Goal: Task Accomplishment & Management: Manage account settings

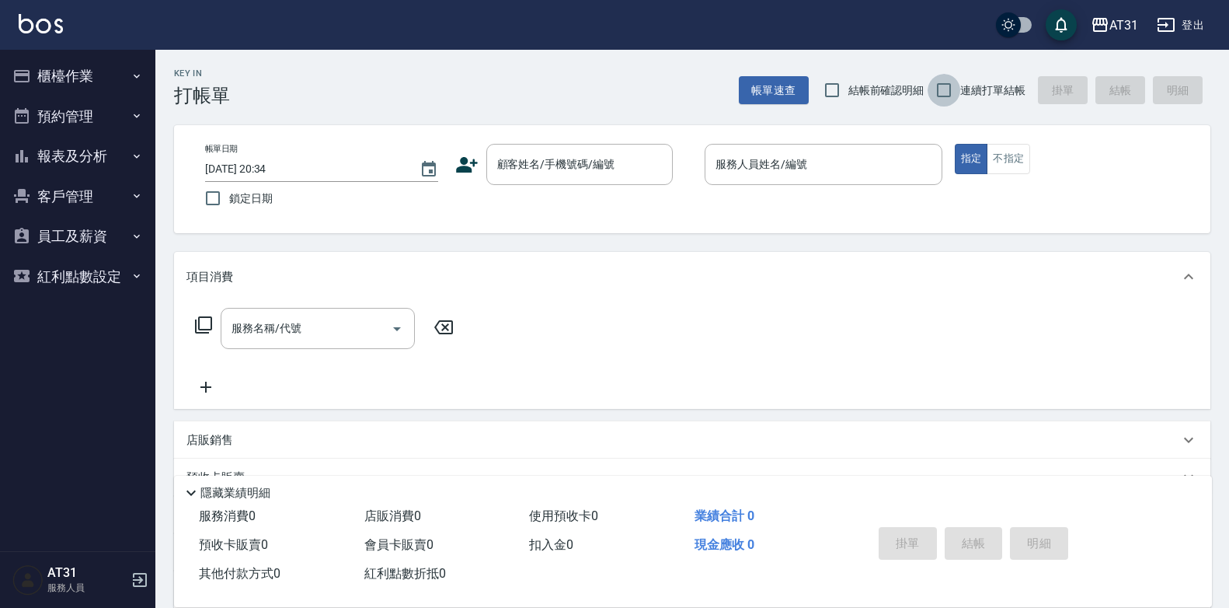
click at [956, 88] on input "連續打單結帳" at bounding box center [944, 90] width 33 height 33
checkbox input "true"
click at [1016, 166] on button "不指定" at bounding box center [1009, 159] width 44 height 30
click at [611, 150] on div "顧客姓名/手機號碼/編號" at bounding box center [579, 164] width 187 height 41
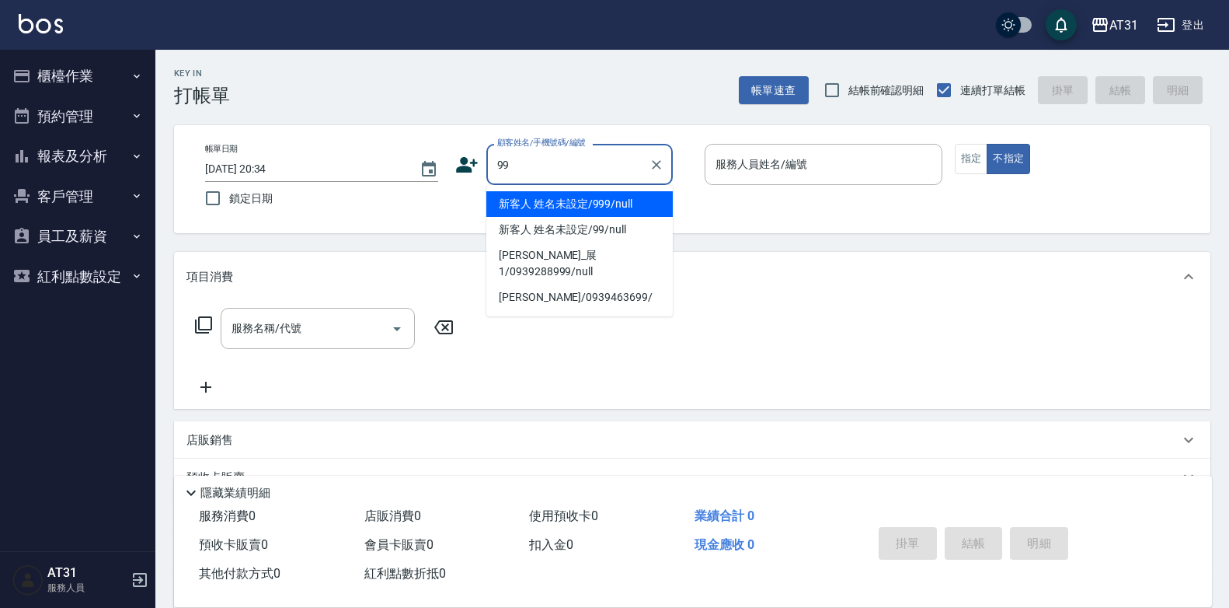
type input "新客人 姓名未設定/999/null"
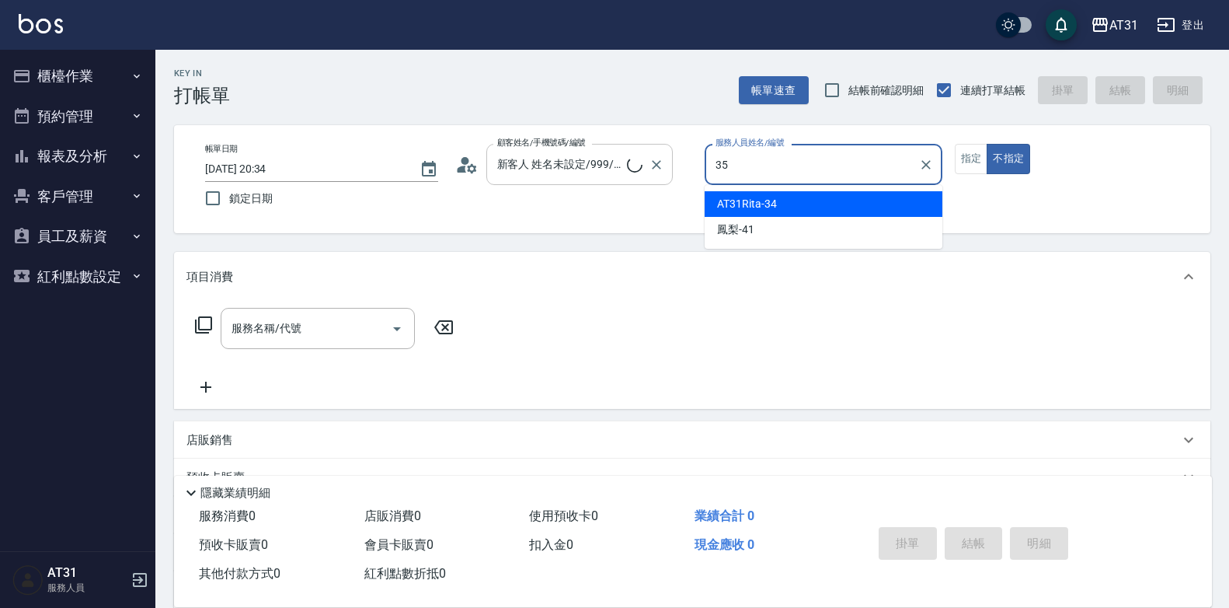
type input "35"
type input "新客人 姓名未設定/99/null"
type input "Ruby-35"
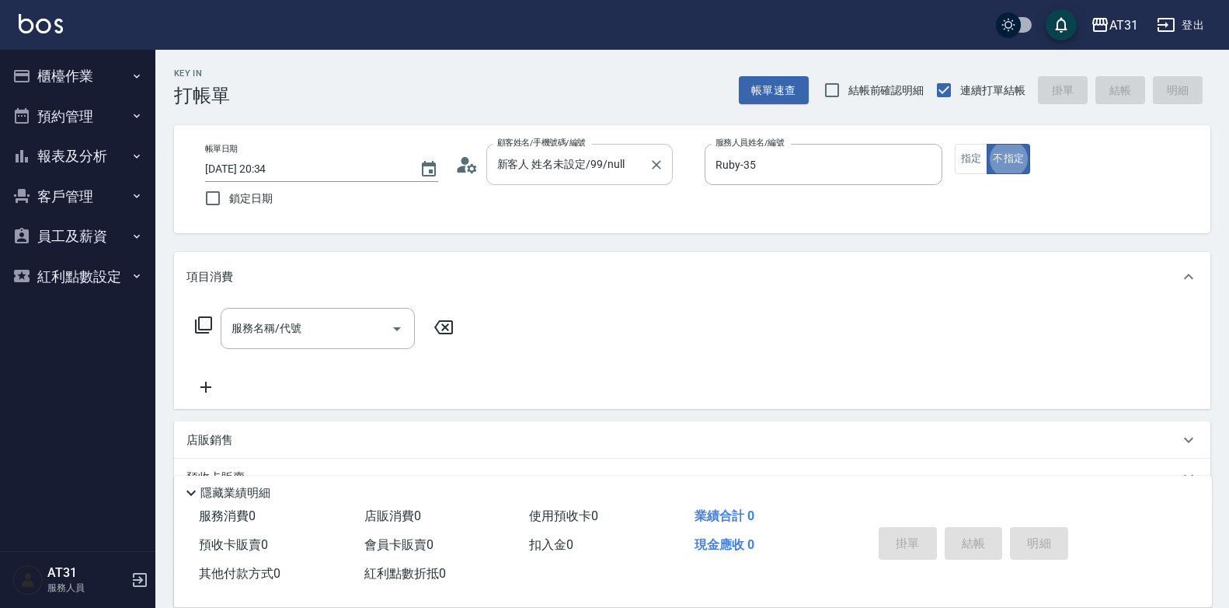
type button "false"
type input "18"
drag, startPoint x: 440, startPoint y: 329, endPoint x: 288, endPoint y: 321, distance: 152.5
click at [440, 332] on icon at bounding box center [443, 327] width 39 height 19
click at [204, 332] on icon at bounding box center [203, 325] width 19 height 19
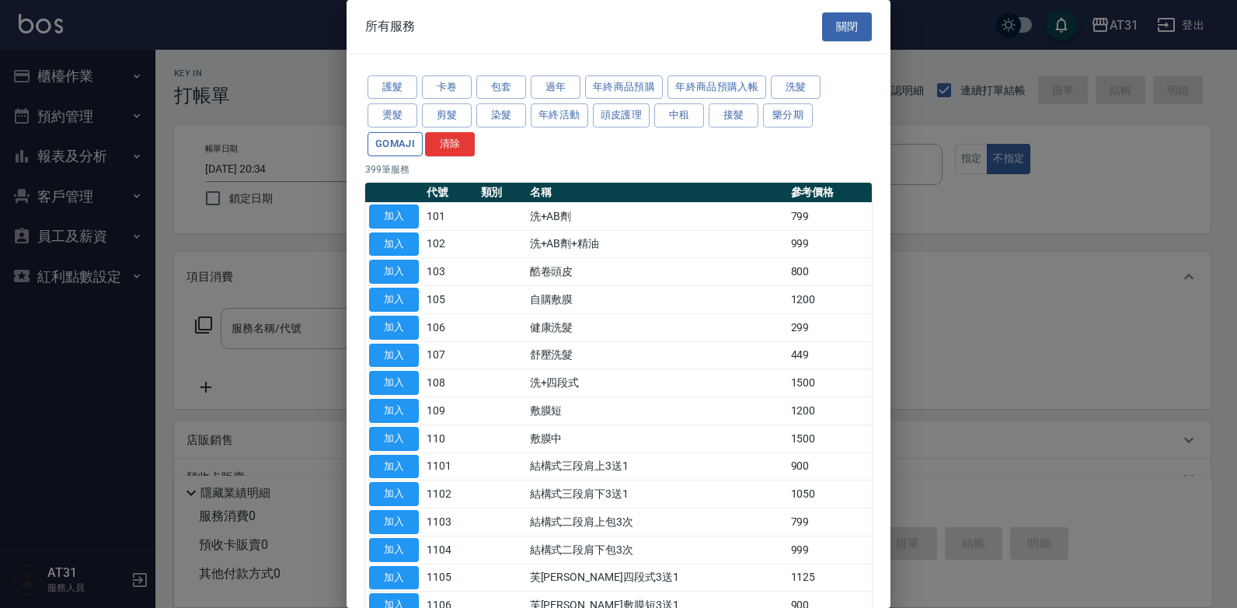
click at [413, 145] on button "GOMAJI" at bounding box center [395, 144] width 55 height 24
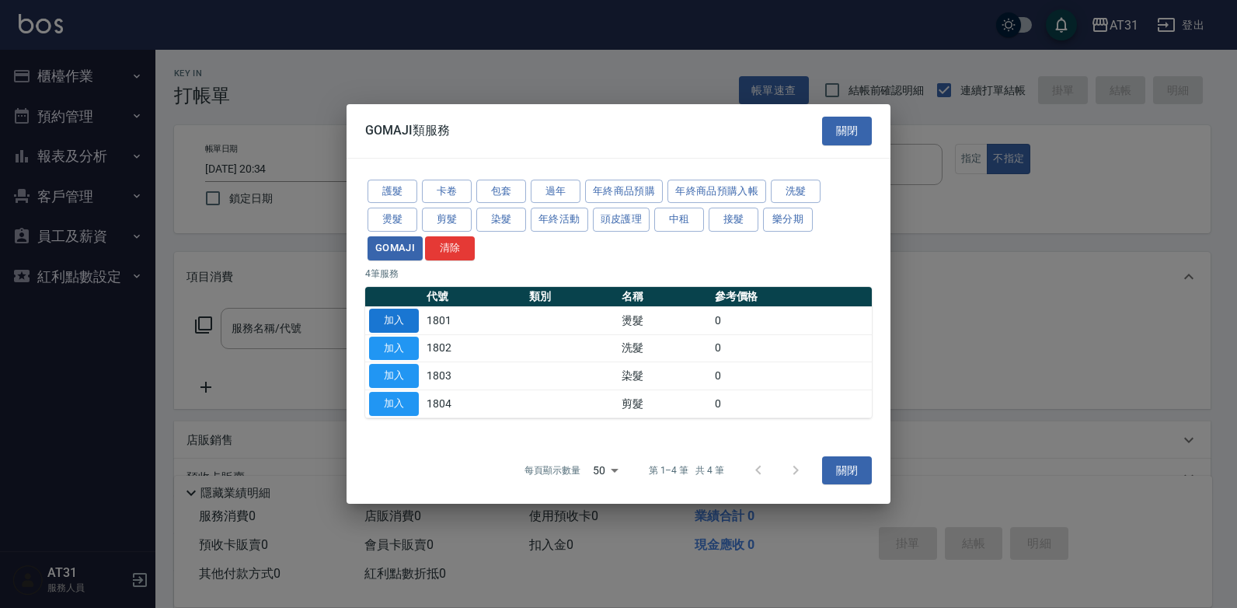
click at [399, 327] on button "加入" at bounding box center [394, 321] width 50 height 24
type input "燙髮(1801)"
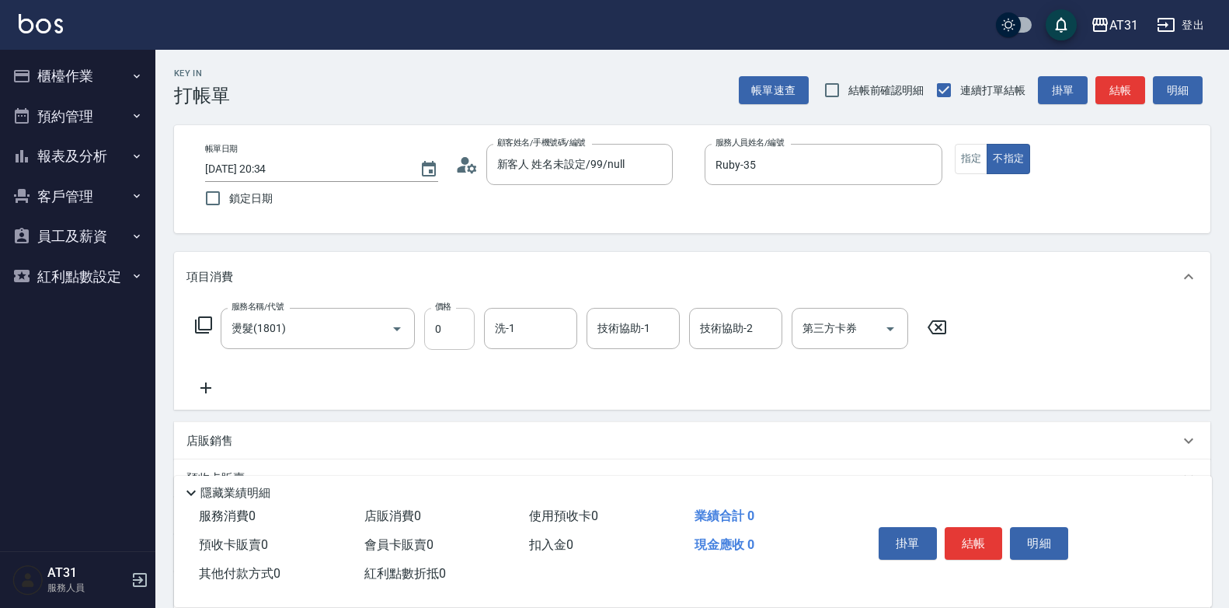
click at [445, 327] on input "0" at bounding box center [449, 329] width 51 height 42
type input "13"
type input "10"
type input "1329"
type input "130"
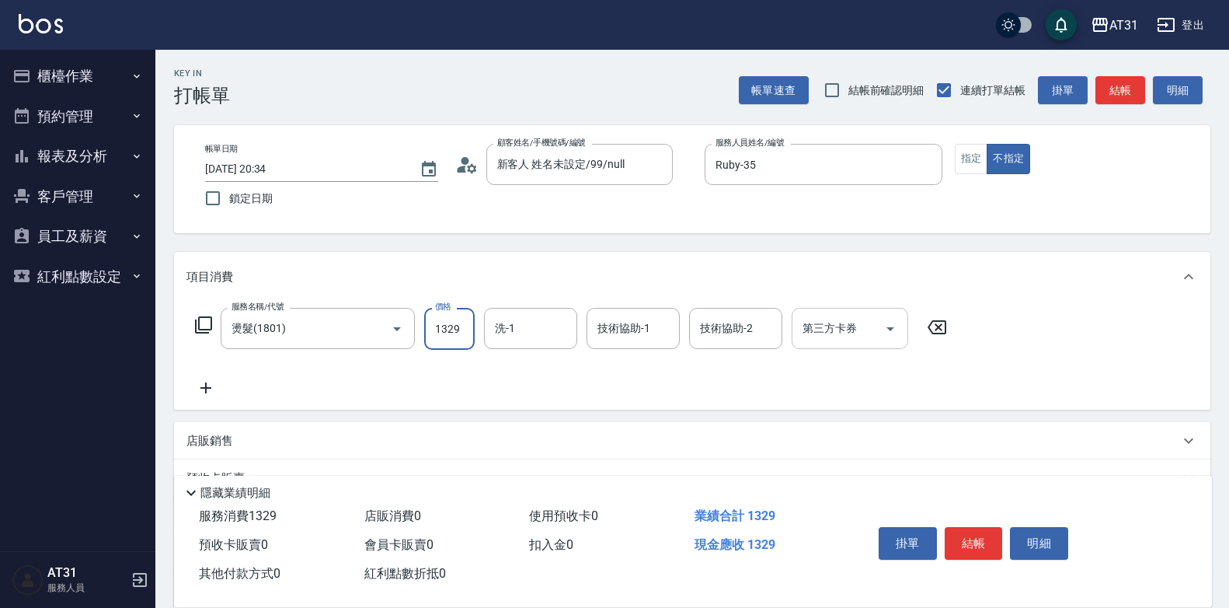
type input "1329"
click at [851, 334] on input "第三方卡券" at bounding box center [838, 328] width 79 height 27
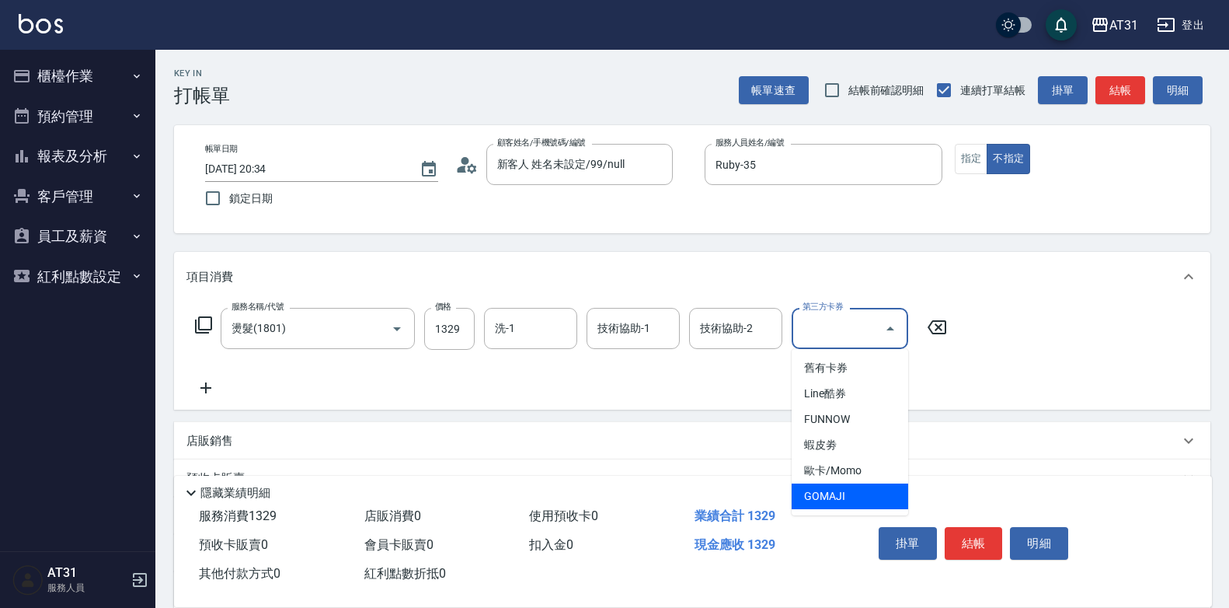
click at [835, 495] on span "GOMAJI" at bounding box center [850, 496] width 117 height 26
type input "0"
type input "GOMAJI"
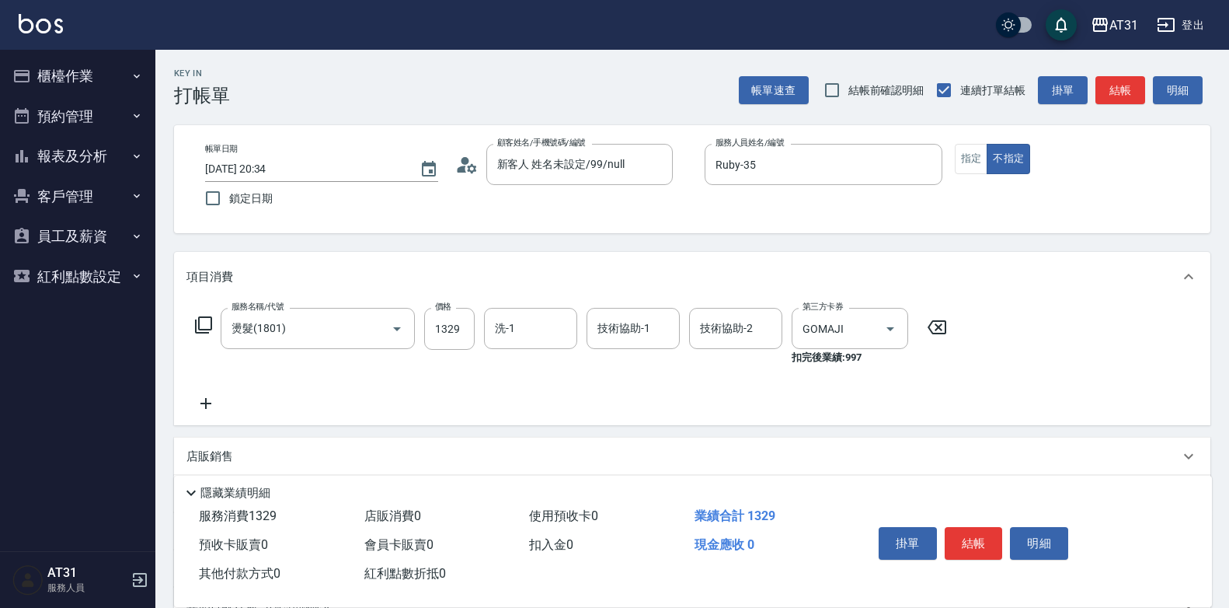
click at [205, 406] on icon at bounding box center [205, 403] width 11 height 11
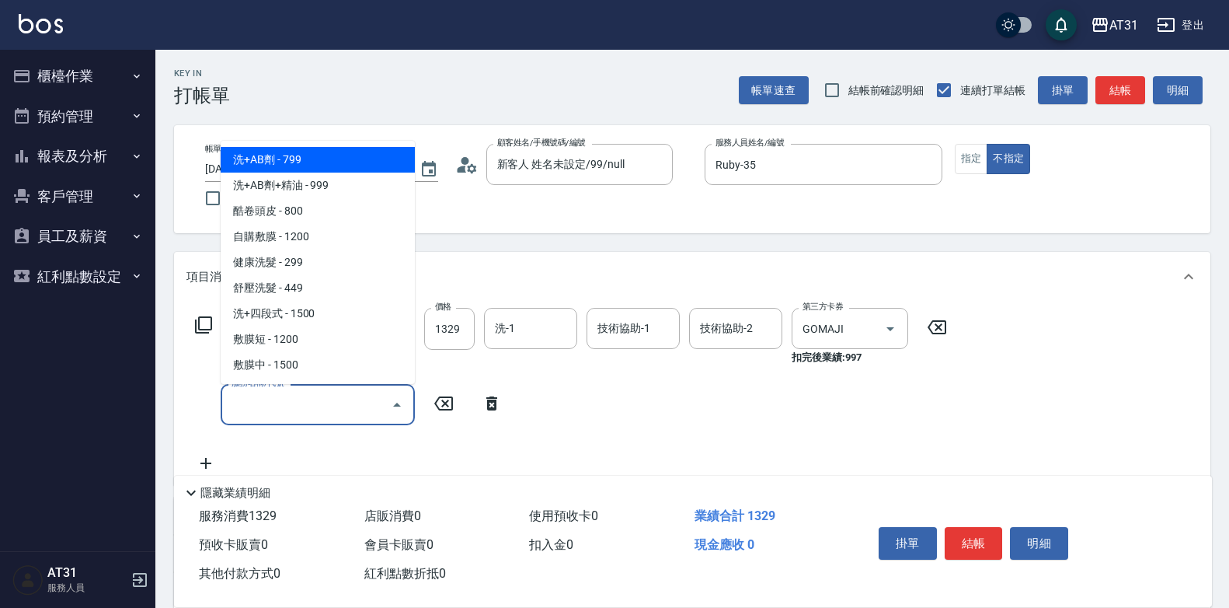
click at [273, 406] on input "服務名稱/代號" at bounding box center [306, 404] width 157 height 27
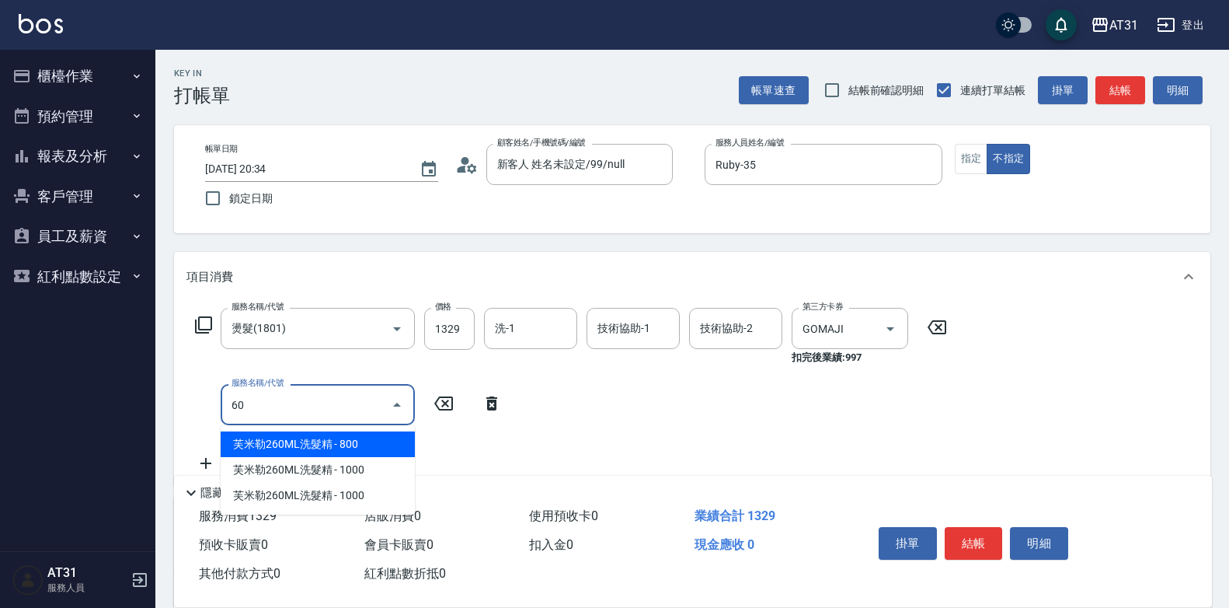
type input "608"
type input "90"
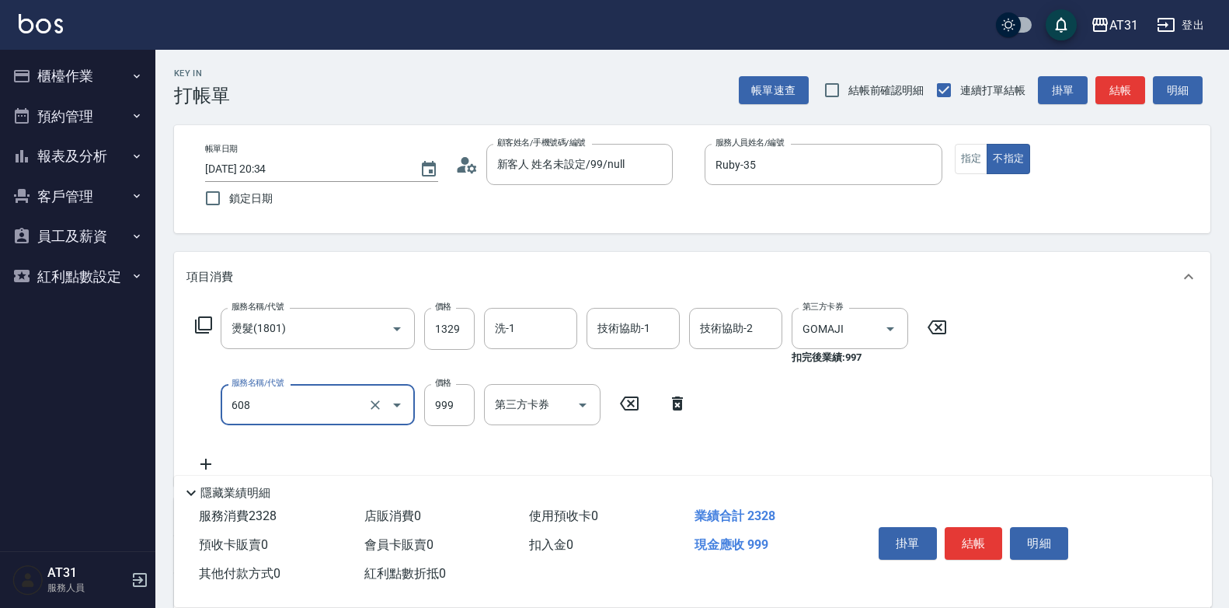
type input "自購二段(608)"
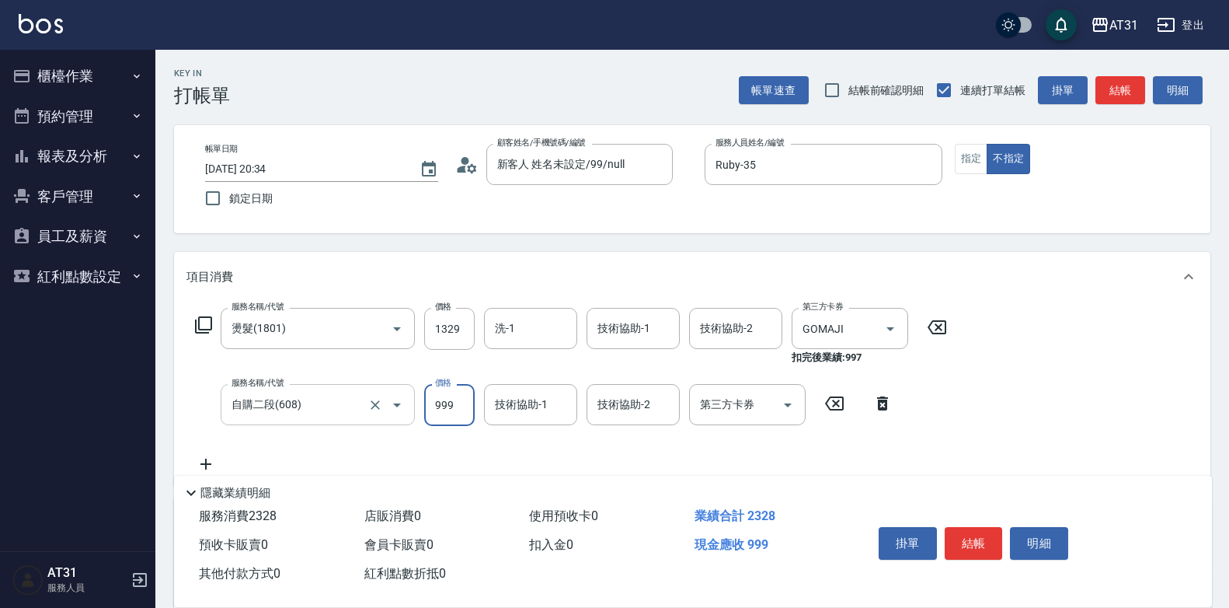
type input "1"
type input "0"
type input "120"
type input "1200"
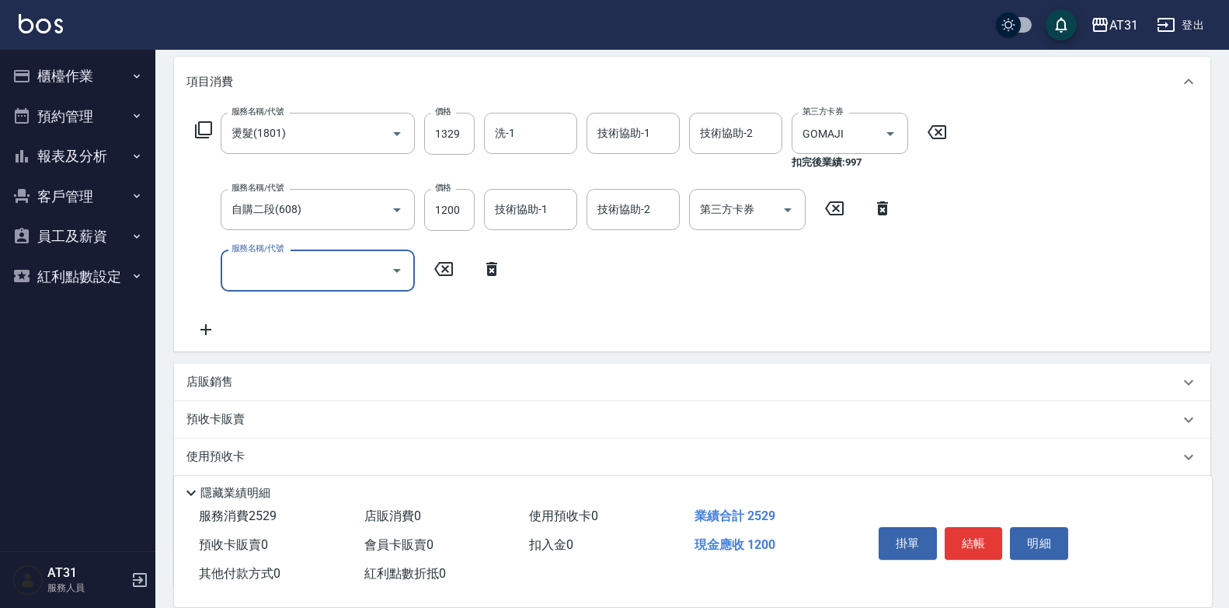
scroll to position [311, 0]
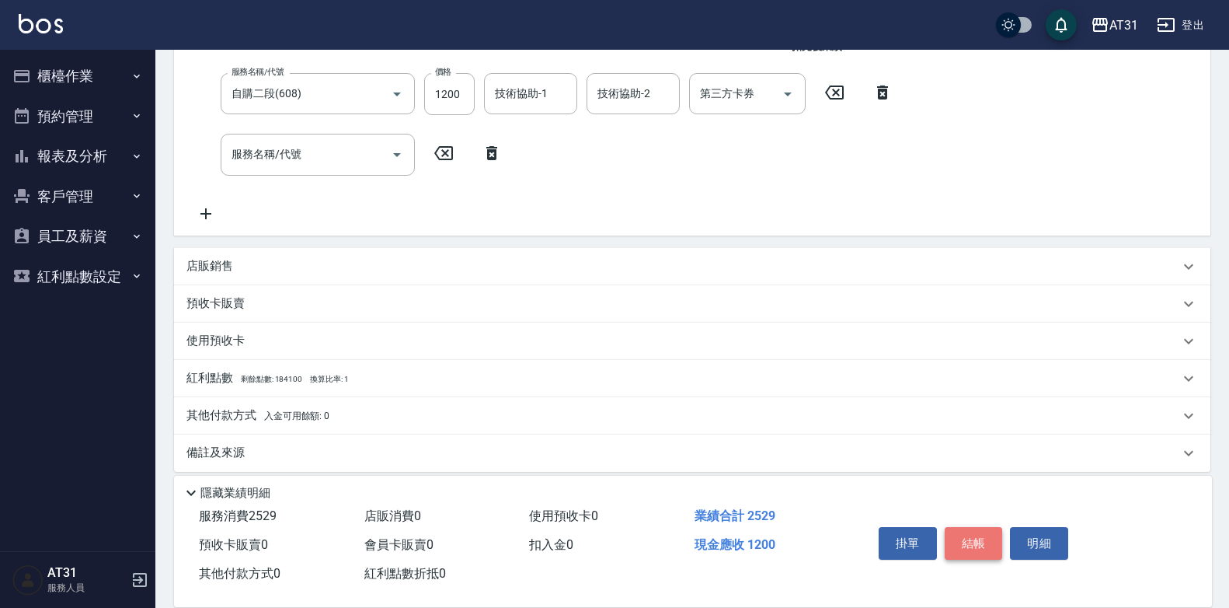
click at [984, 531] on button "結帳" at bounding box center [974, 543] width 58 height 33
type input "0"
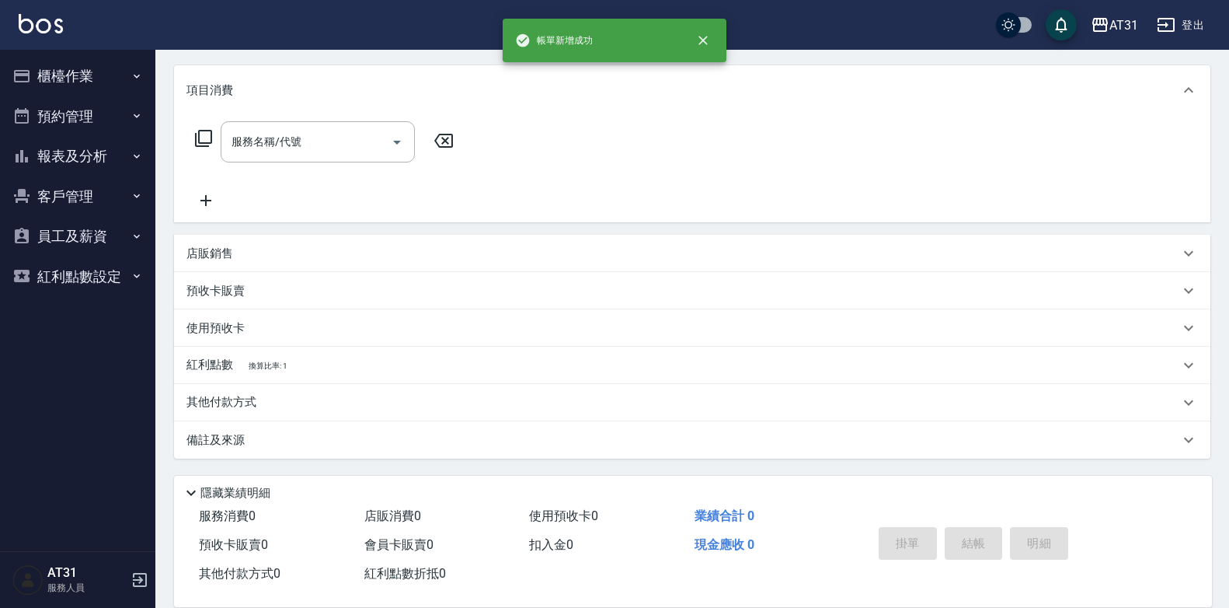
scroll to position [0, 0]
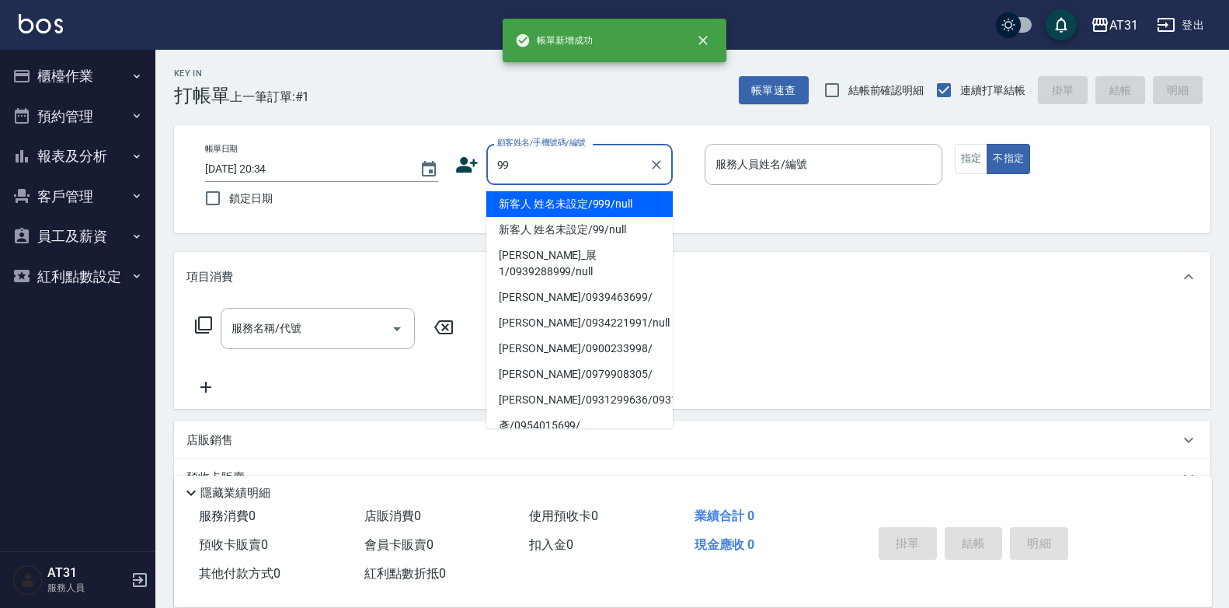
type input "新客人 姓名未設定/999/null"
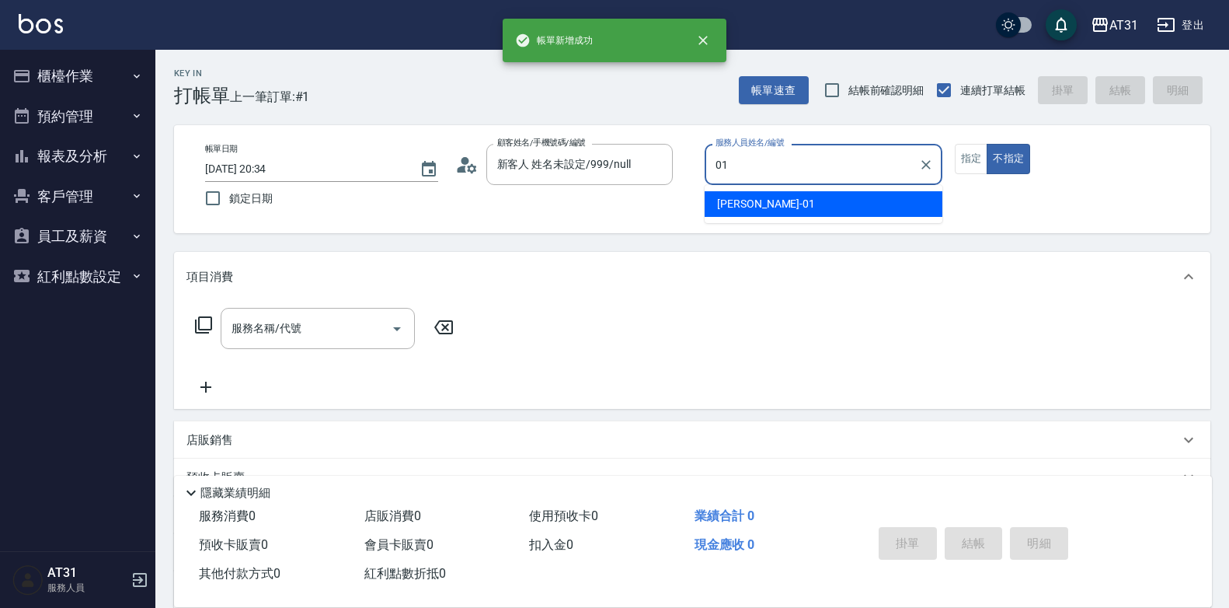
type input "[PERSON_NAME]-01"
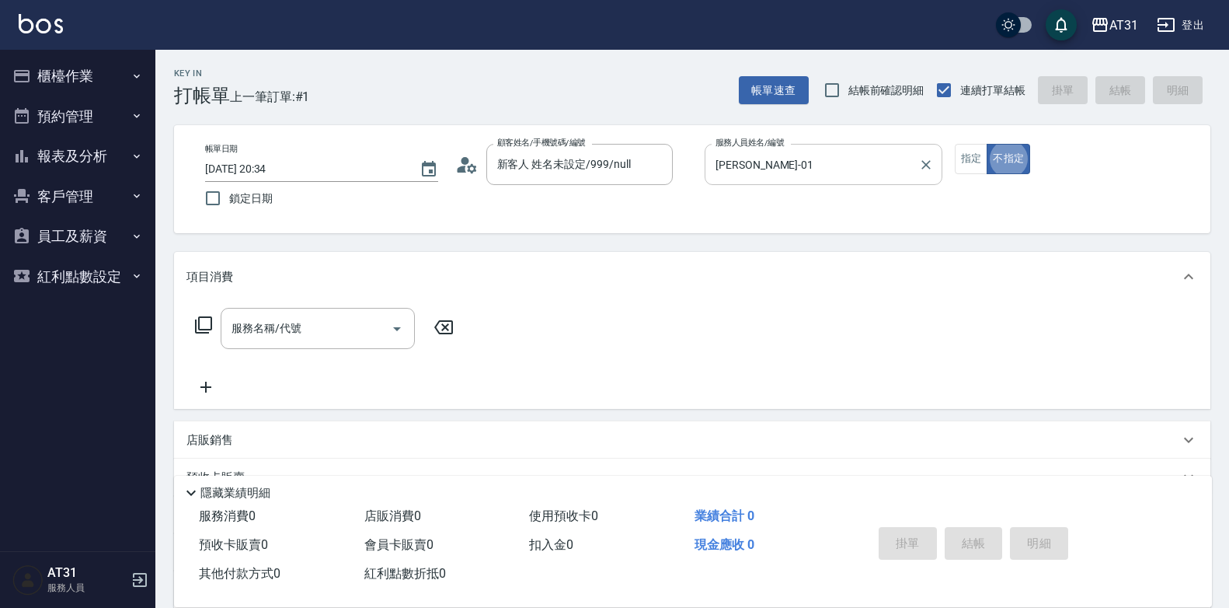
drag, startPoint x: 975, startPoint y: 162, endPoint x: 935, endPoint y: 173, distance: 41.8
click at [975, 160] on button "指定" at bounding box center [971, 159] width 33 height 30
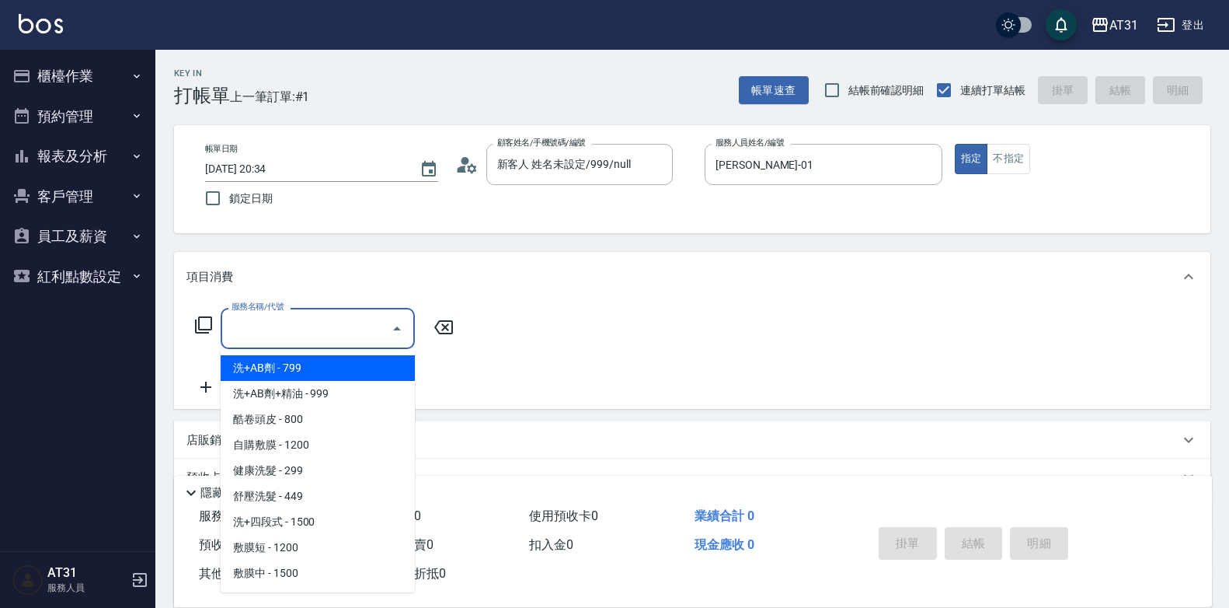
click at [316, 329] on input "服務名稱/代號" at bounding box center [306, 328] width 157 height 27
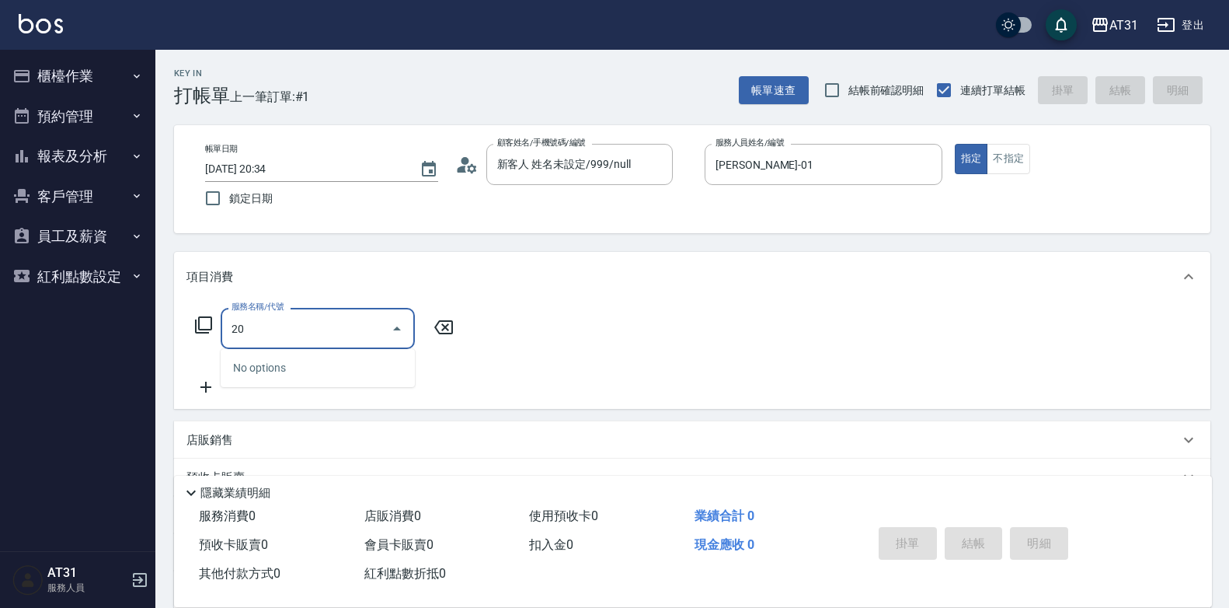
type input "201"
type input "20"
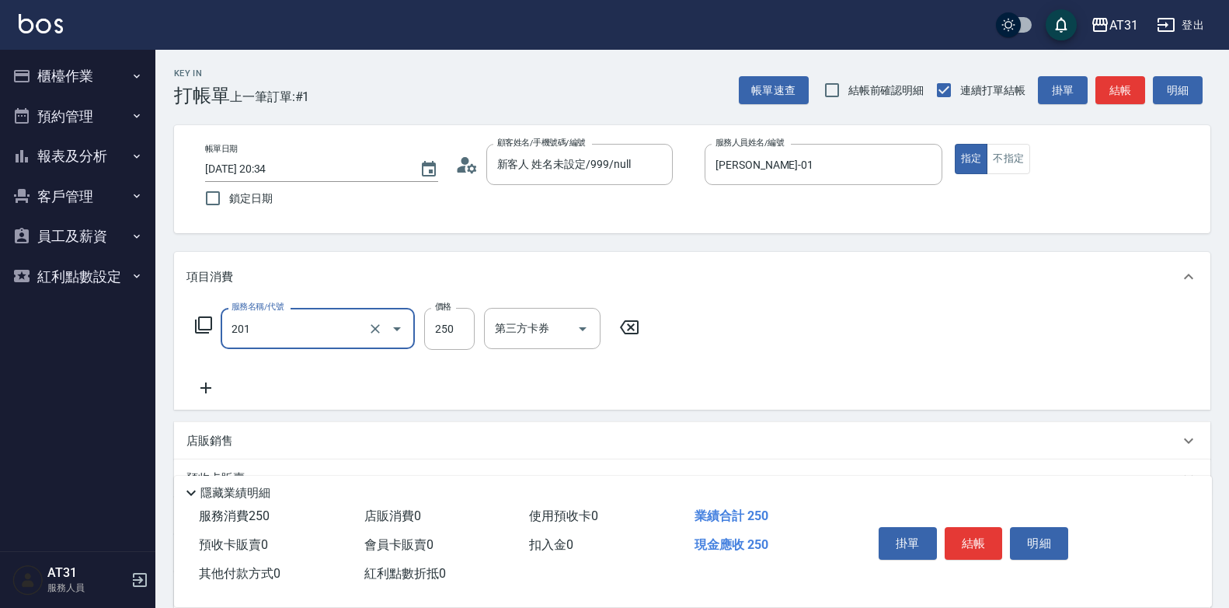
type input "洗髮(201)"
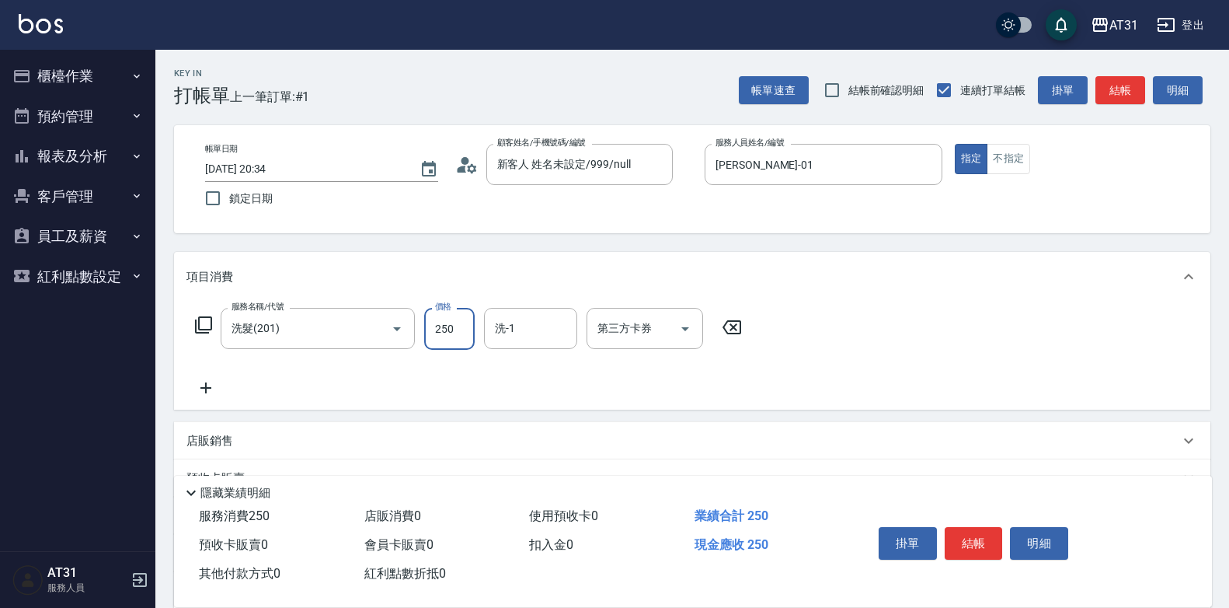
type input "0"
type input "30"
type input "300"
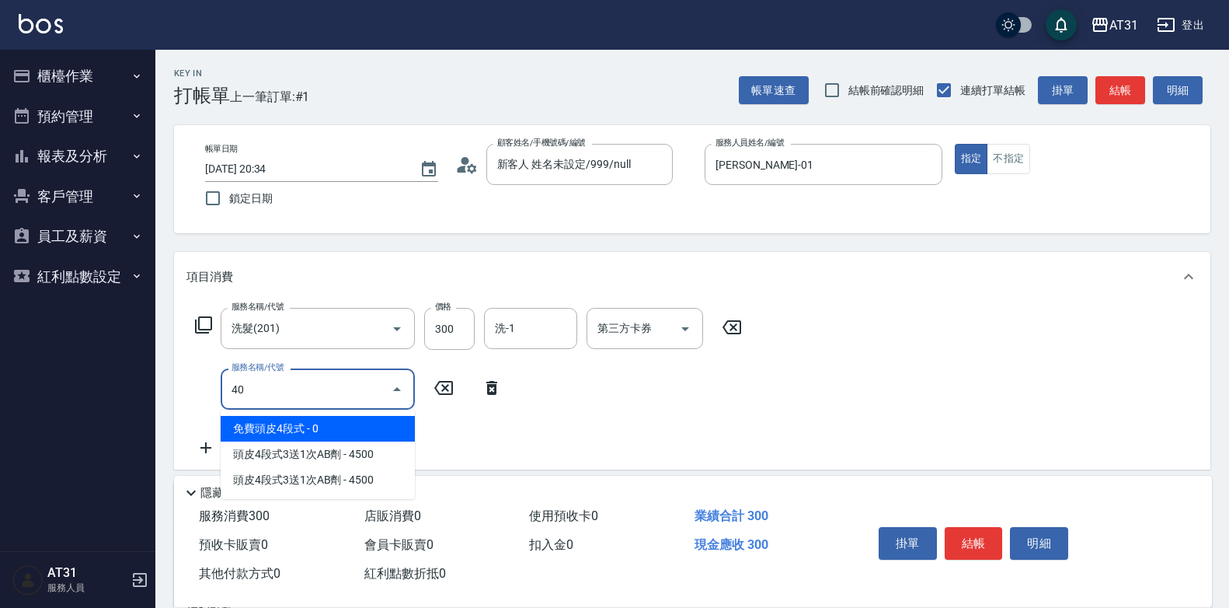
type input "401"
type input "50"
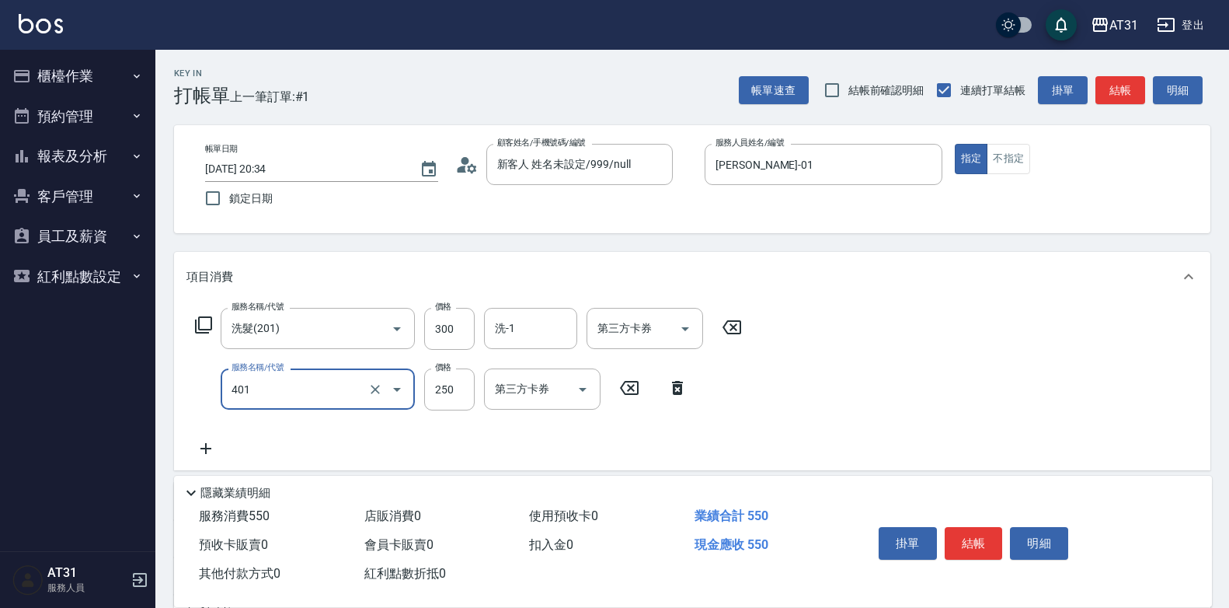
type input "剪髮(401)"
type input "30"
type input "60"
type input "300"
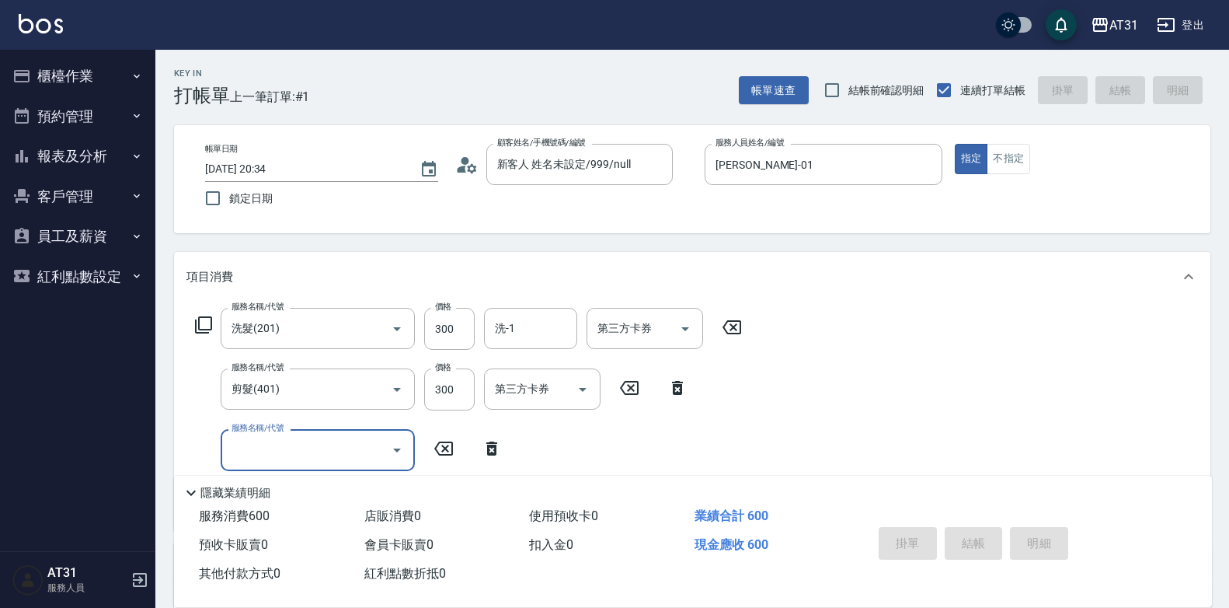
type input "[DATE] 20:35"
type input "0"
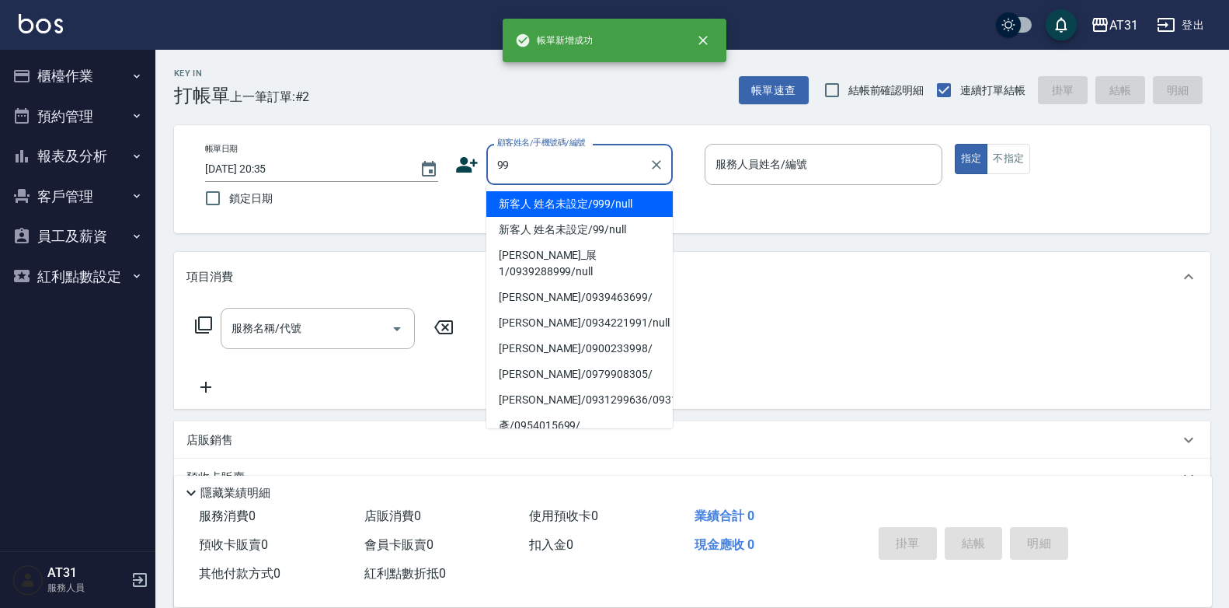
type input "新客人 姓名未設定/999/null"
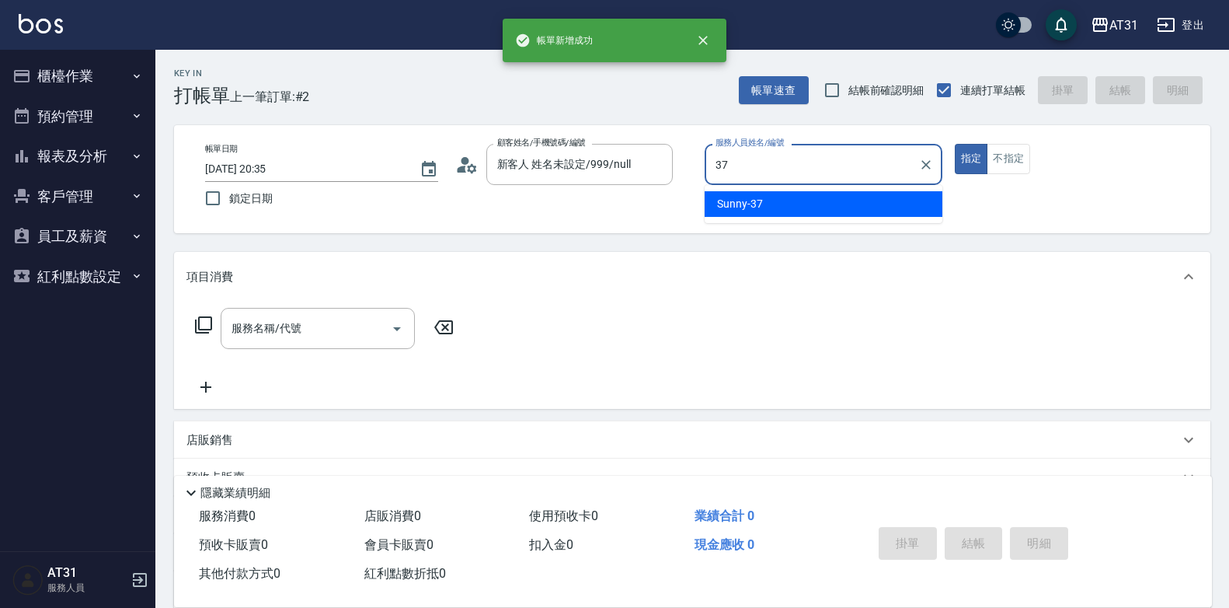
type input "Sunny-37"
type button "true"
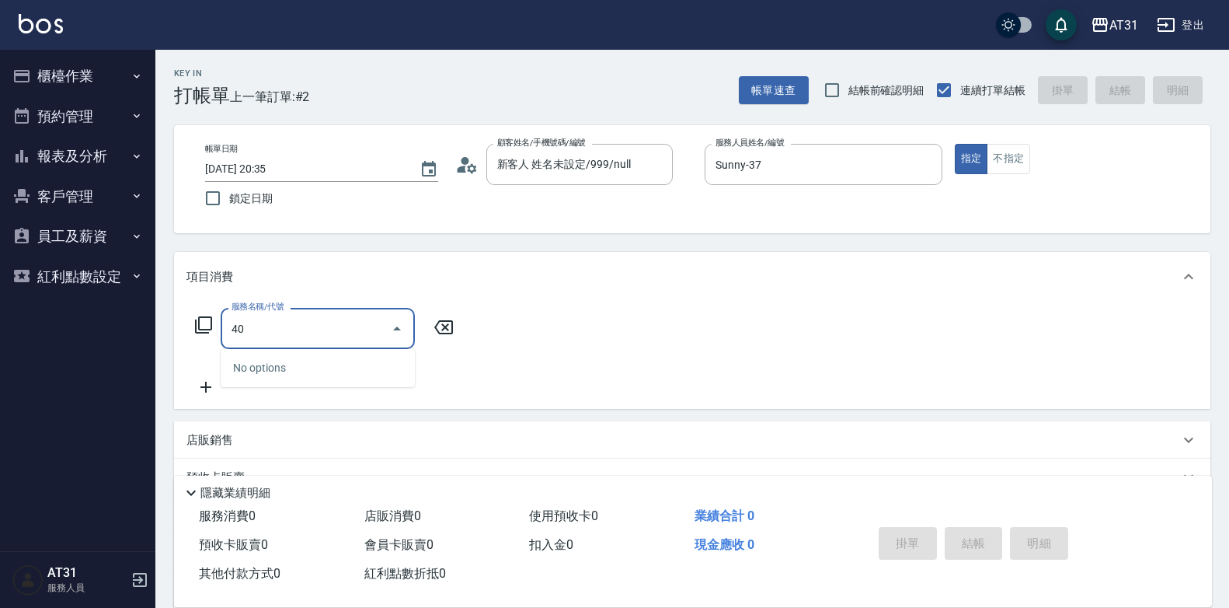
type input "401"
type input "20"
type input "剪髮(401)"
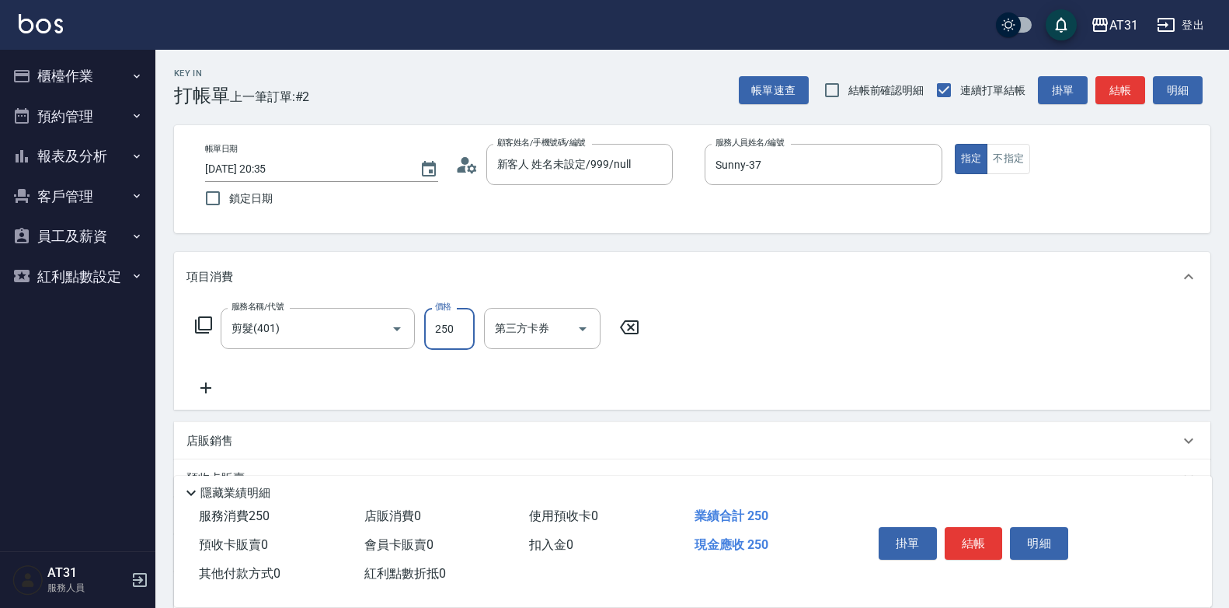
type input "0"
type input "30"
type input "300"
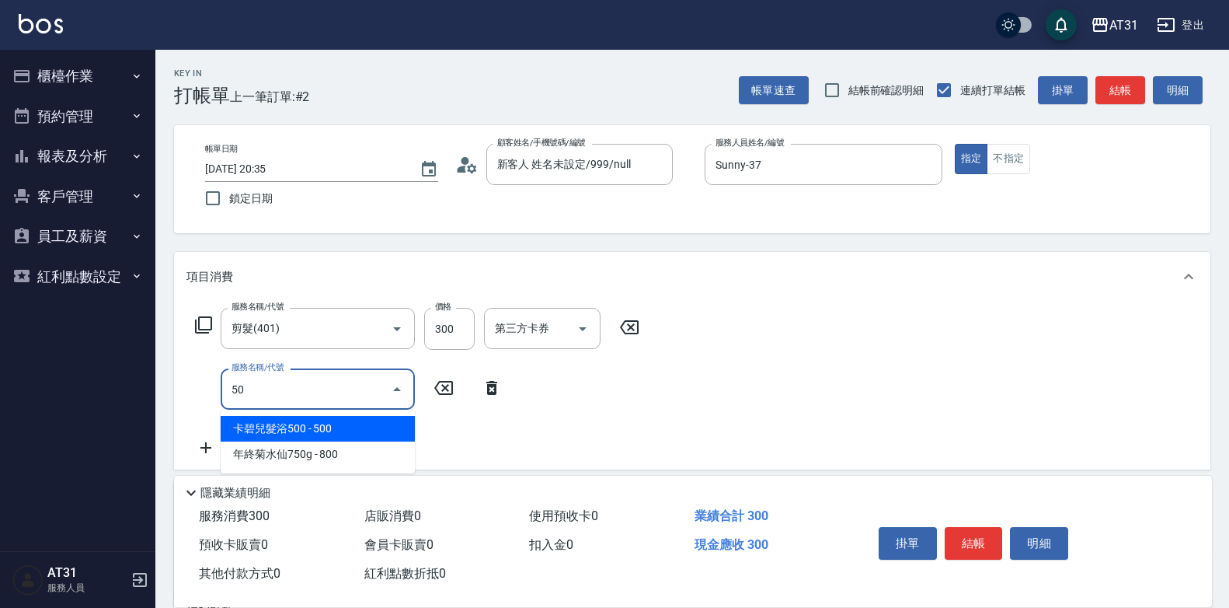
type input "501"
type input "190"
type input "染髮(501)"
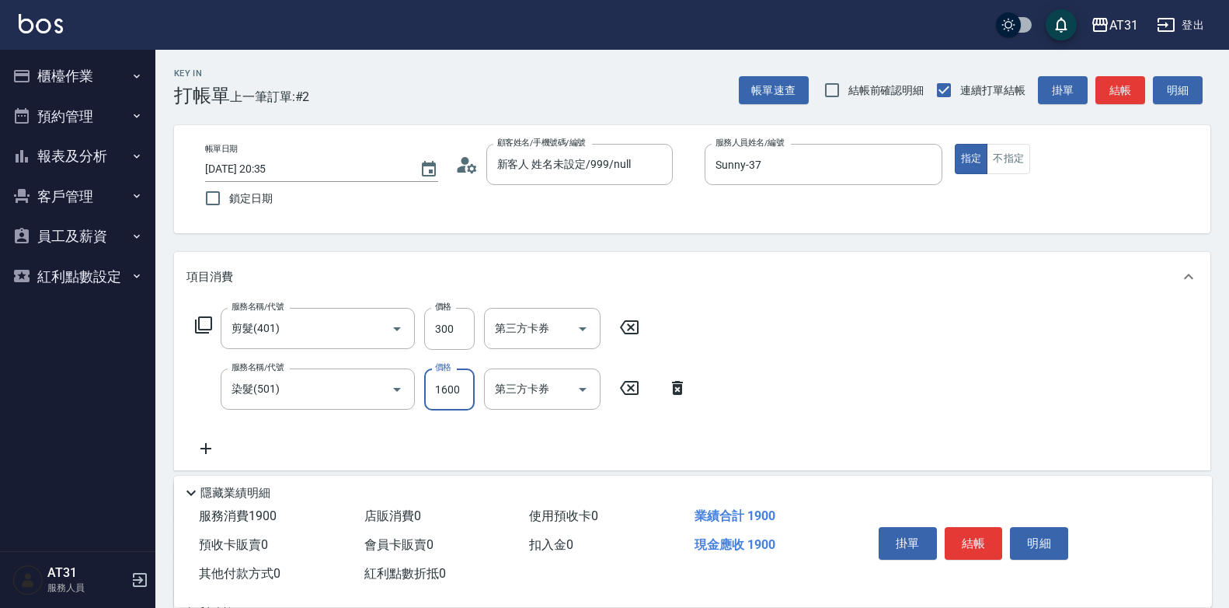
type input "30"
type input "12"
type input "40"
type input "120"
type input "150"
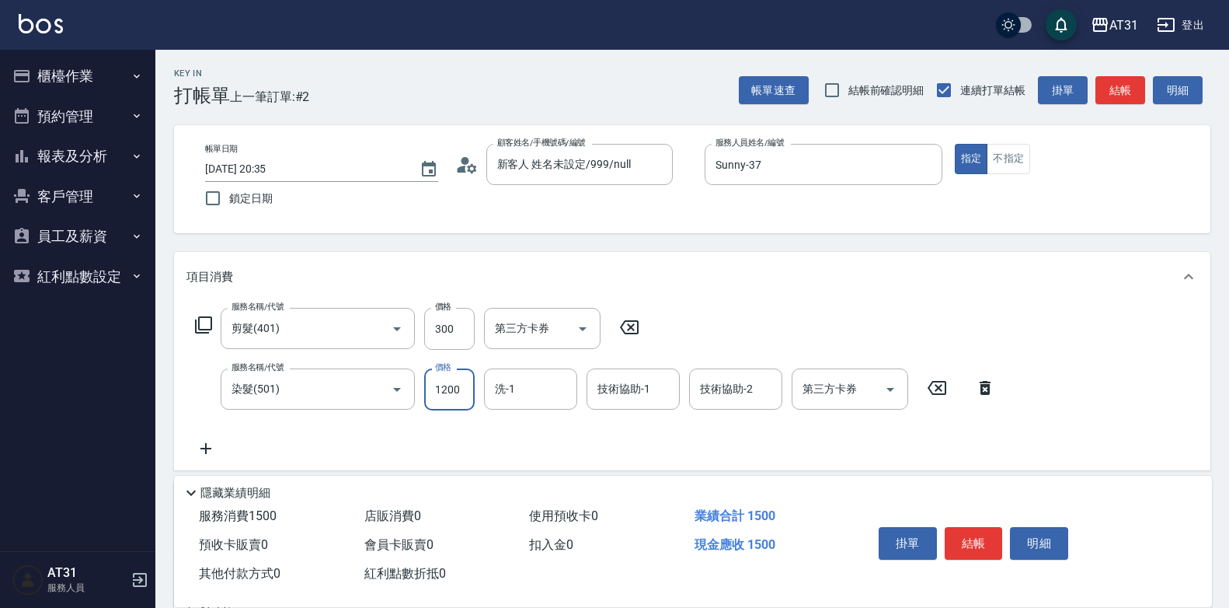
type input "1200"
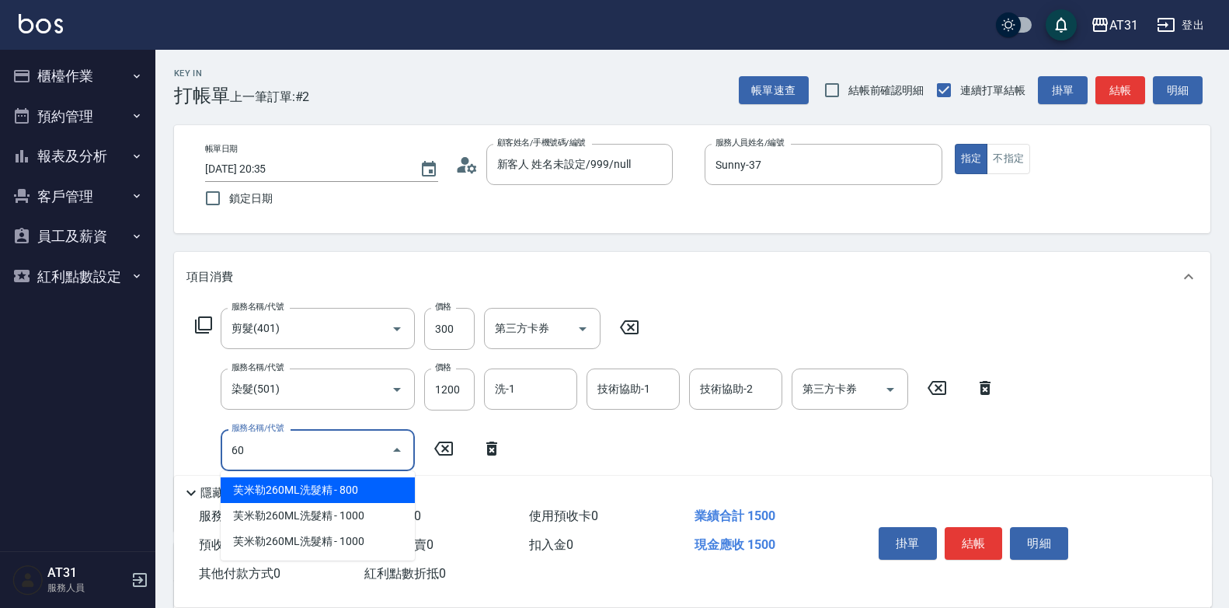
type input "609"
type input "260"
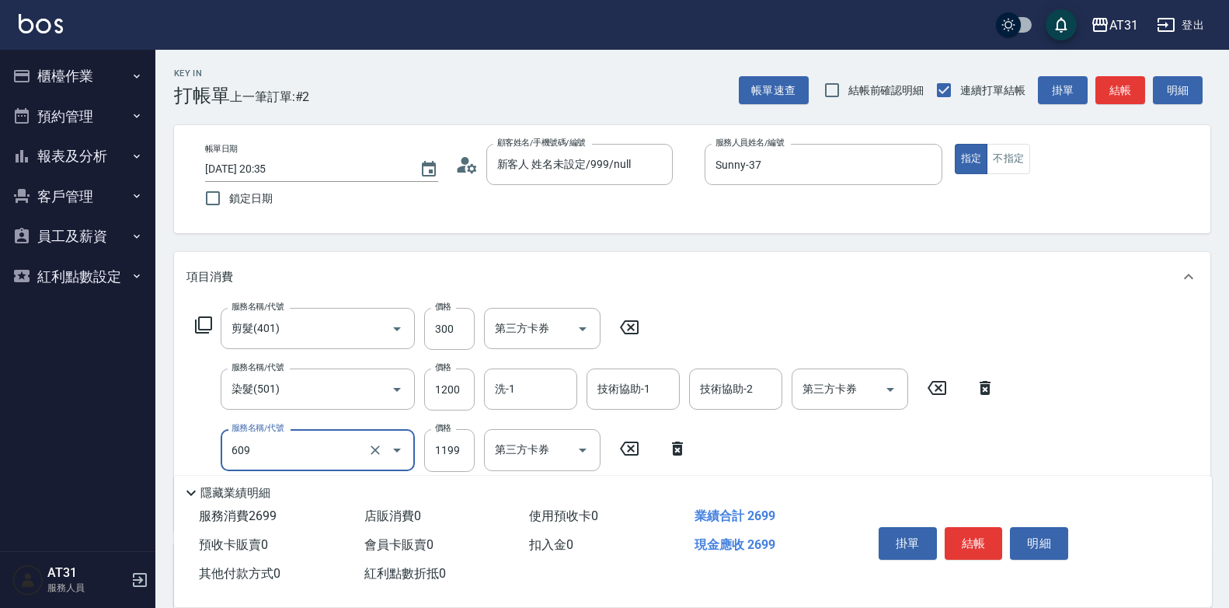
type input "自購三段(609)"
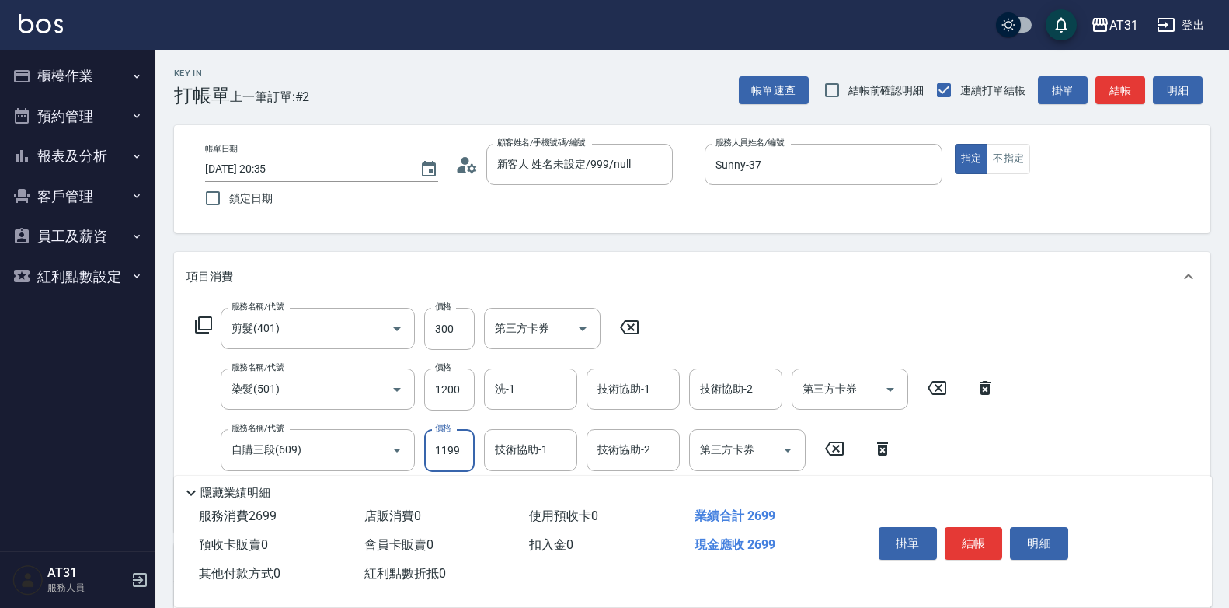
type input "150"
type input "200"
type input "350"
type input "2000"
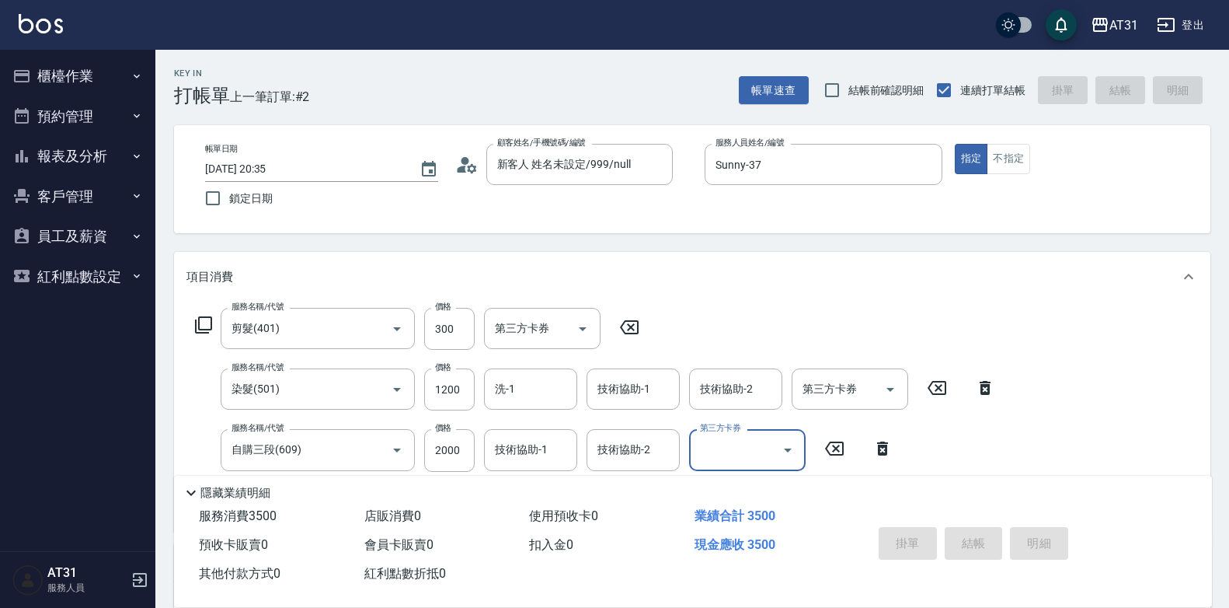
type input "0"
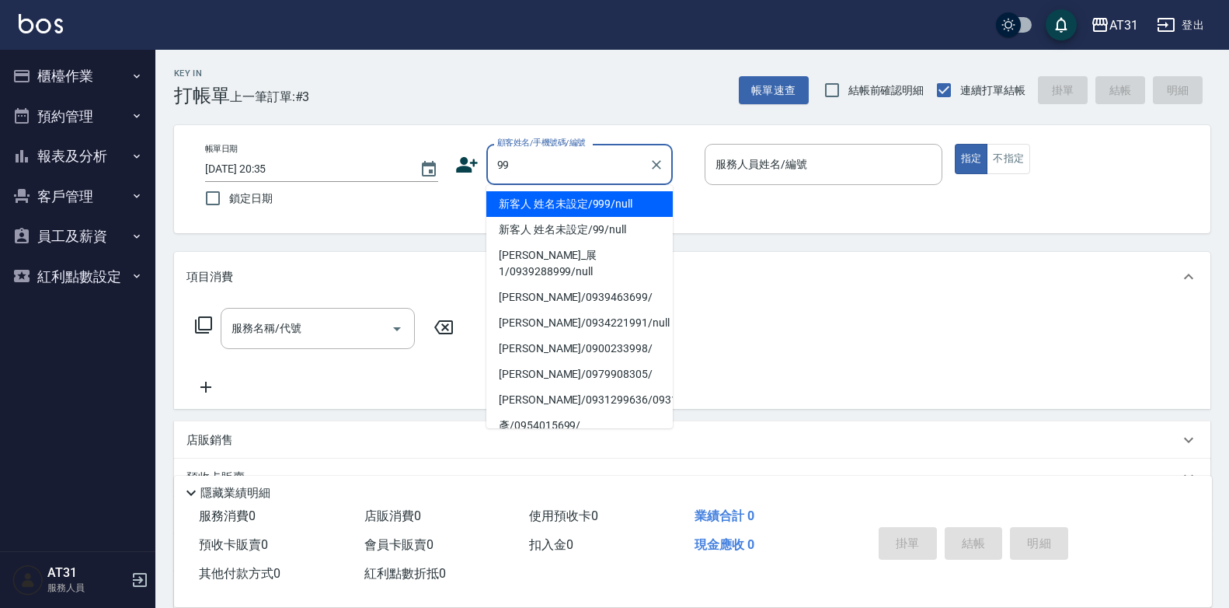
type input "新客人 姓名未設定/999/null"
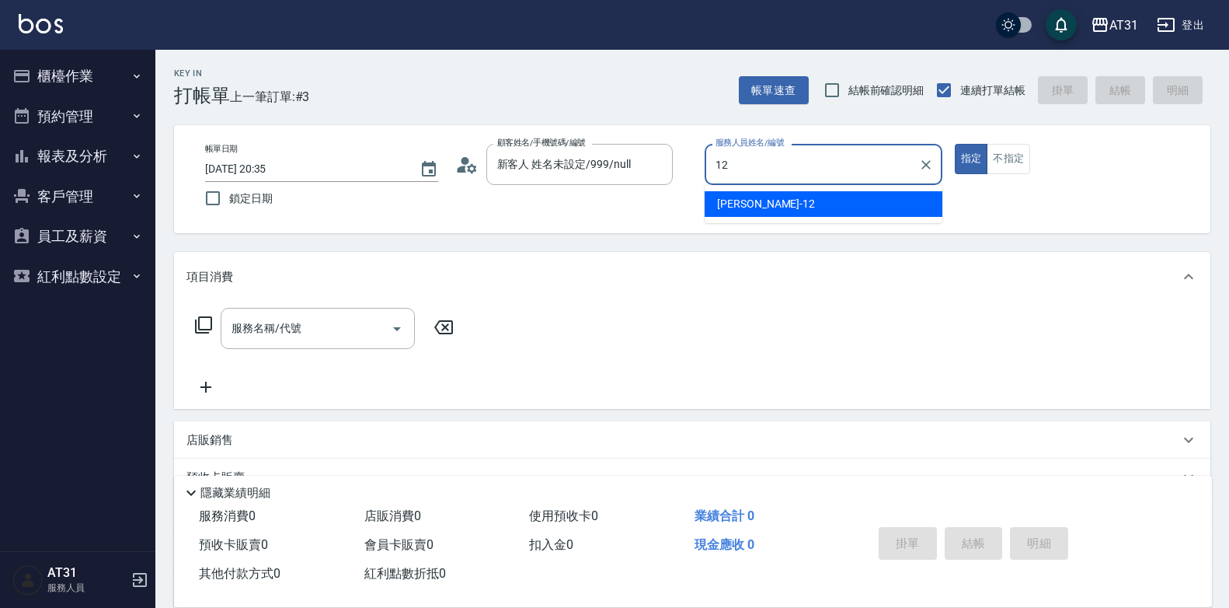
type input "[PERSON_NAME]-12"
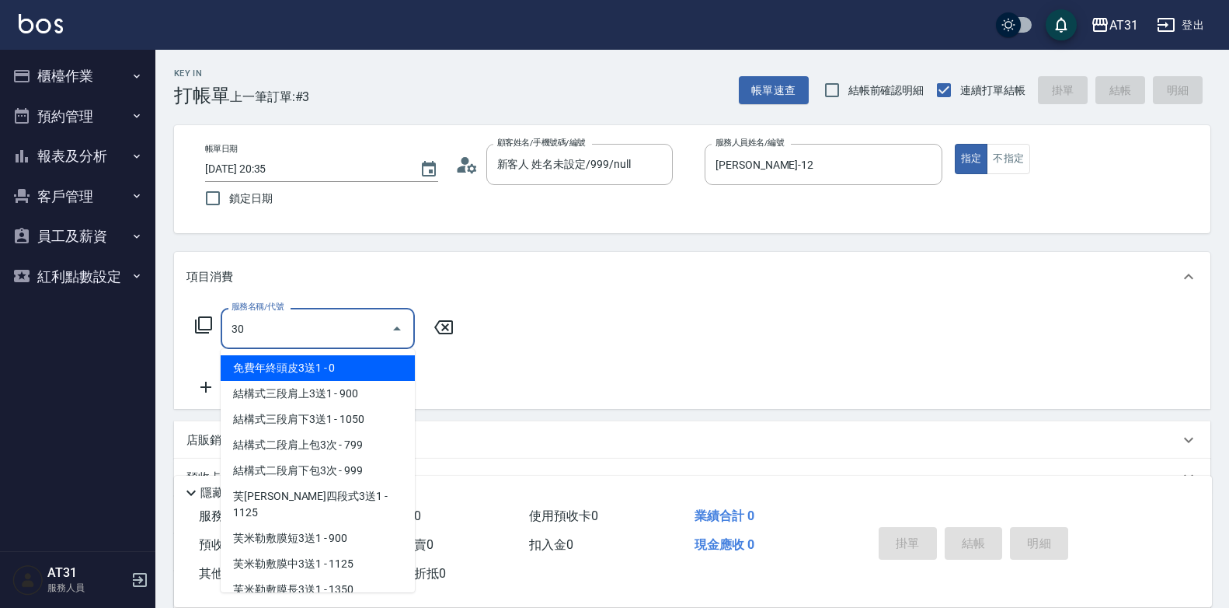
type input "301"
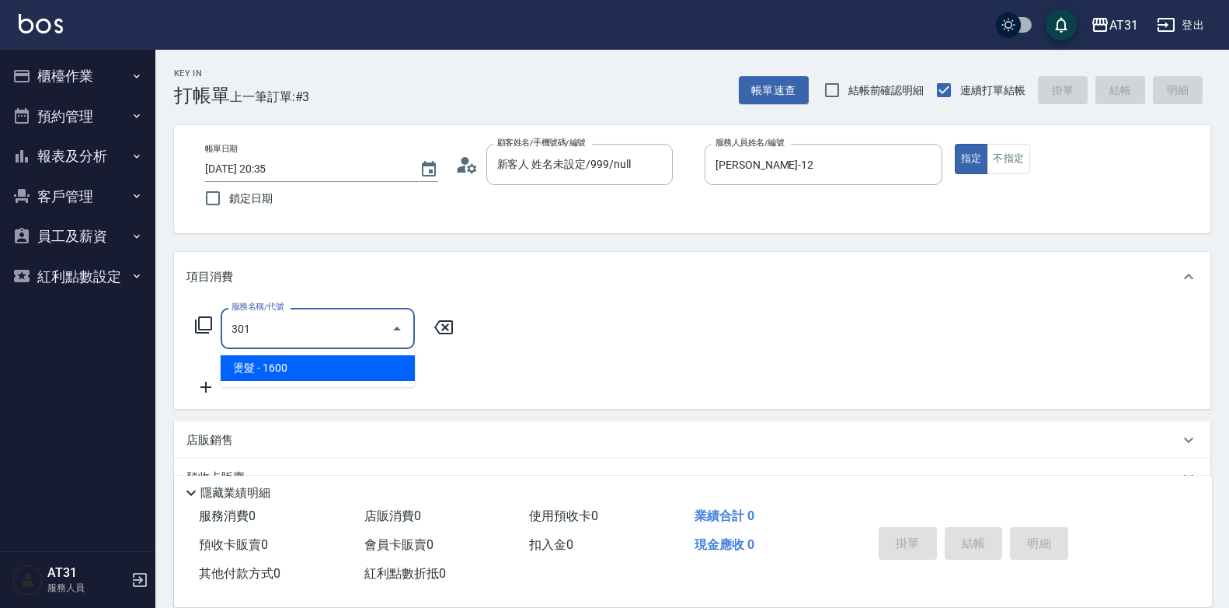
type input "160"
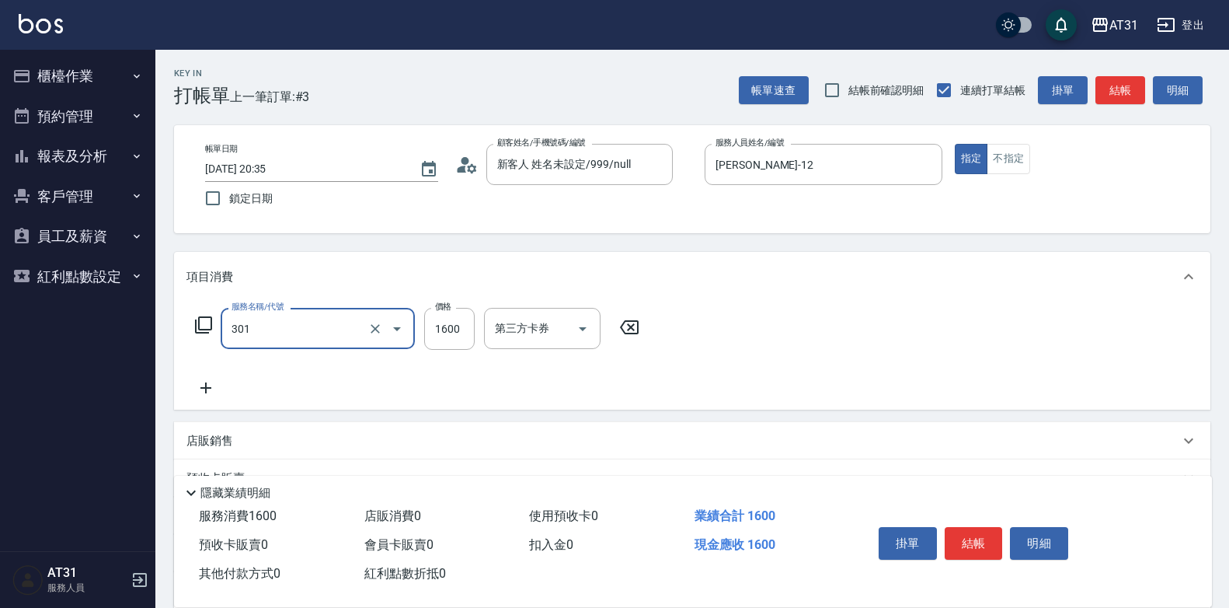
type input "燙髮(301)"
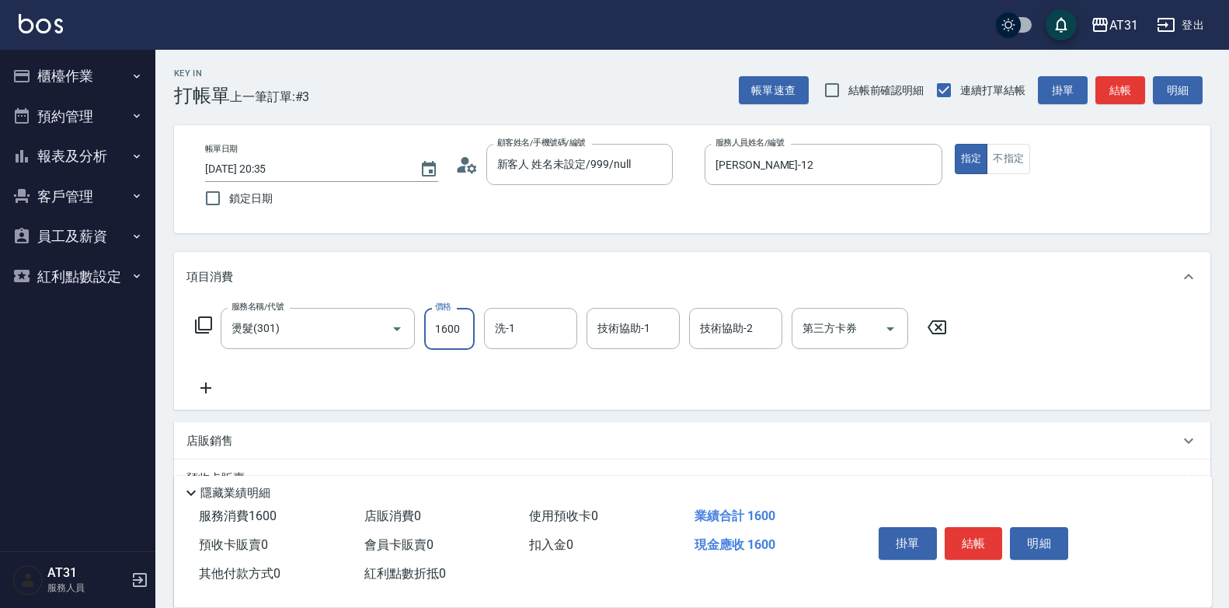
type input "0"
type input "20"
type input "200"
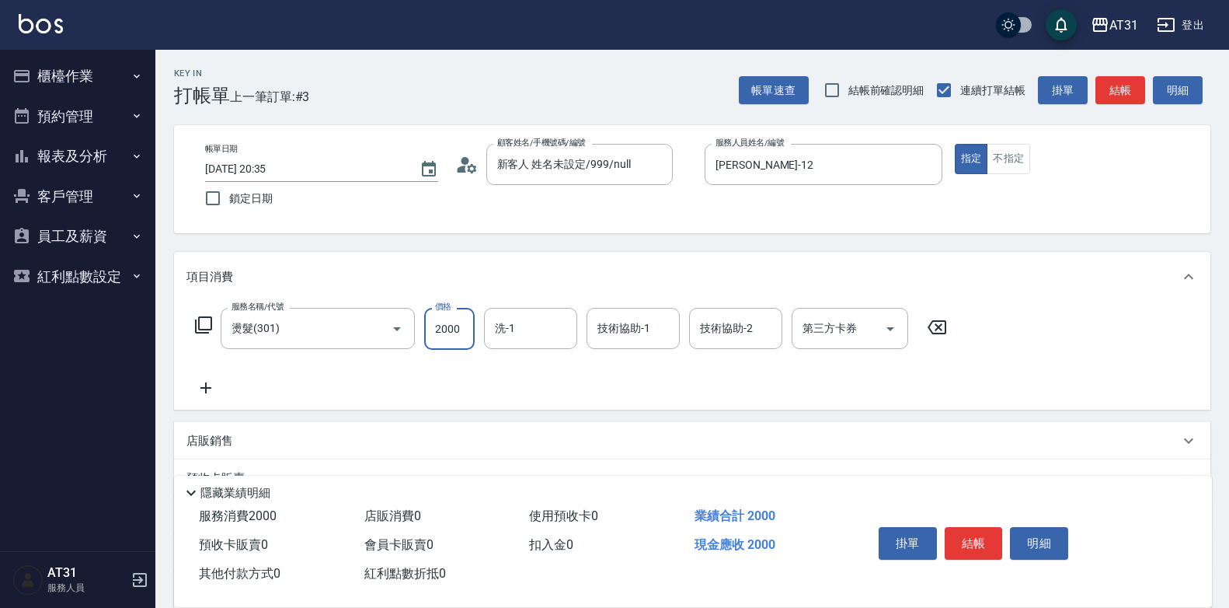
type input "2000"
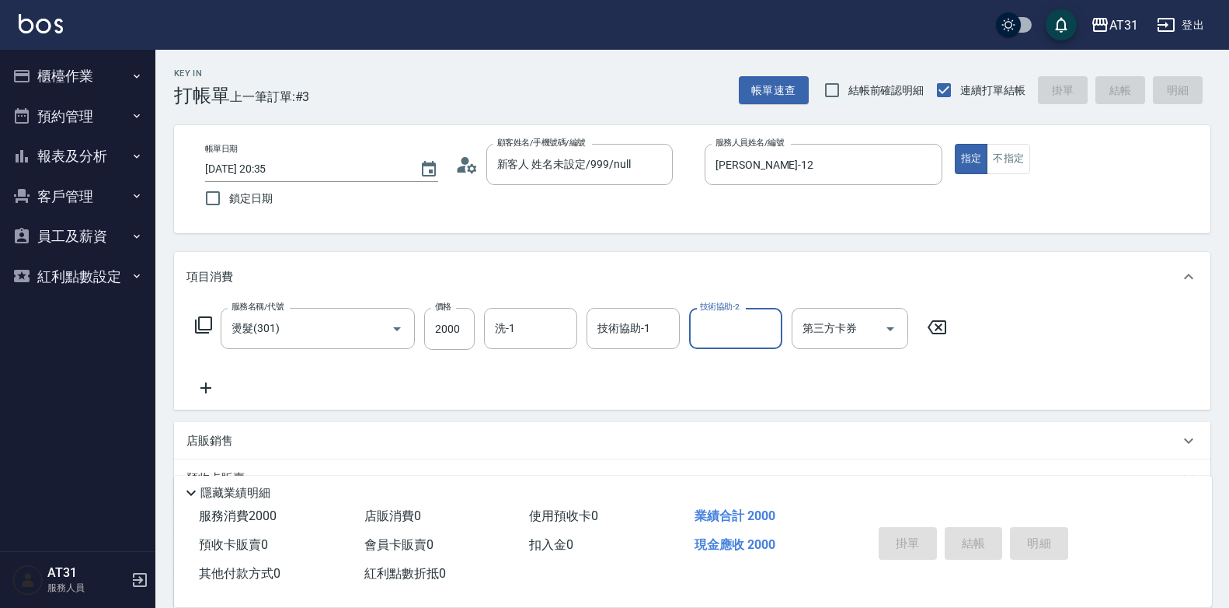
type input "0"
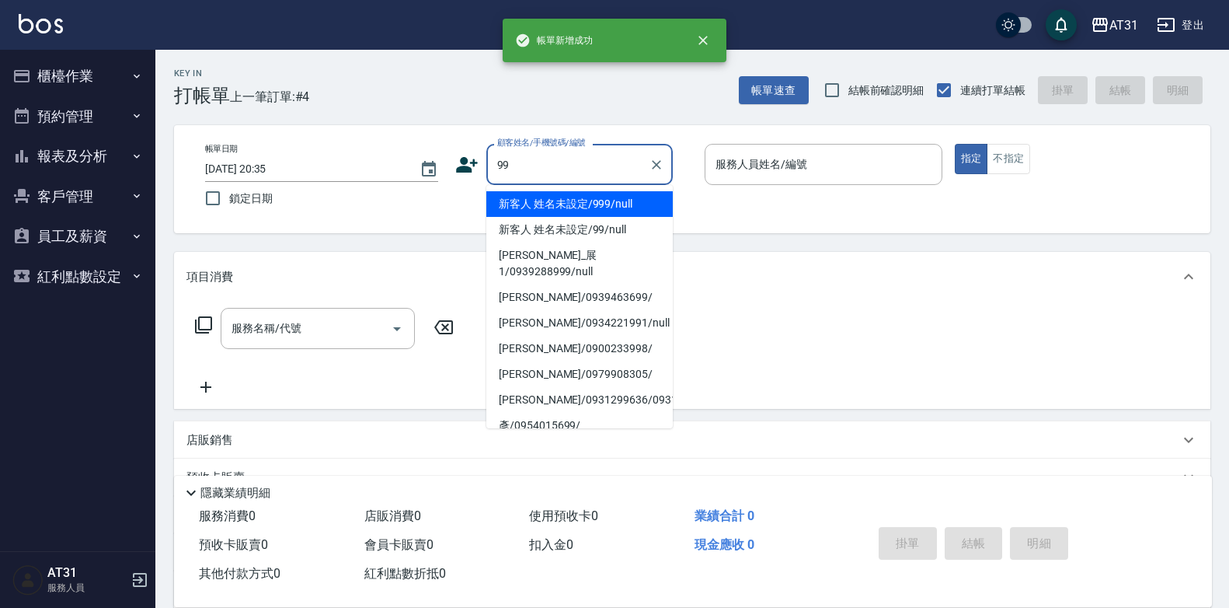
type input "新客人 姓名未設定/999/null"
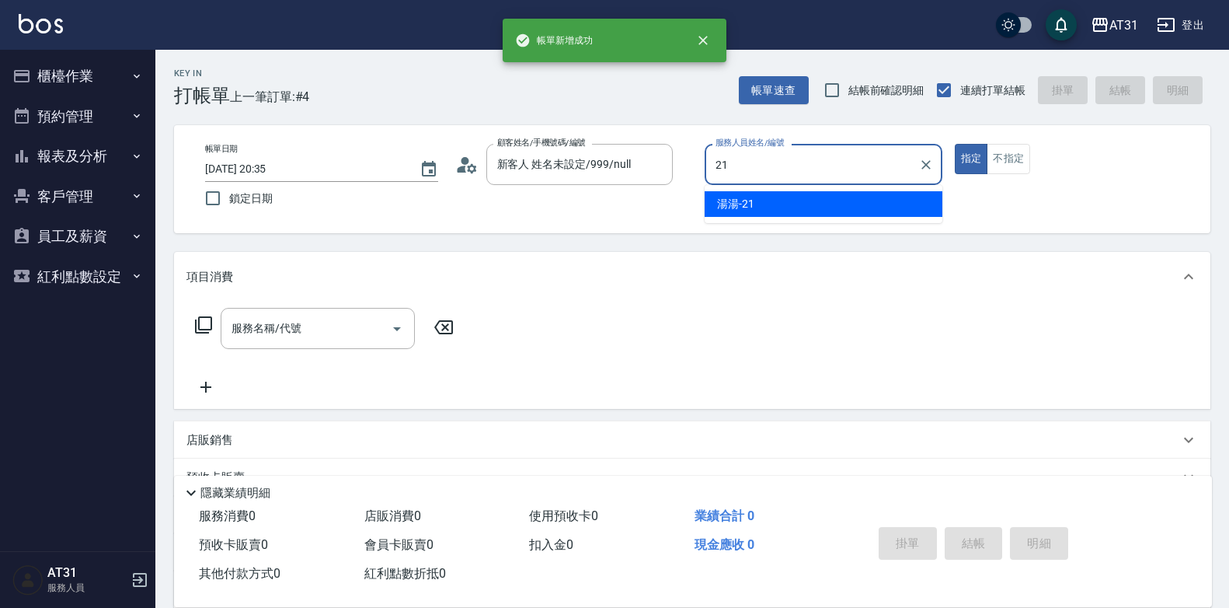
type input "湯湯-21"
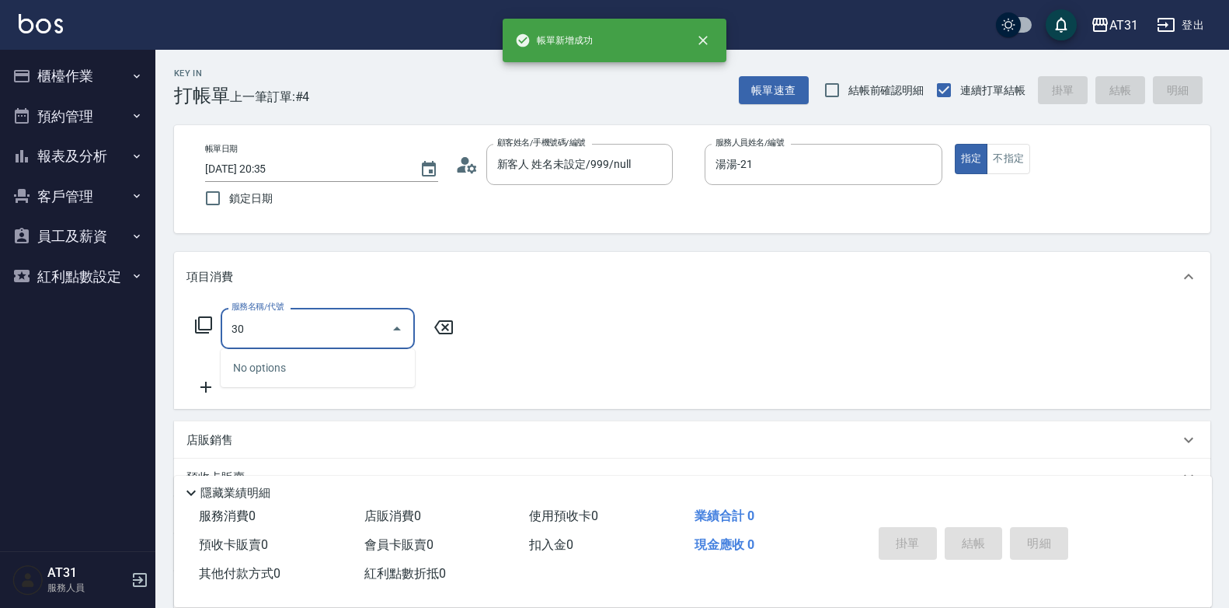
type input "301"
type input "160"
type input "燙髮(301)"
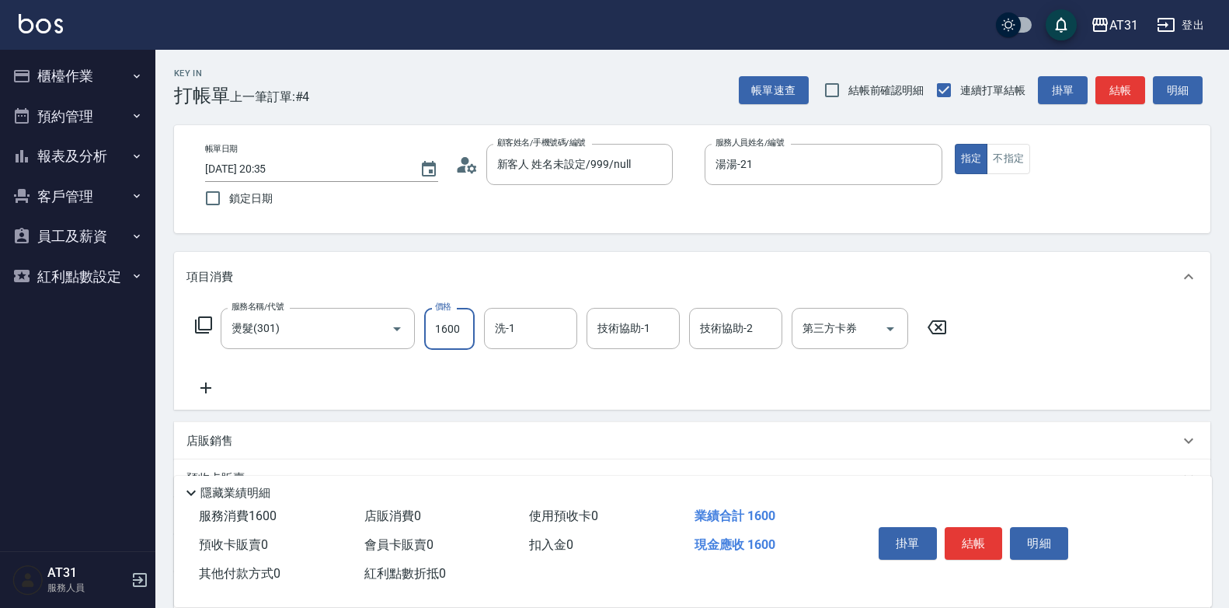
type input "0"
type input "138"
type input "130"
type input "1388"
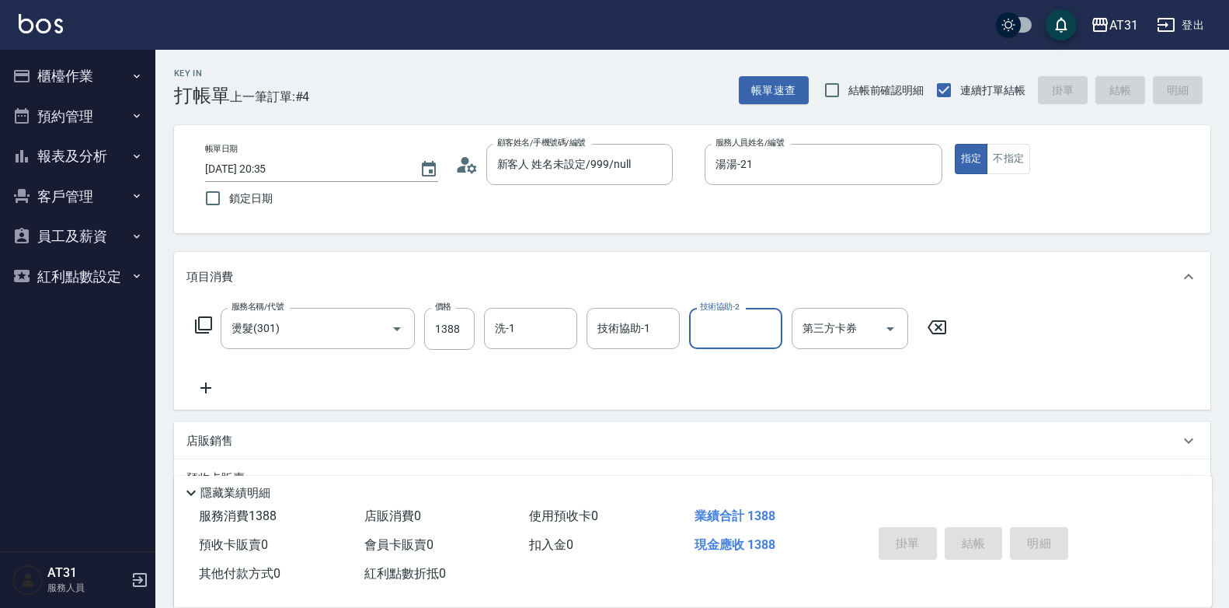
type input "0"
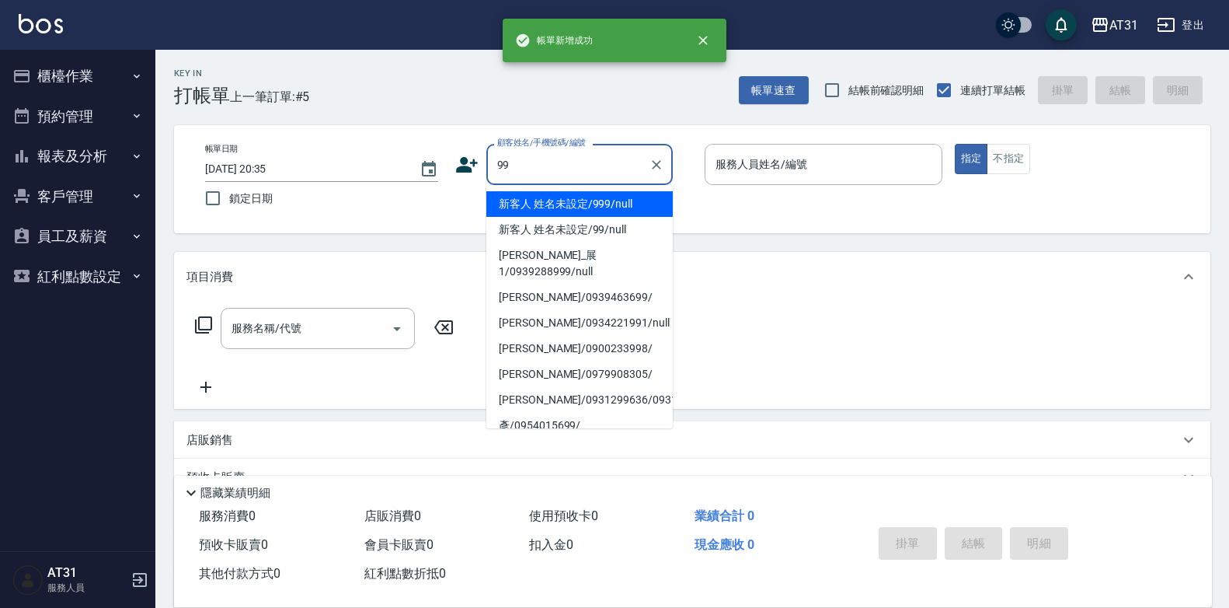
type input "新客人 姓名未設定/999/null"
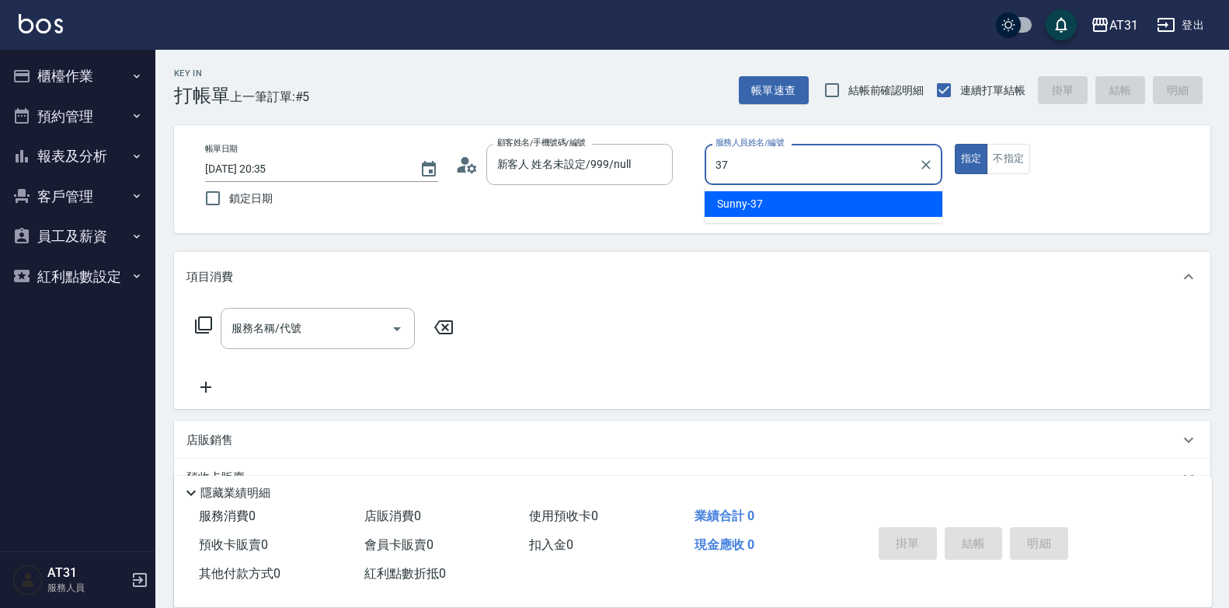
type input "Sunny-37"
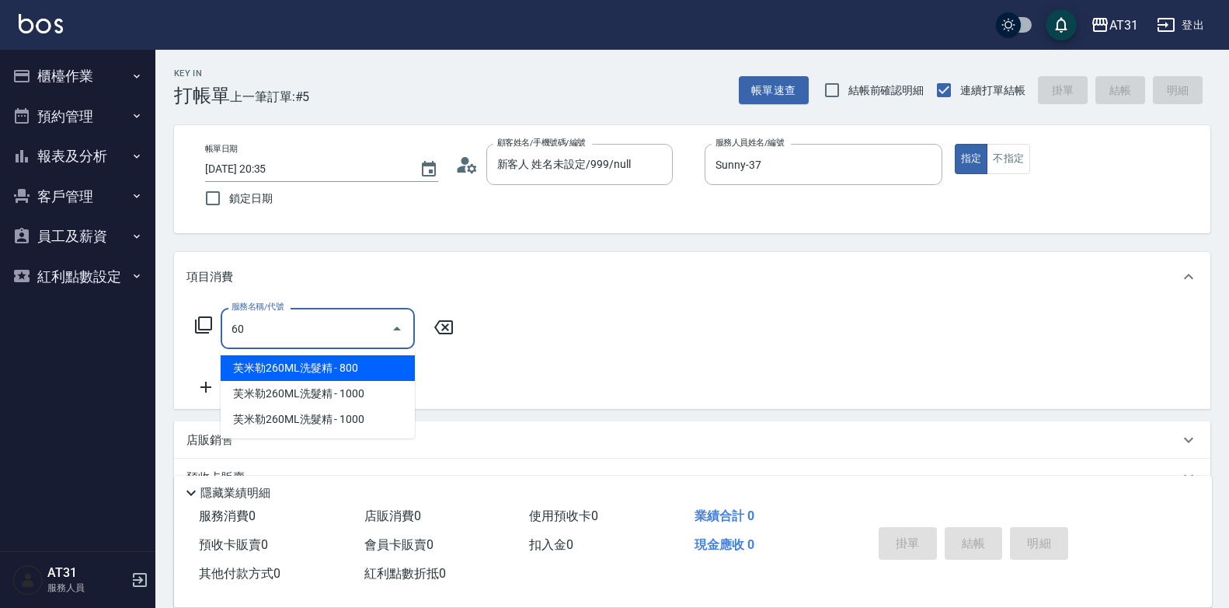
type input "609"
type input "110"
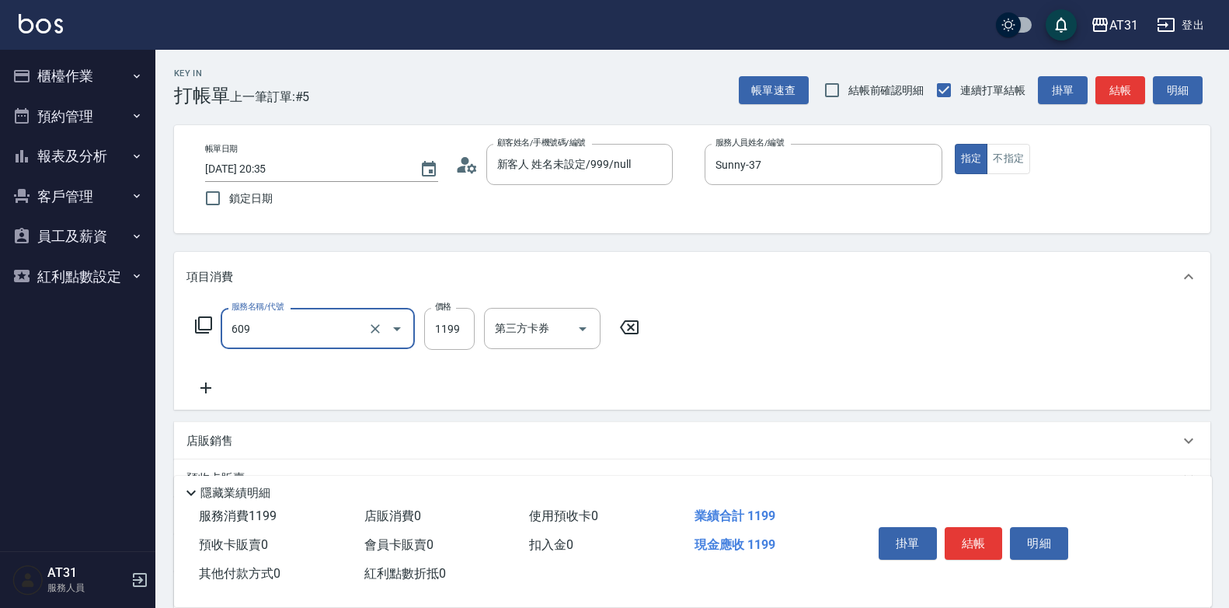
type input "自購三段(609)"
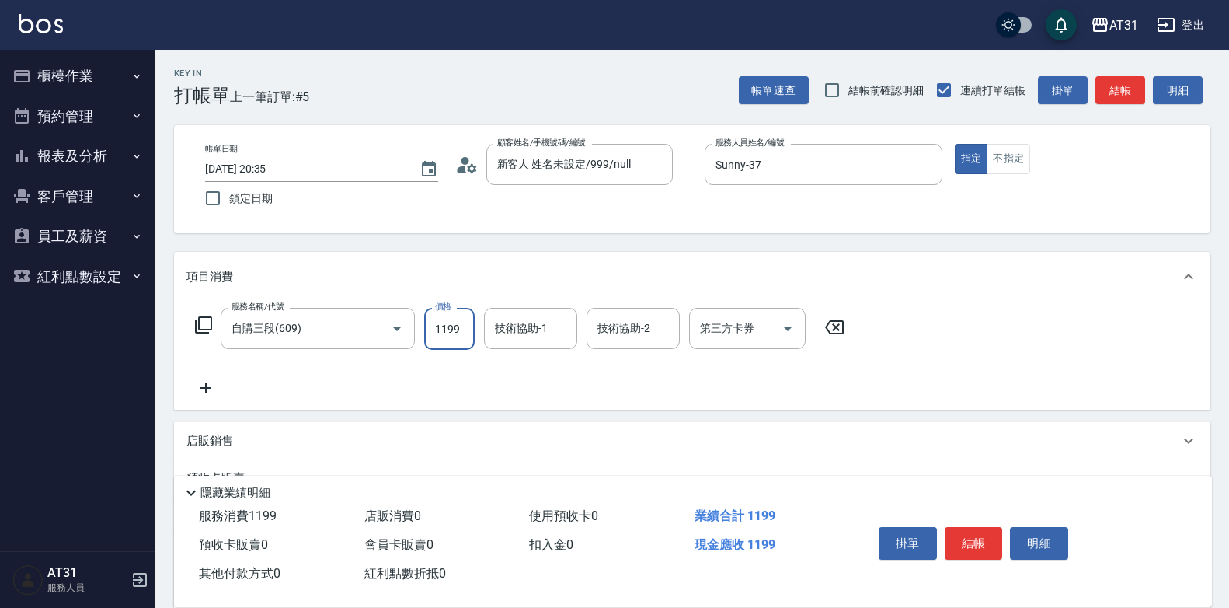
type input "0"
type input "15"
type input "10"
type input "150"
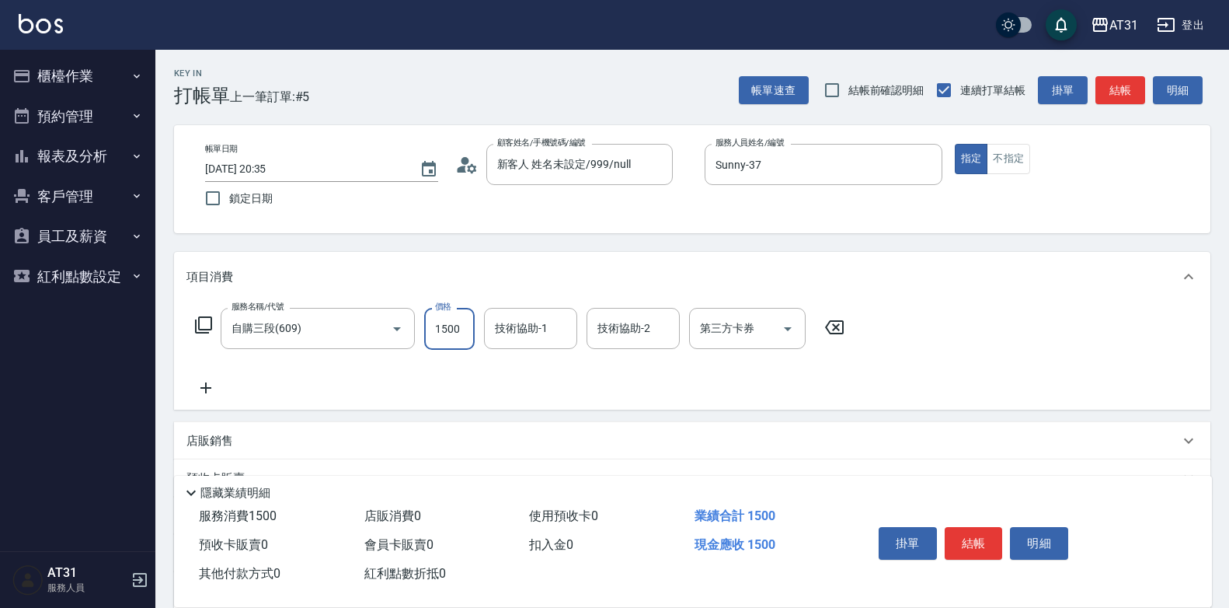
type input "1500"
type input "鳳梨-41"
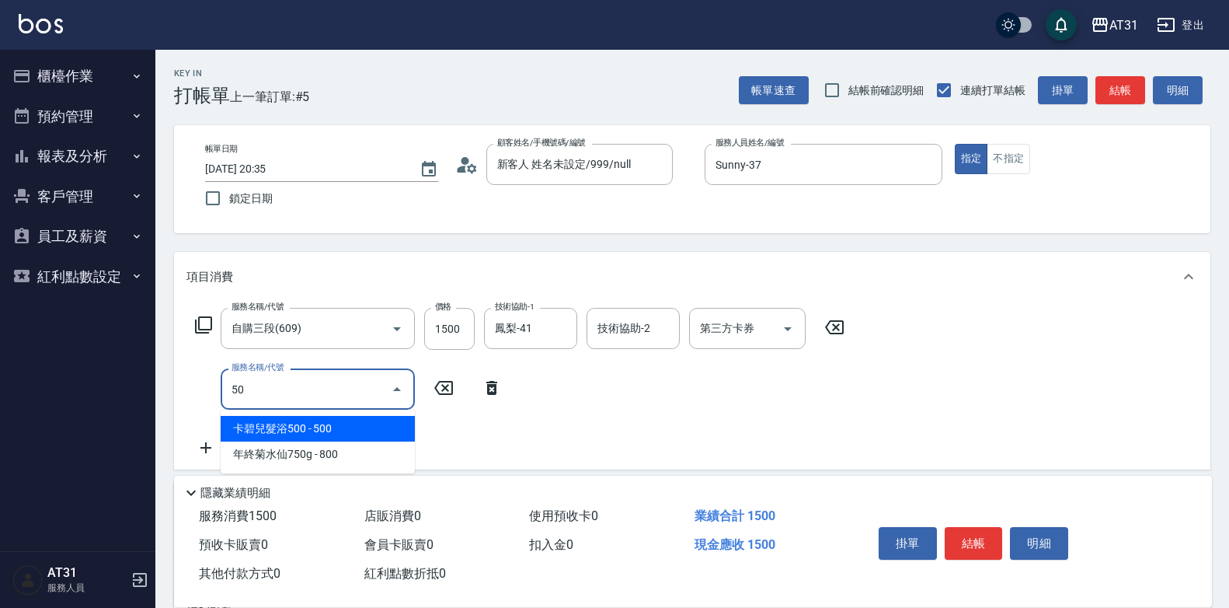
type input "501"
type input "310"
type input "染髮(501)"
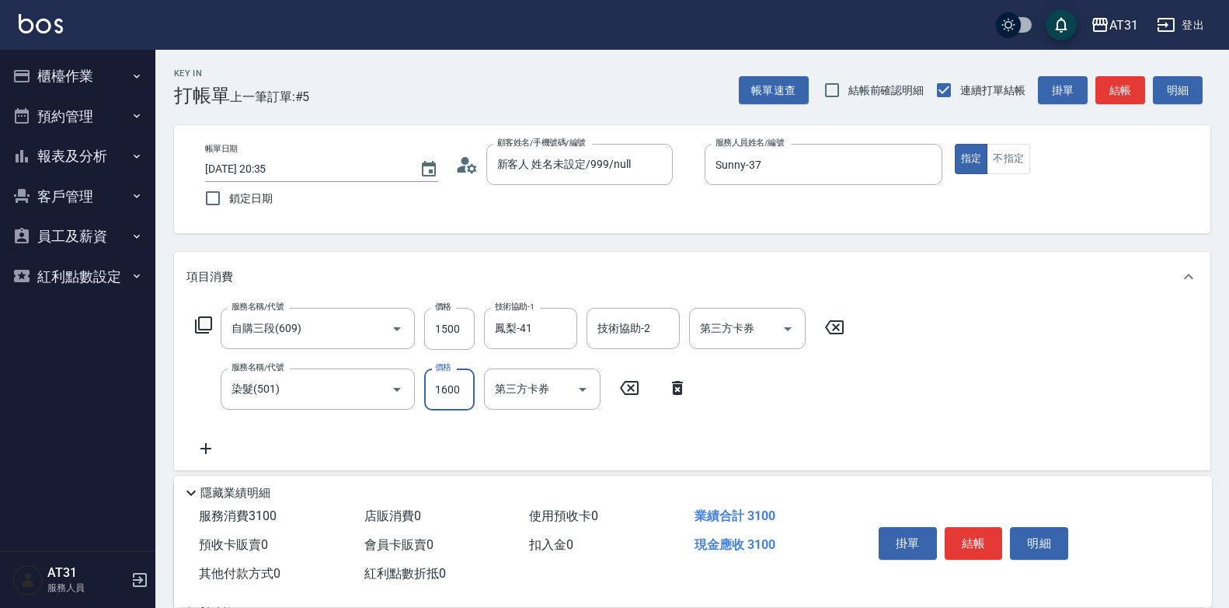
type input "150"
type input "12"
type input "160"
type input "120"
type input "270"
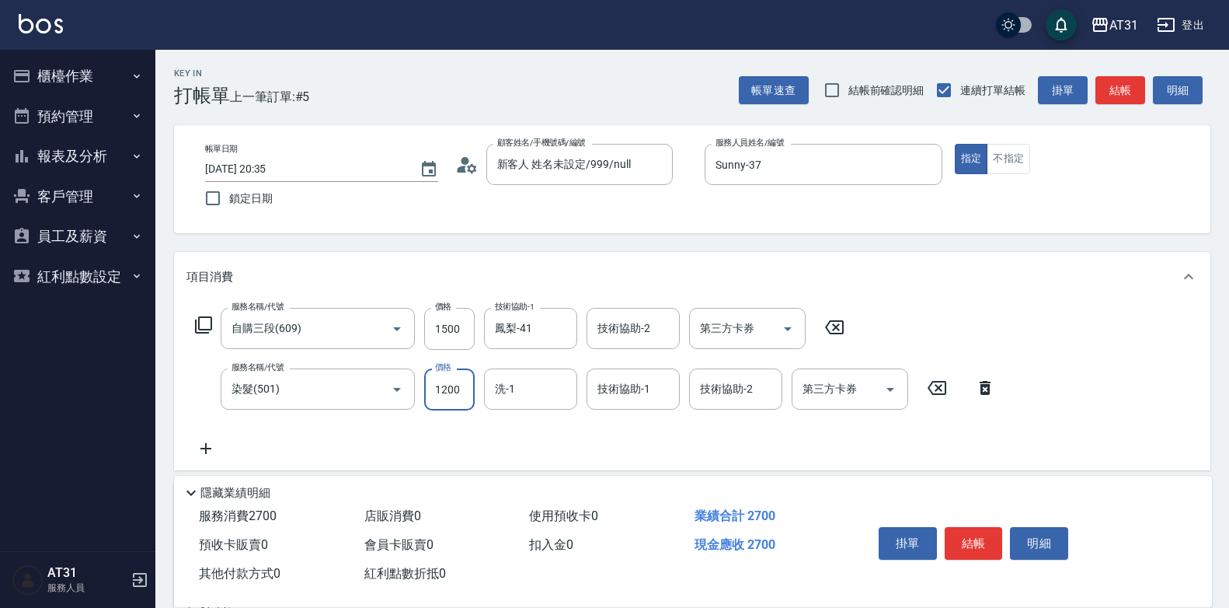
type input "1200"
type input "鳳梨-41"
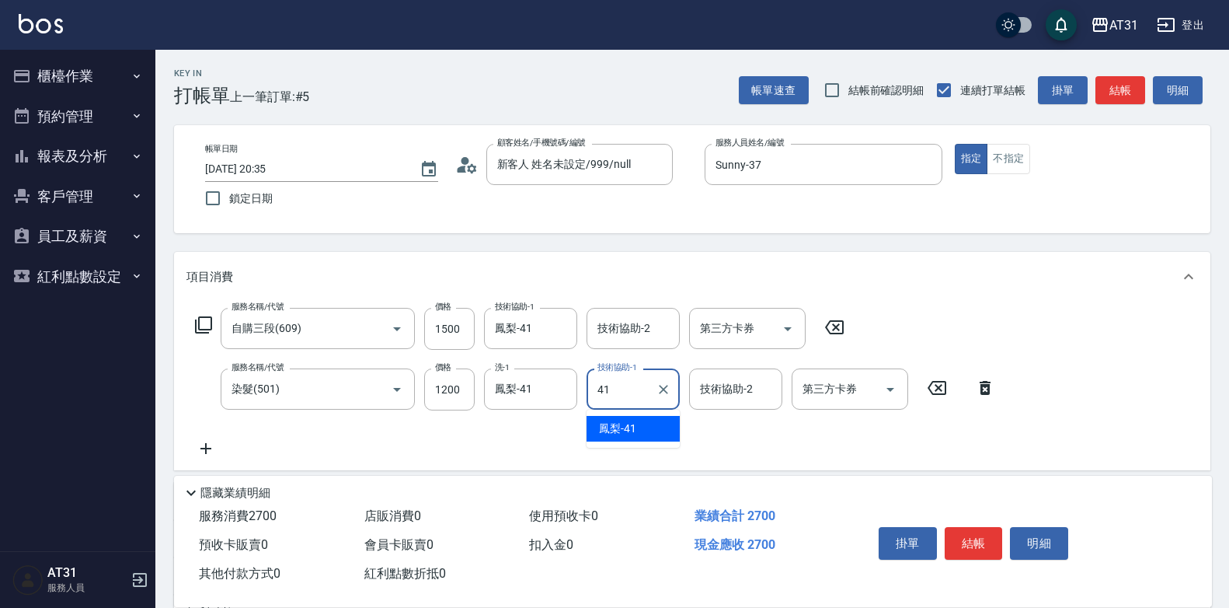
type input "鳳梨-41"
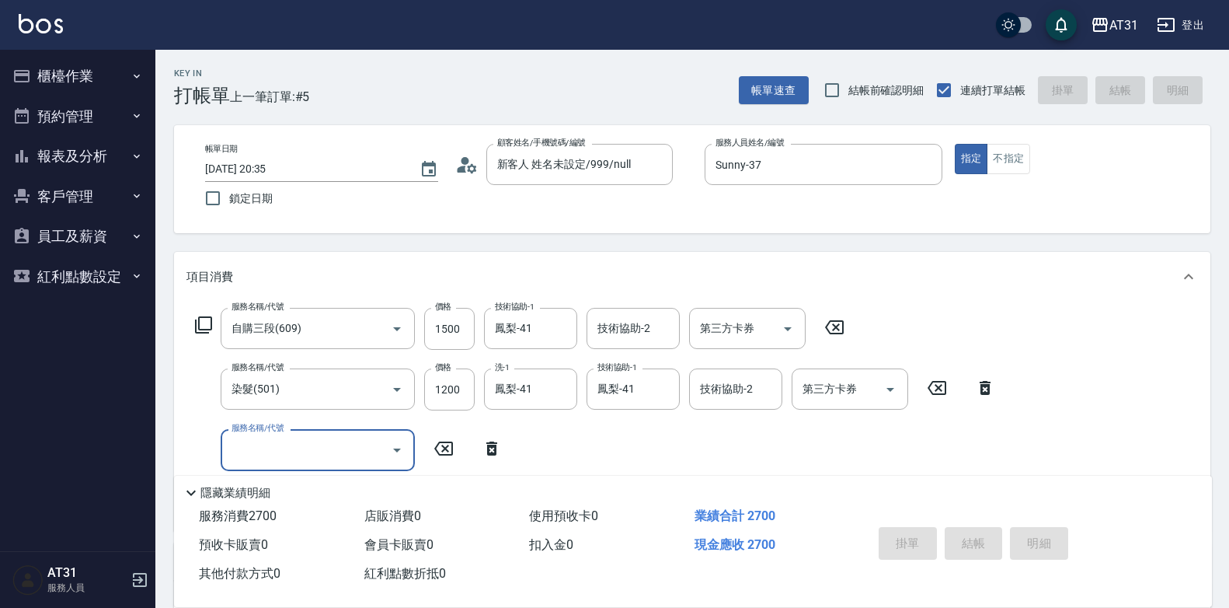
type input "0"
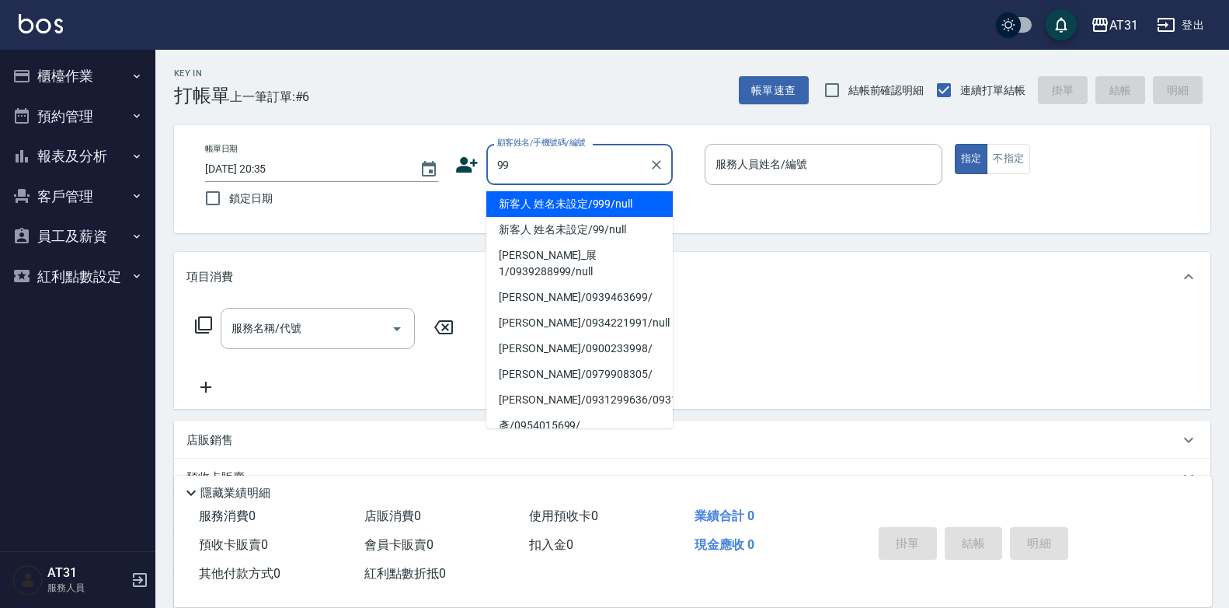
type input "新客人 姓名未設定/999/null"
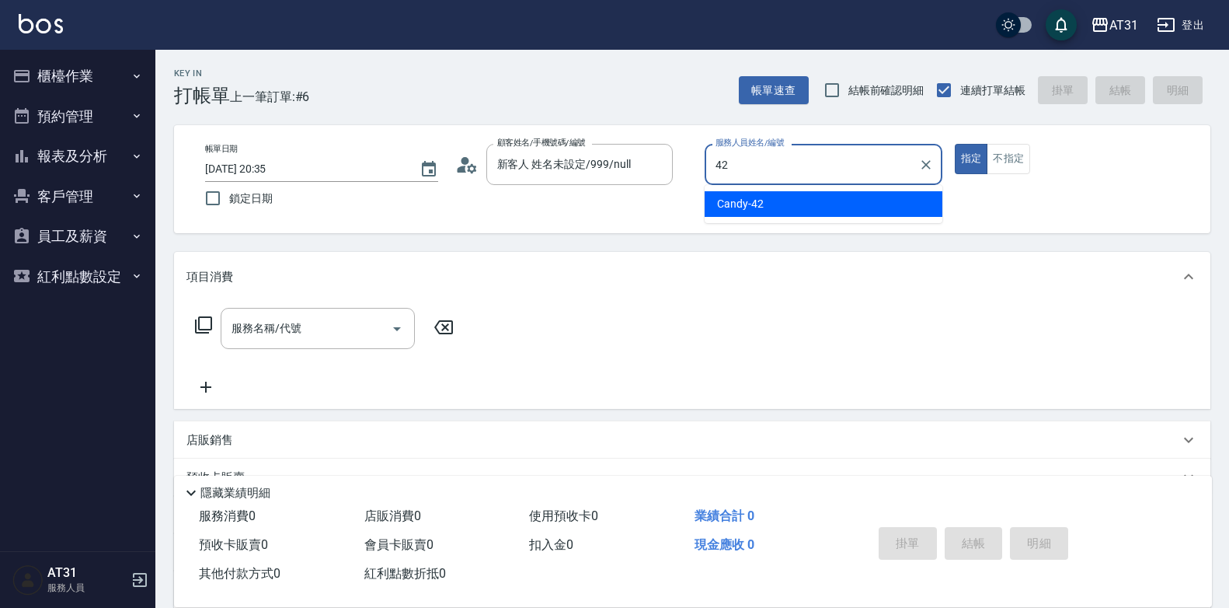
type input "Candy-42"
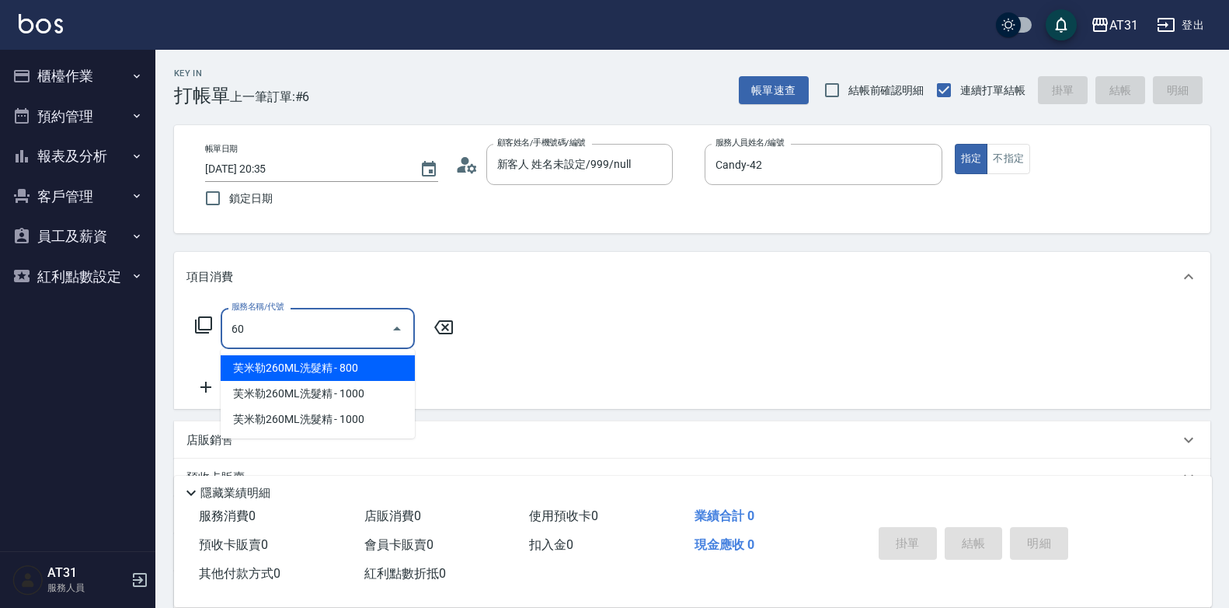
type input "608"
type input "90"
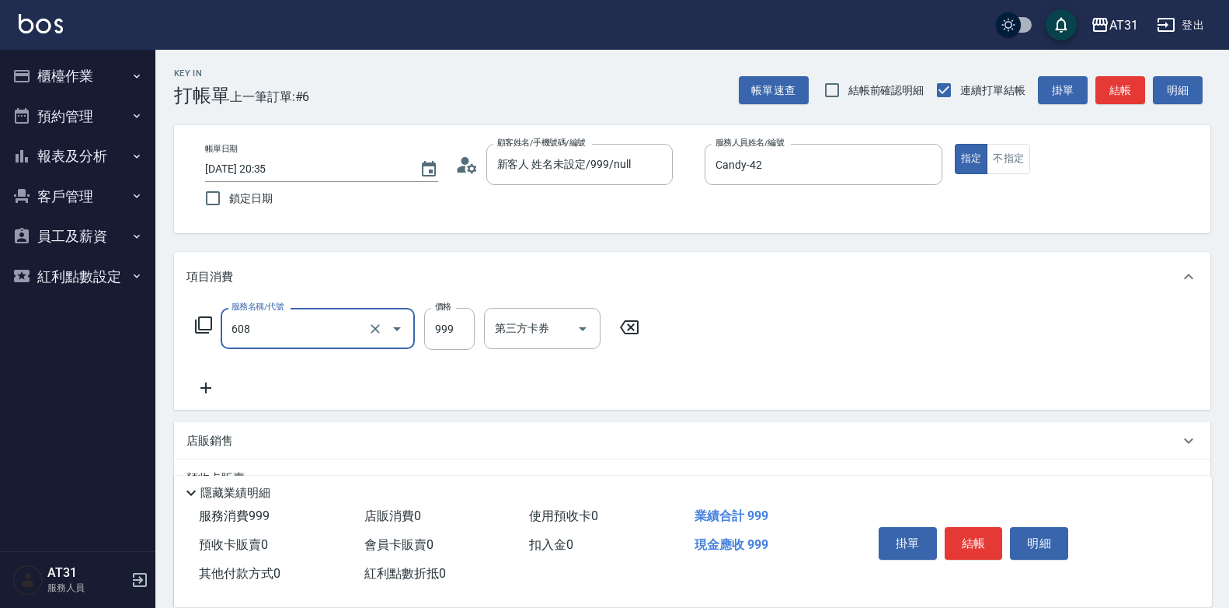
type input "自購二段(608)"
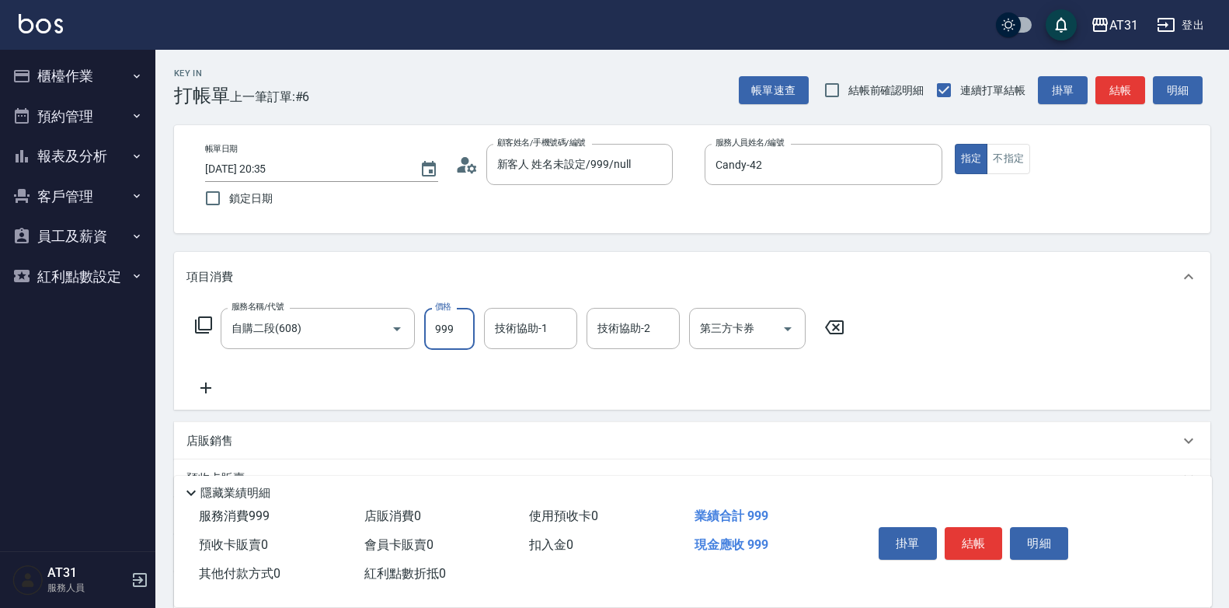
type input "0"
type input "200"
type input "2000"
type input "Lyan-45"
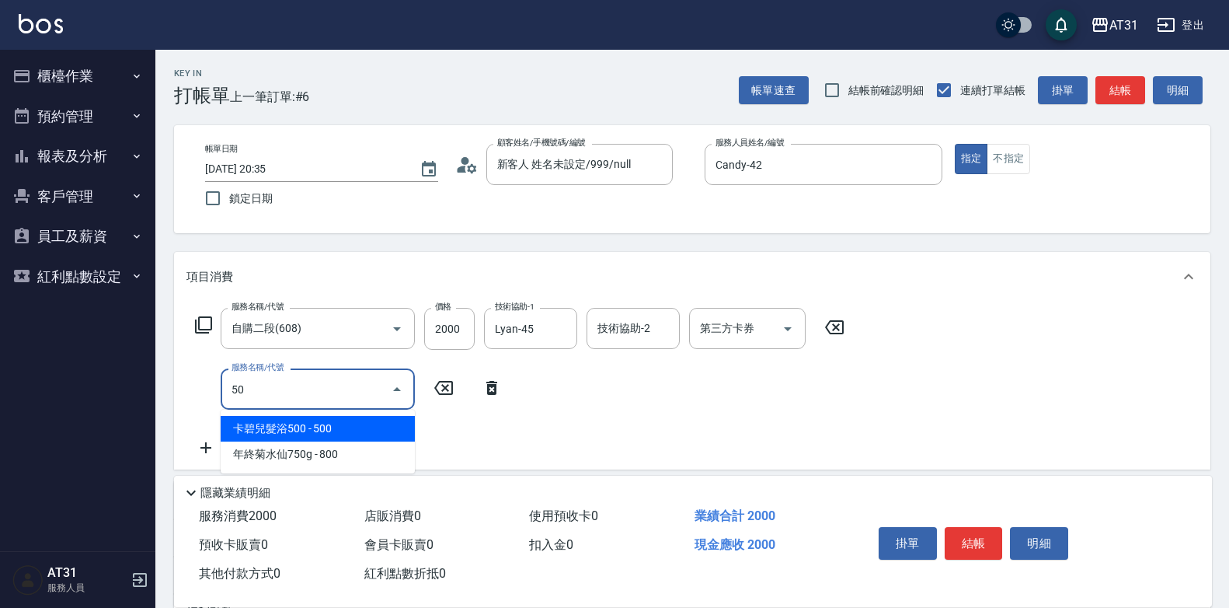
type input "501"
type input "360"
type input "染髮(501)"
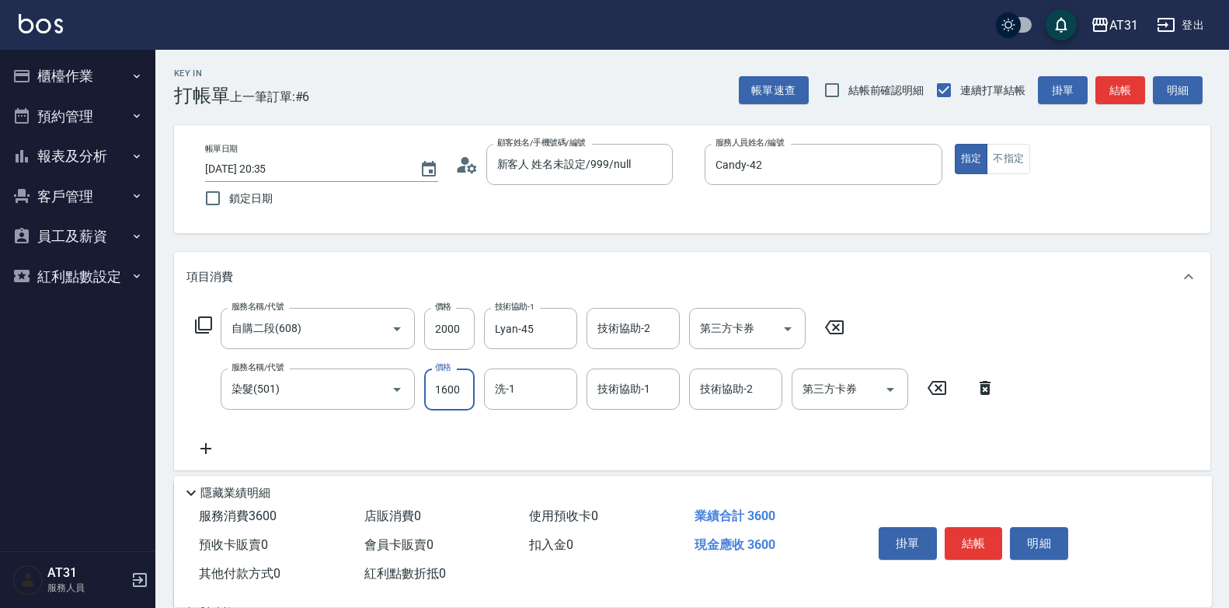
type input "200"
type input "120"
type input "320"
type input "1200"
type input "Lyan-45"
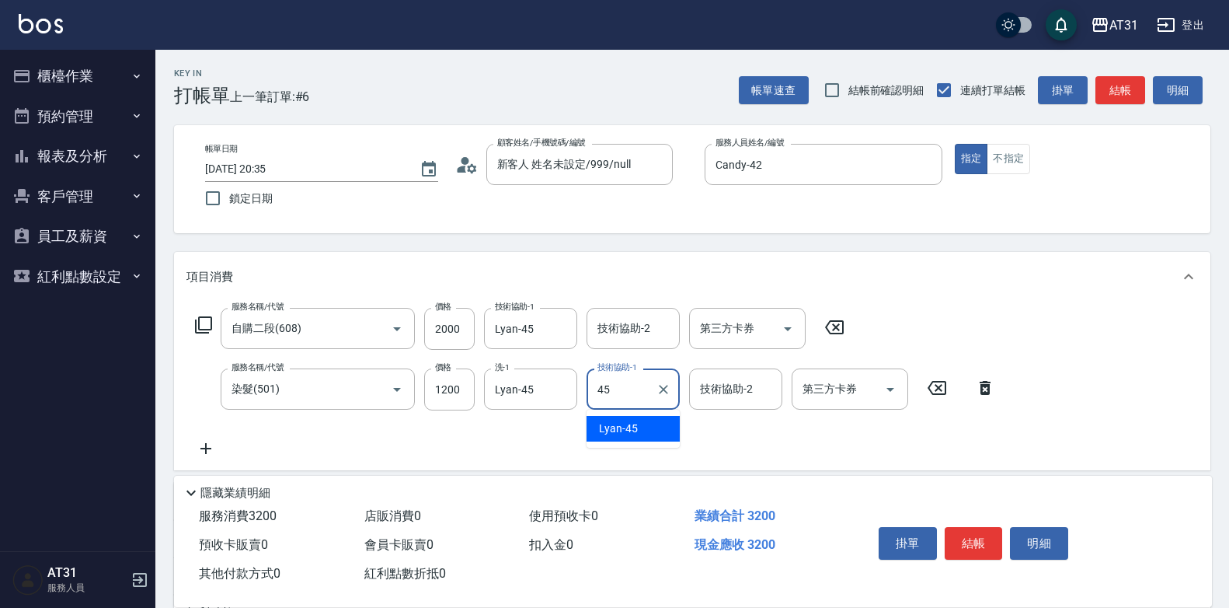
type input "Lyan-45"
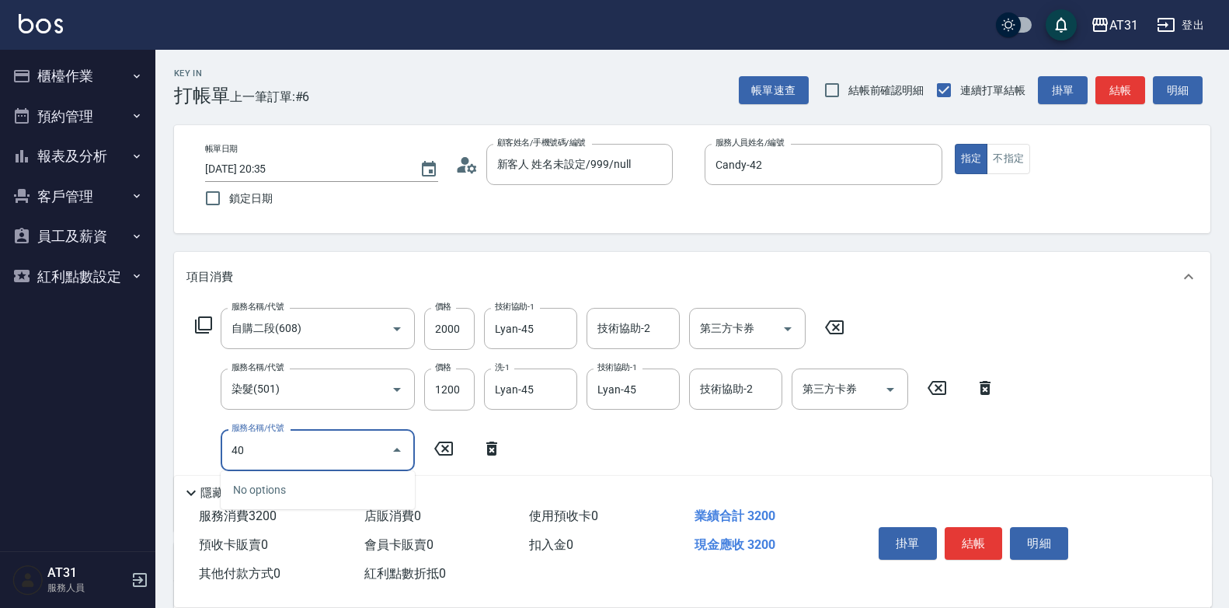
type input "401"
type input "340"
type input "剪髮(401)"
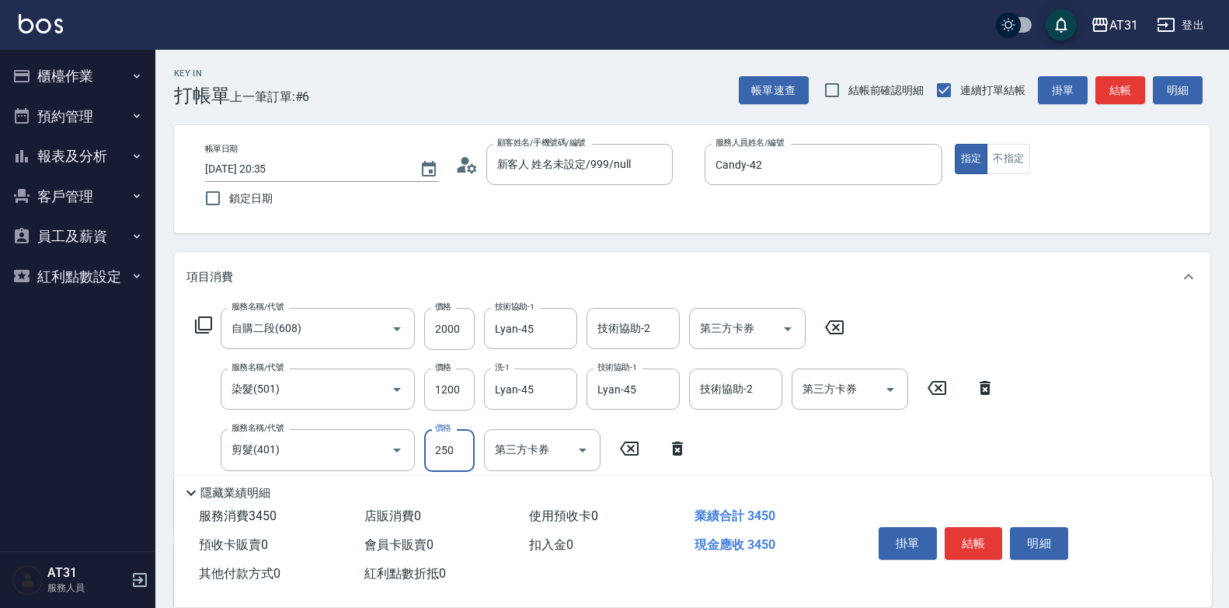
type input "320"
type input "30"
type input "350"
type input "300"
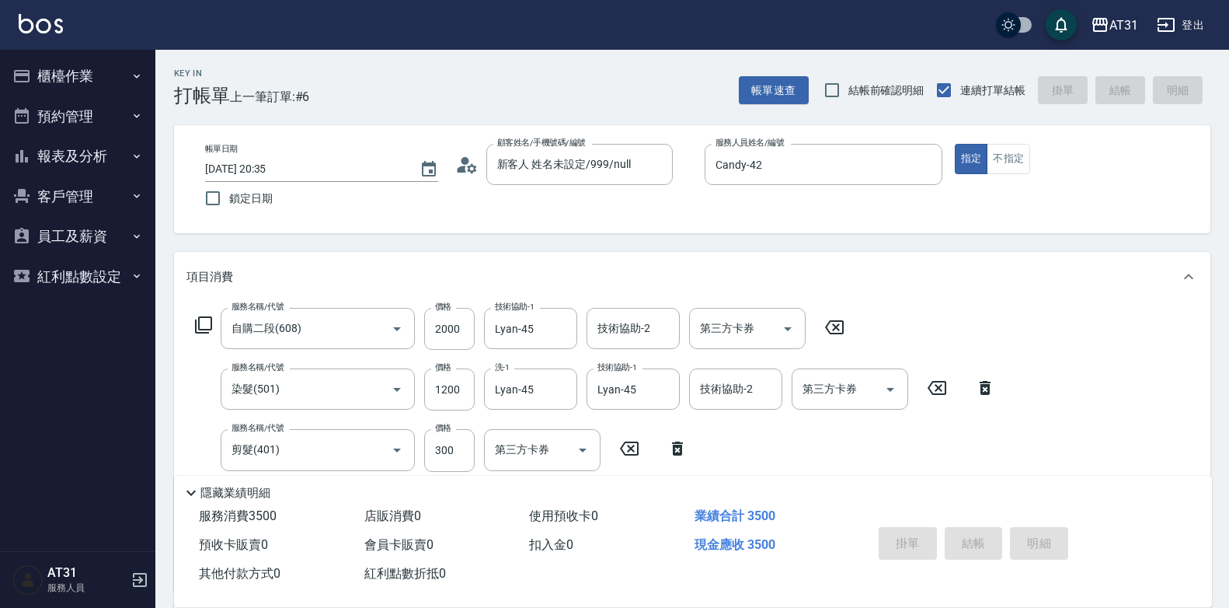
type input "[DATE] 20:36"
type input "0"
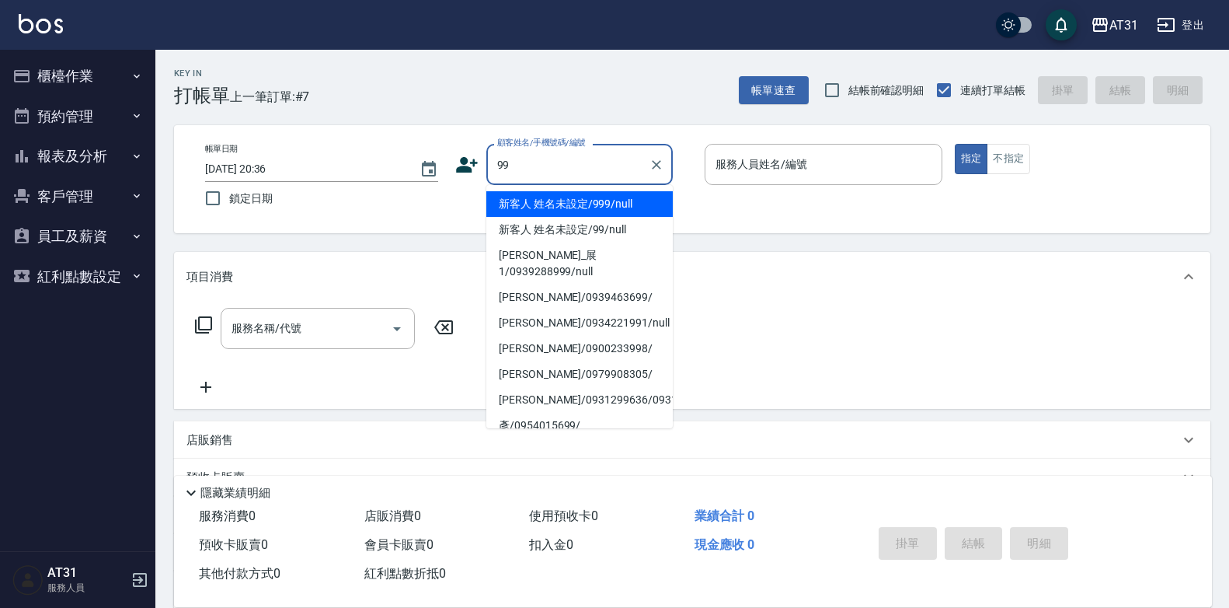
type input "新客人 姓名未設定/999/null"
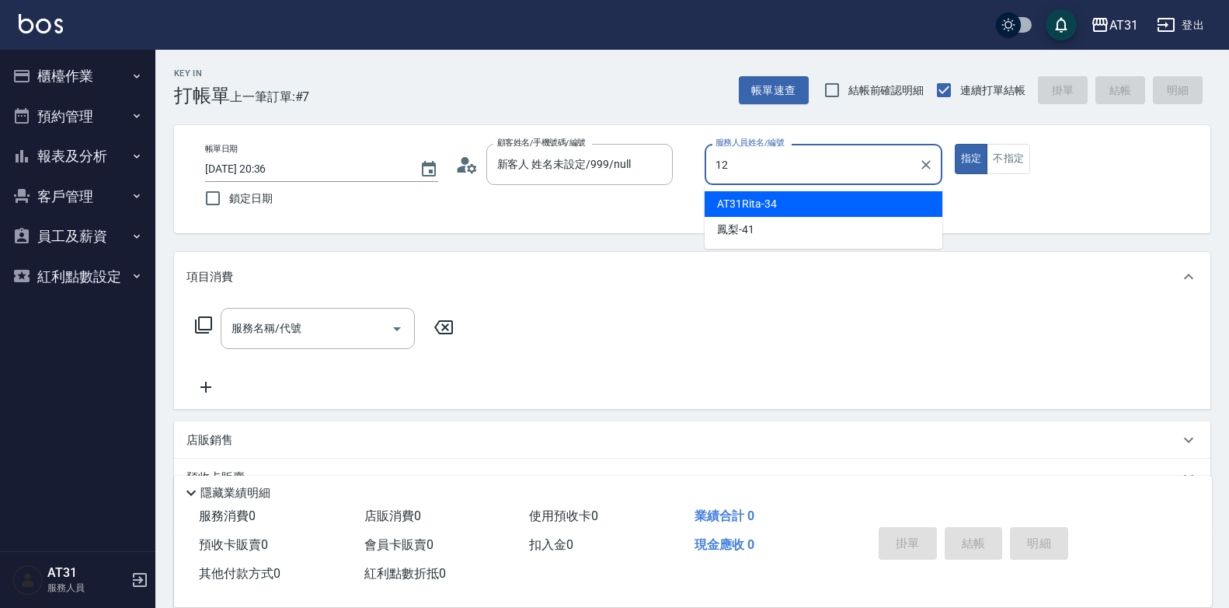
type input "[PERSON_NAME]-12"
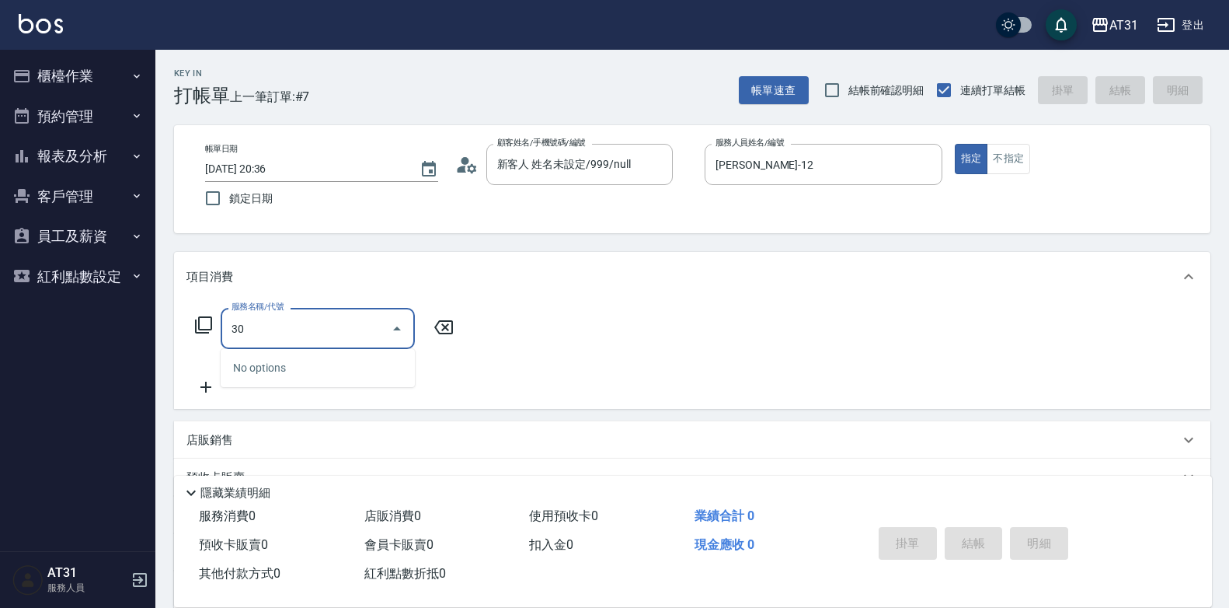
type input "301"
type input "160"
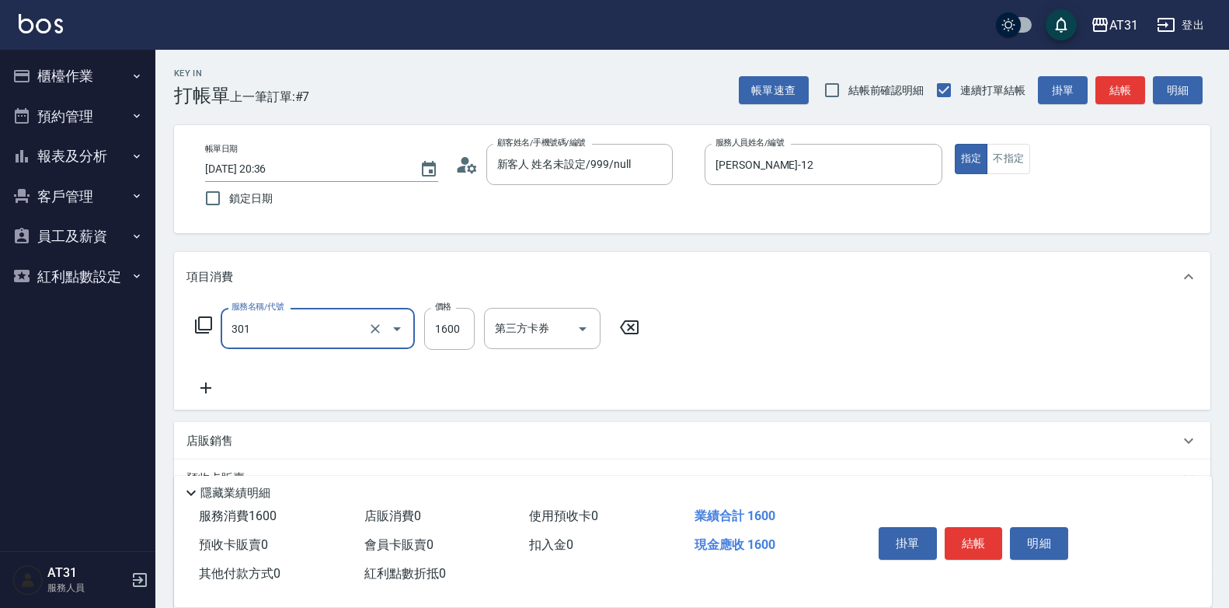
type input "燙髮(301)"
type input "0"
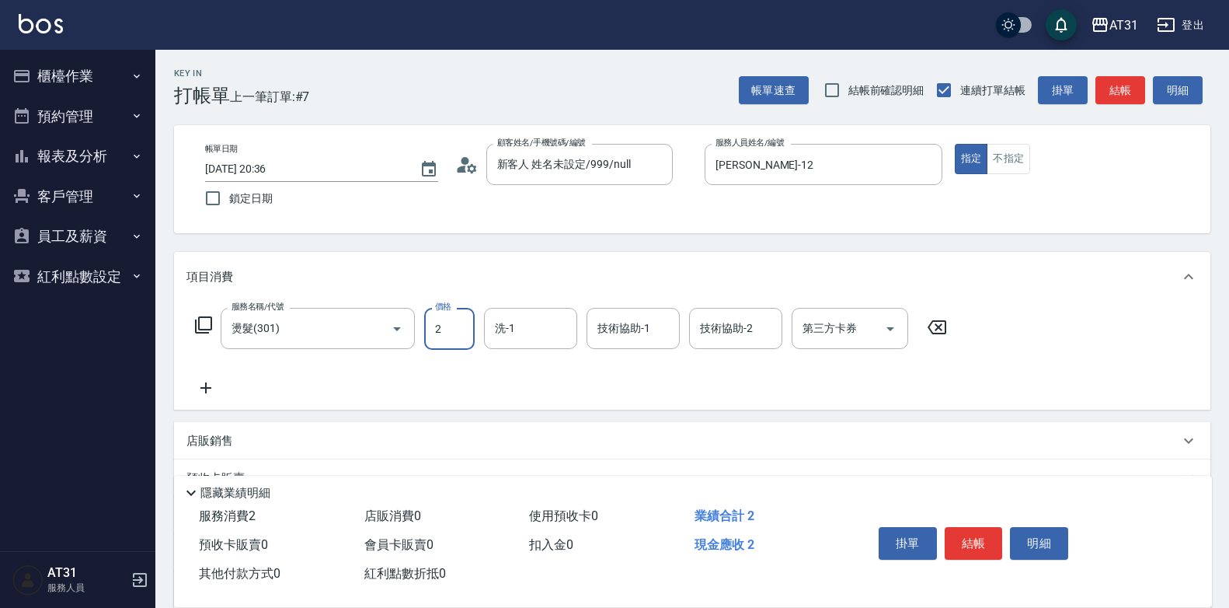
type input "20"
type input "200"
type input "2000"
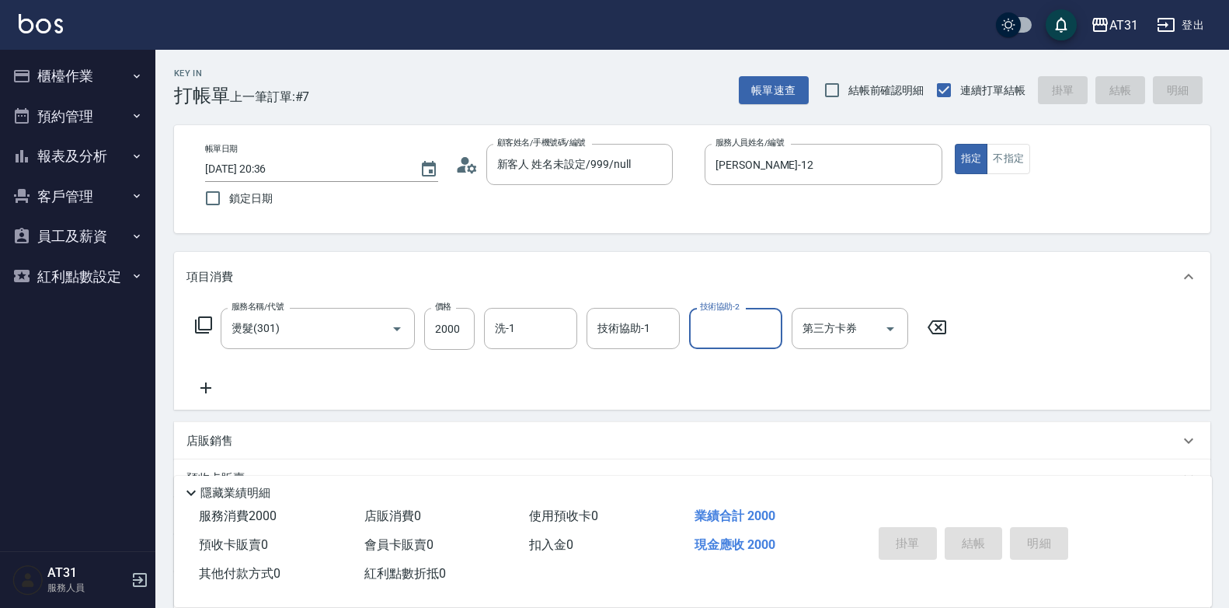
type input "0"
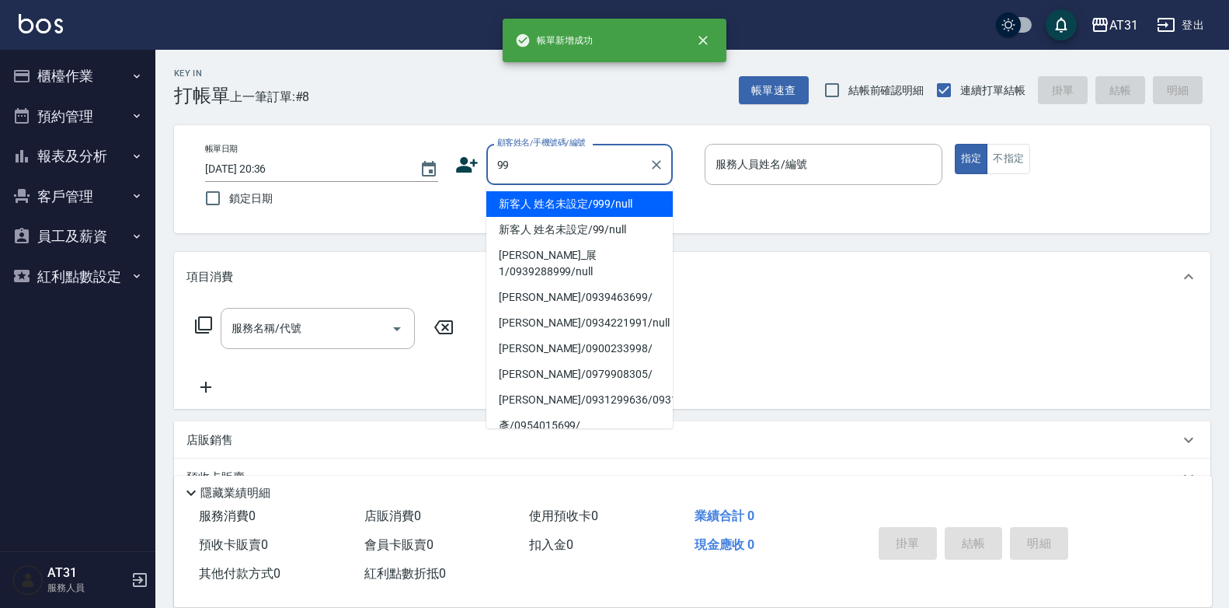
type input "新客人 姓名未設定/999/null"
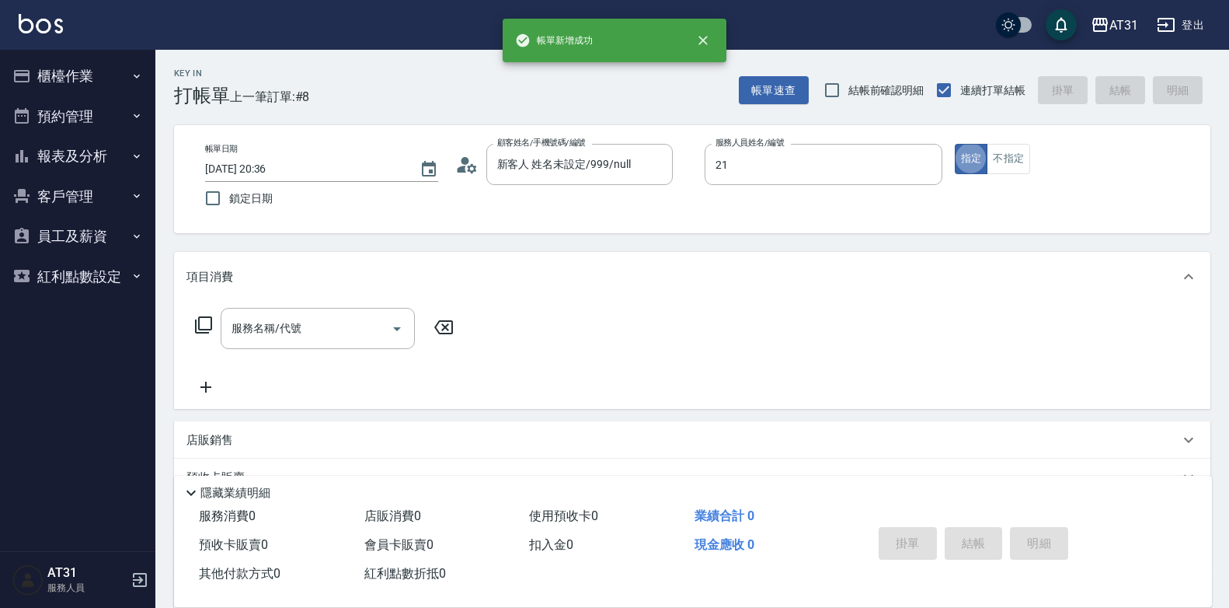
type input "湯湯-21"
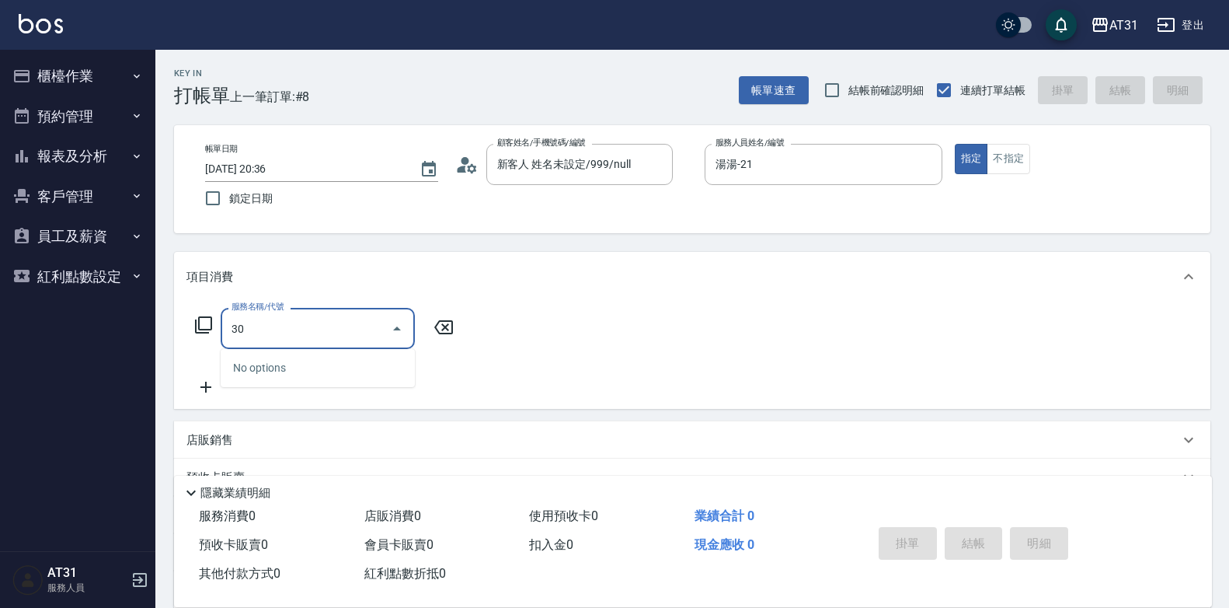
type input "301"
type input "160"
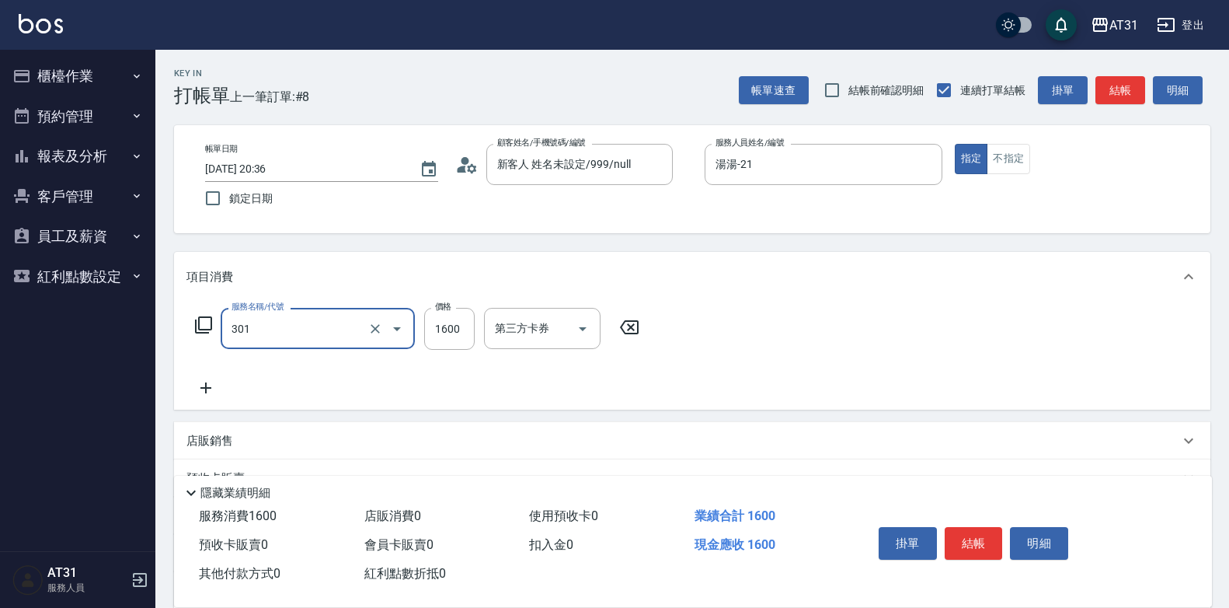
type input "燙髮(301)"
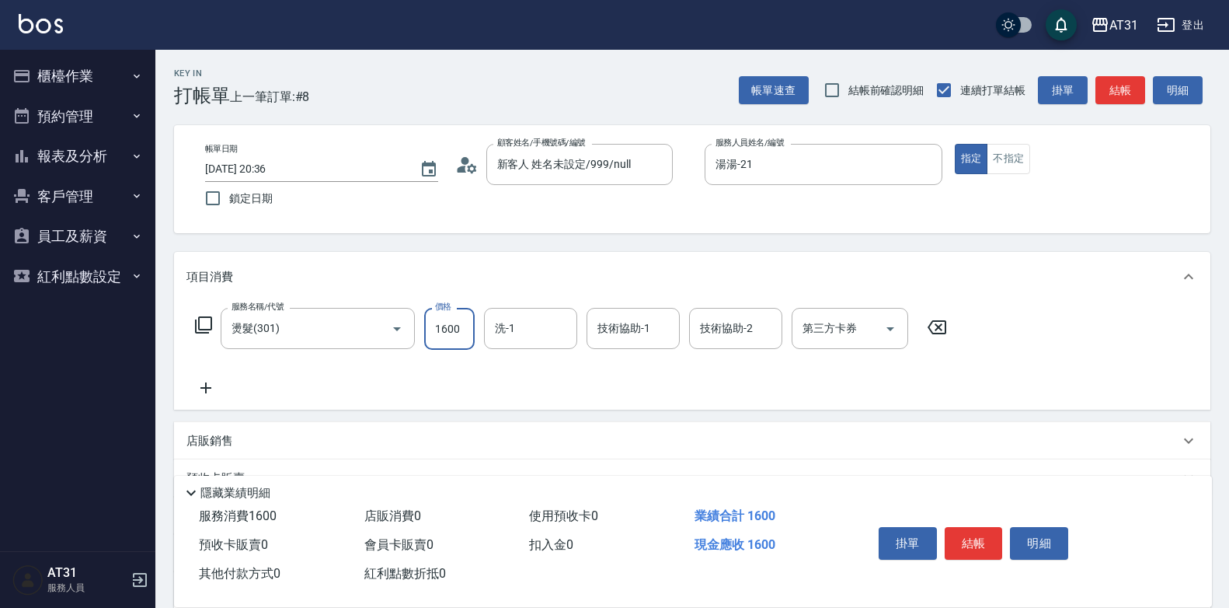
type input "0"
type input "13"
type input "10"
type input "138"
type input "130"
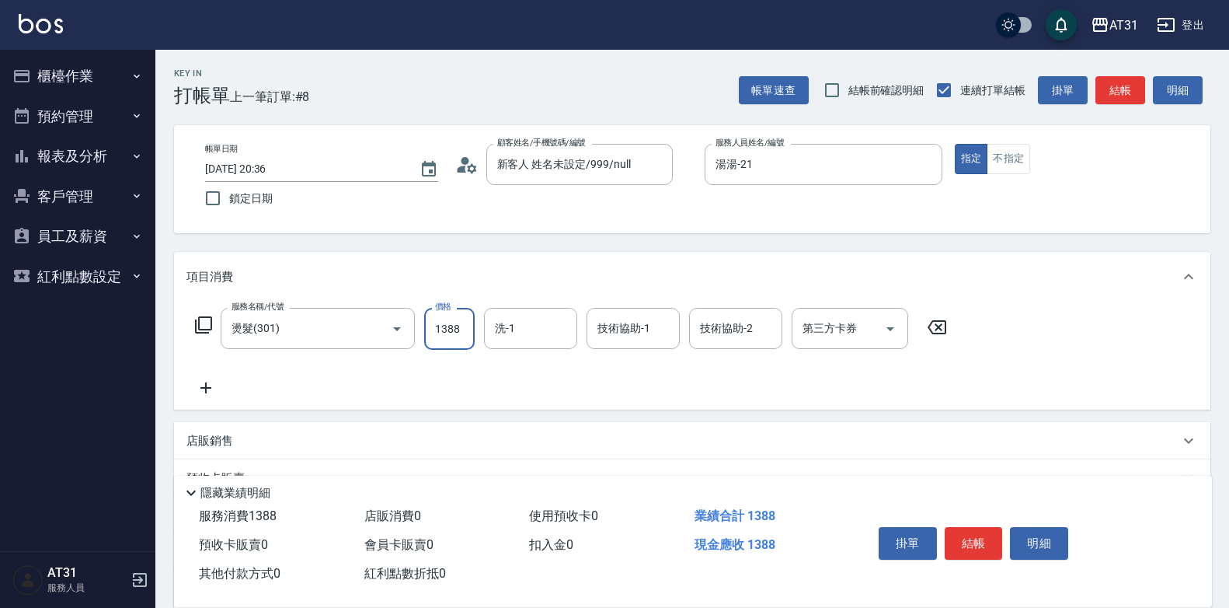
type input "1388"
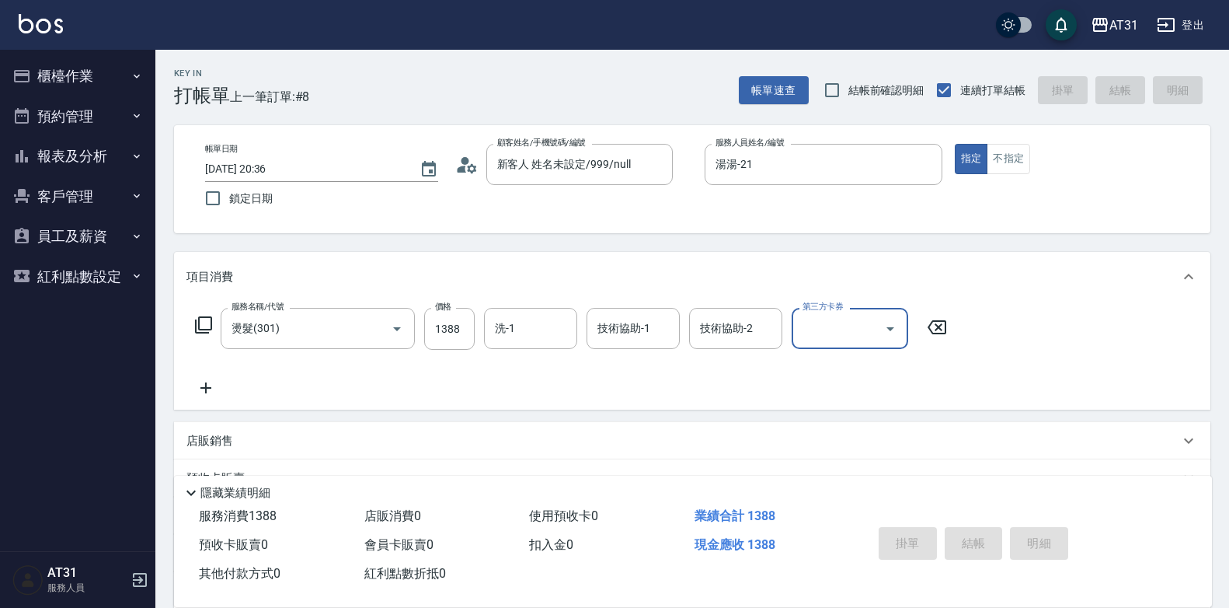
type input "0"
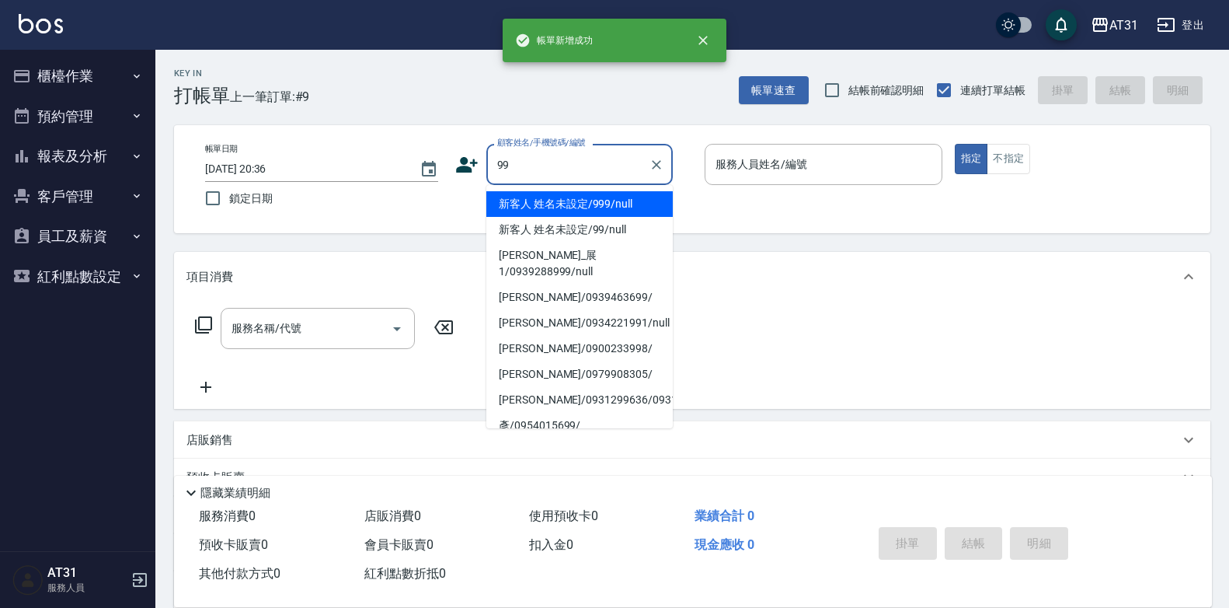
type input "新客人 姓名未設定/999/null"
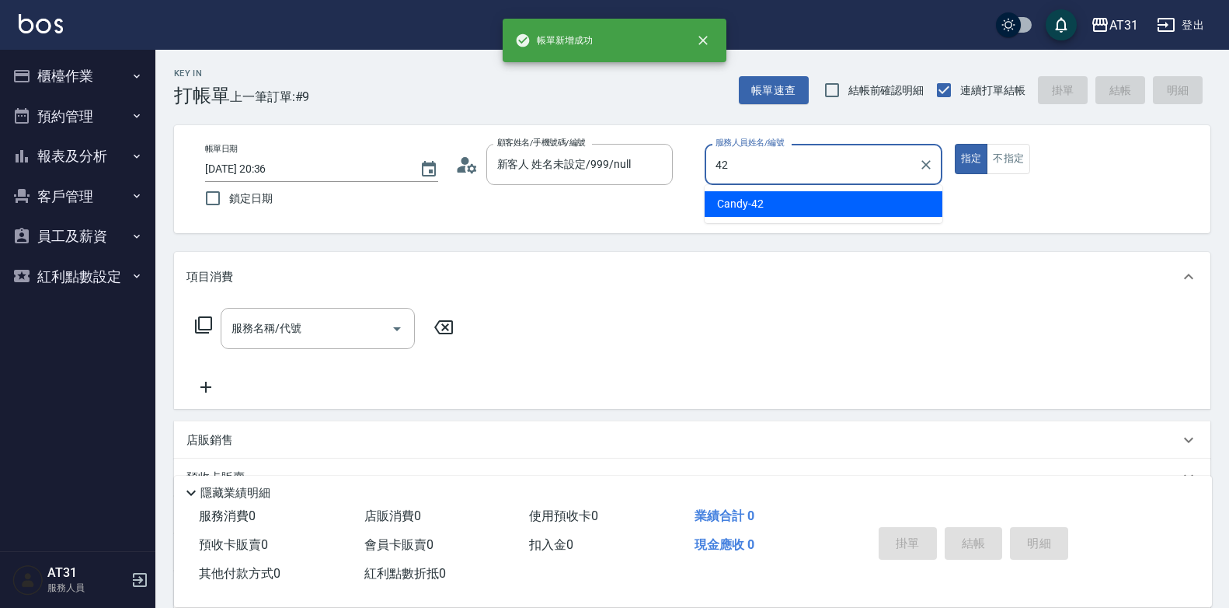
type input "Candy-42"
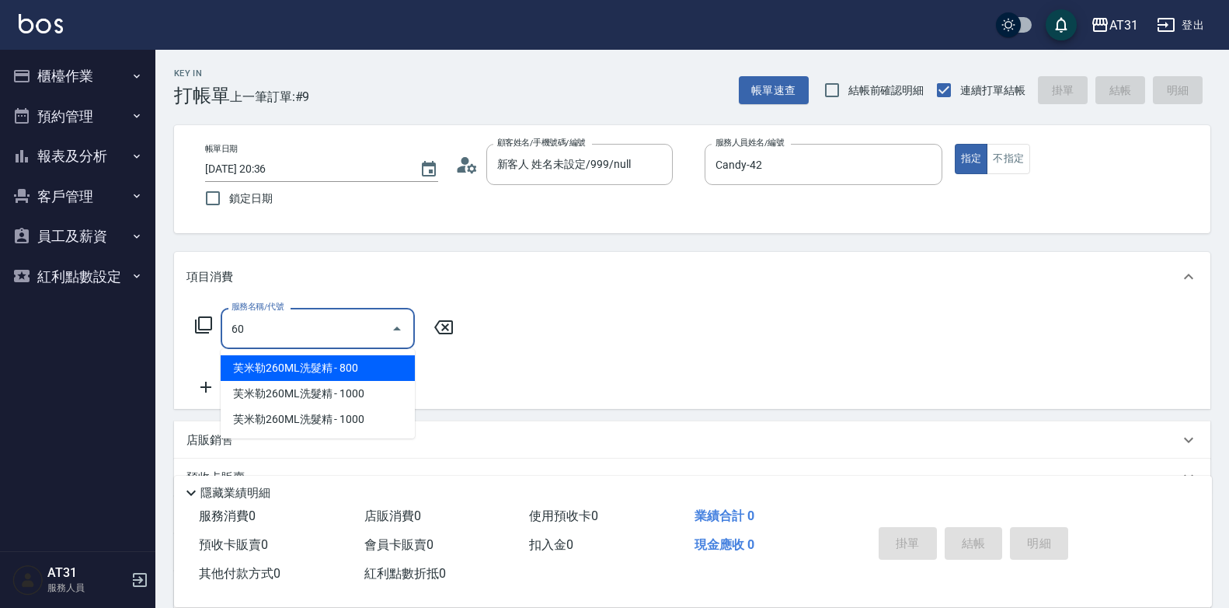
type input "601"
type input "30"
type input "自備護髮(601)"
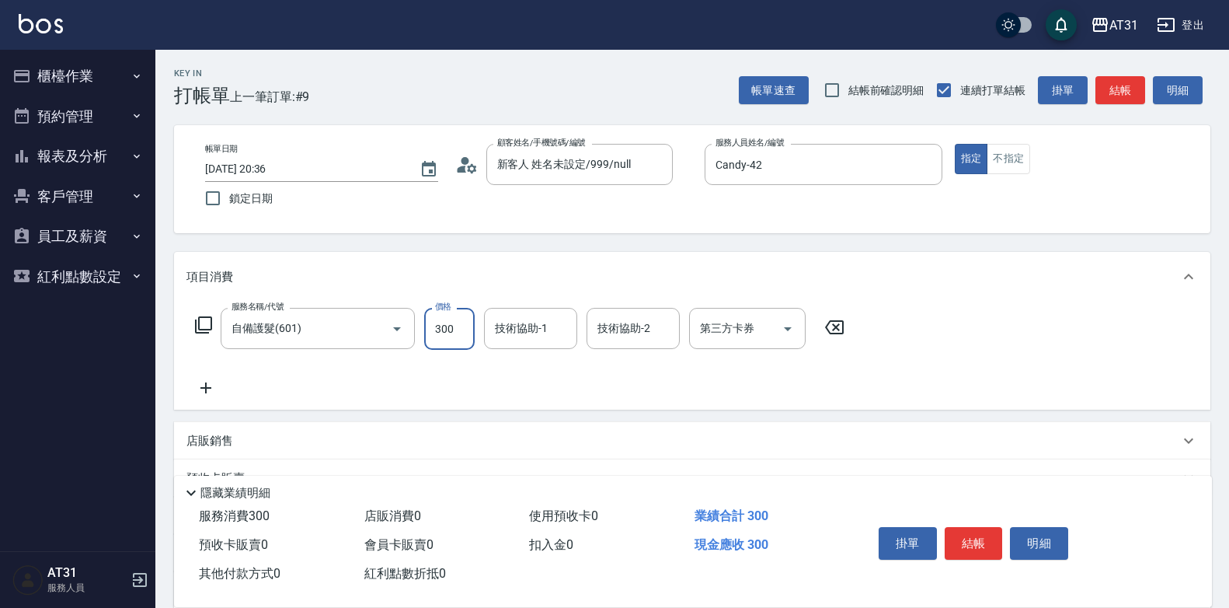
type input "0"
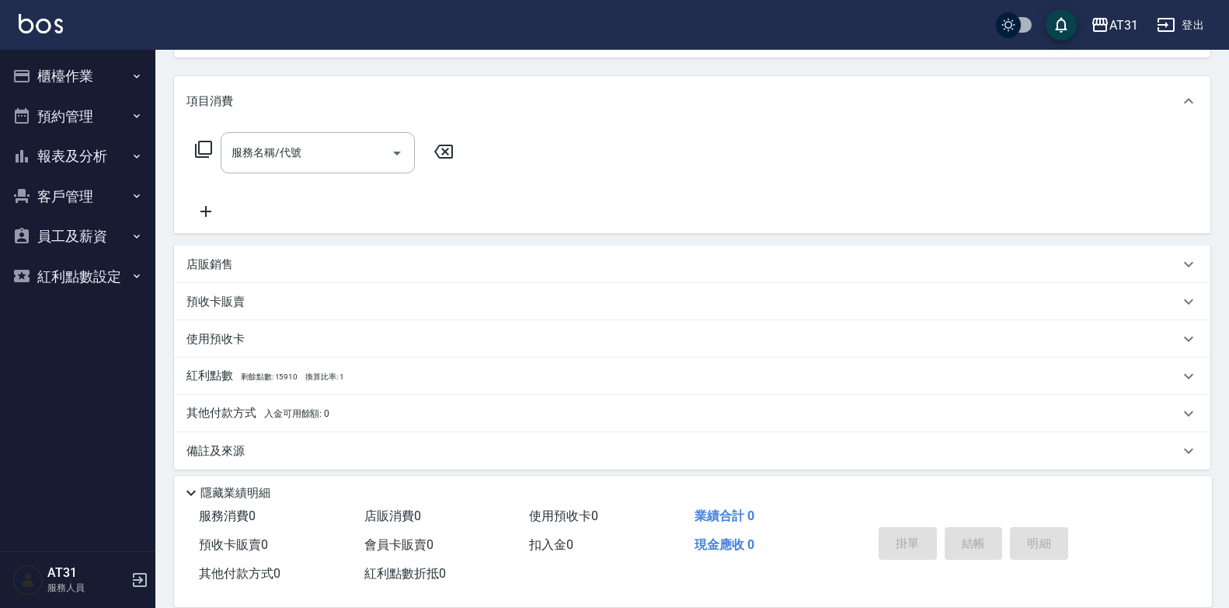
scroll to position [187, 0]
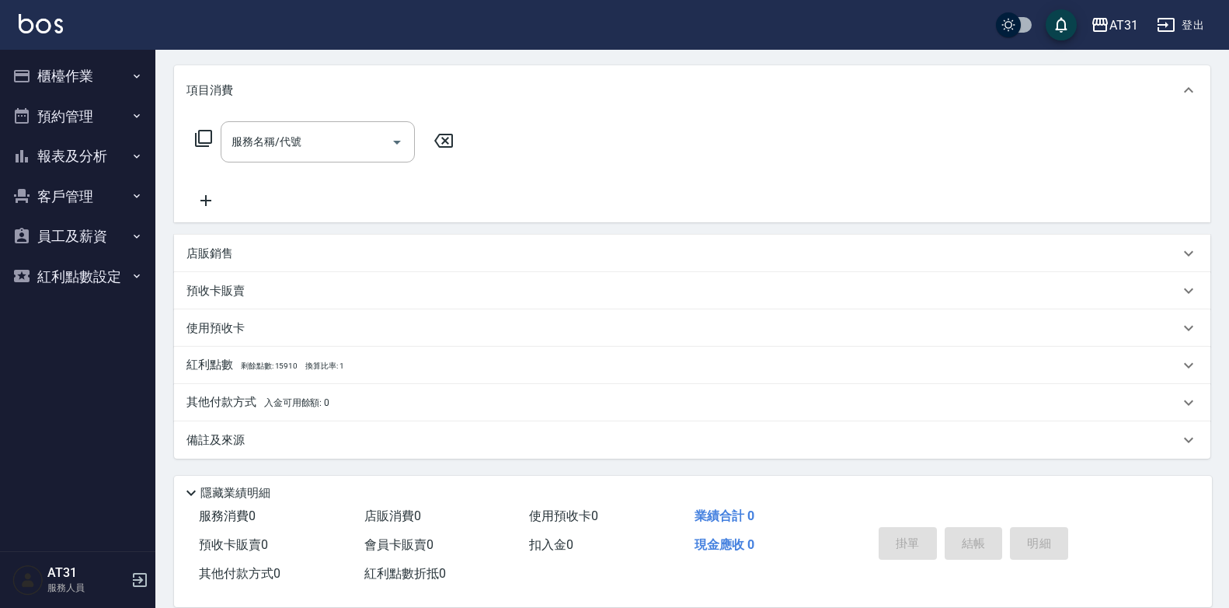
click at [245, 250] on div "店販銷售" at bounding box center [683, 254] width 993 height 16
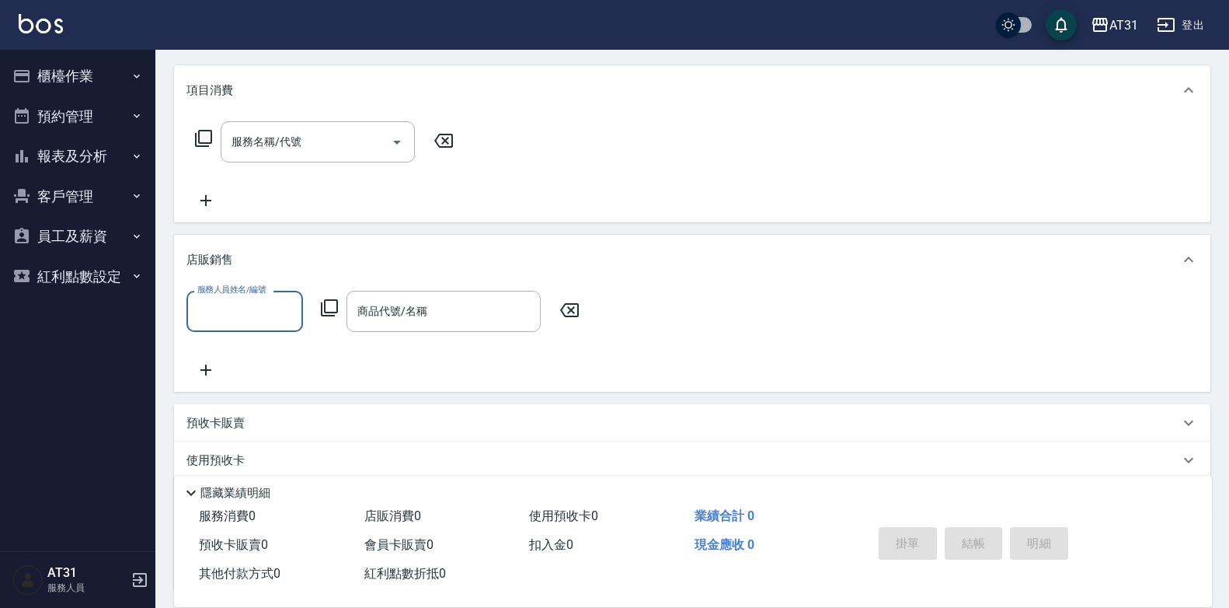
scroll to position [0, 0]
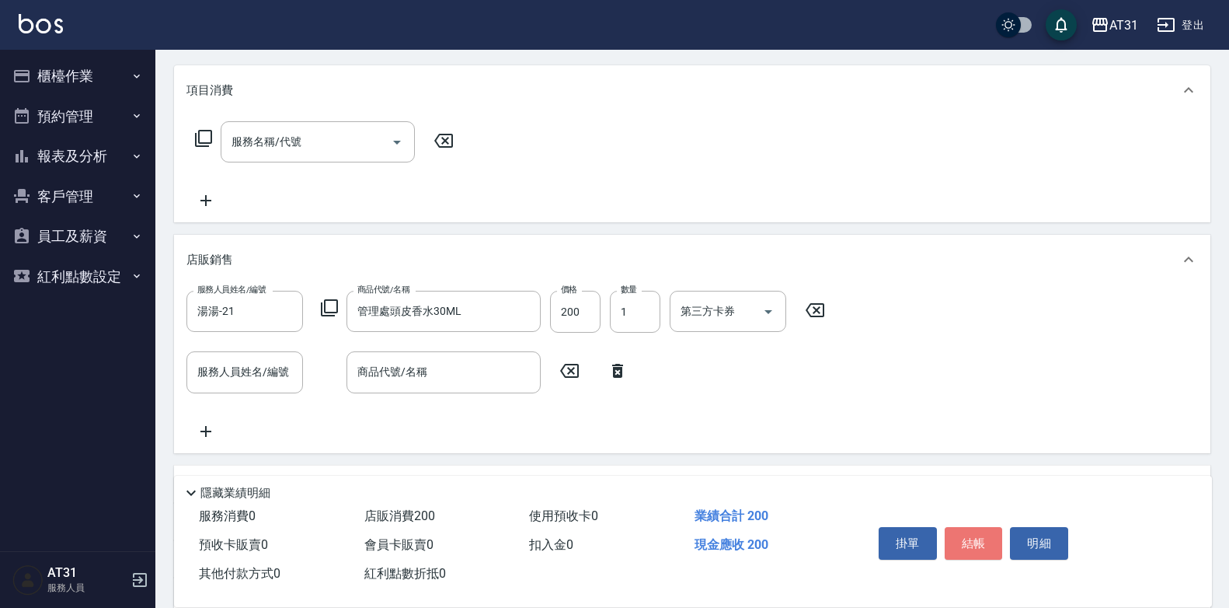
click at [971, 537] on button "結帳" at bounding box center [974, 543] width 58 height 33
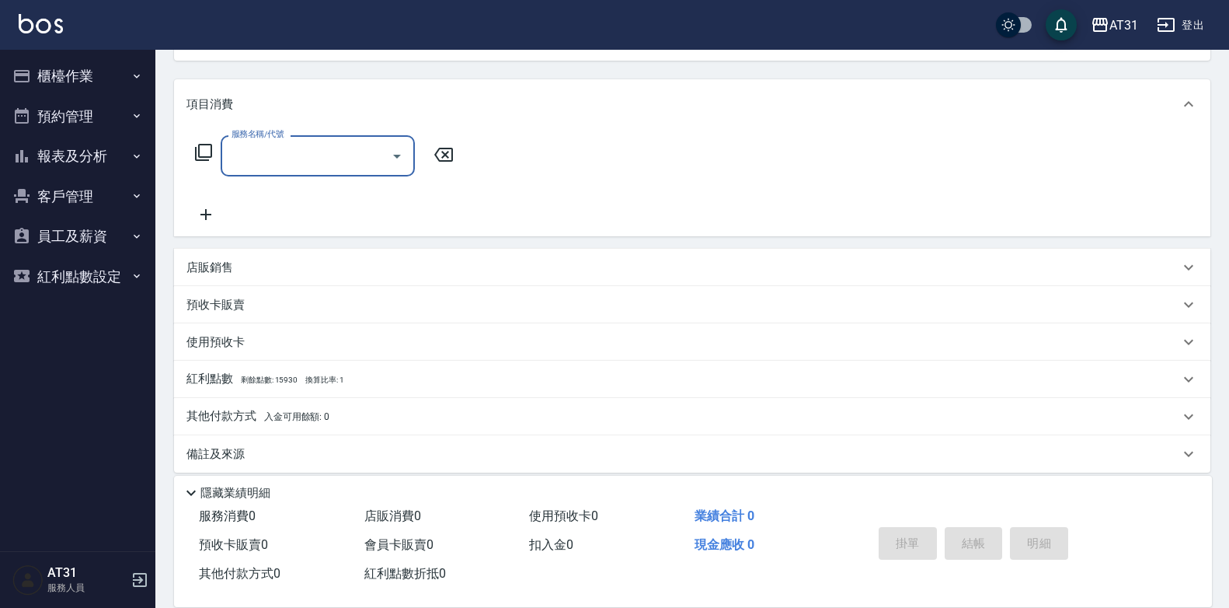
scroll to position [187, 0]
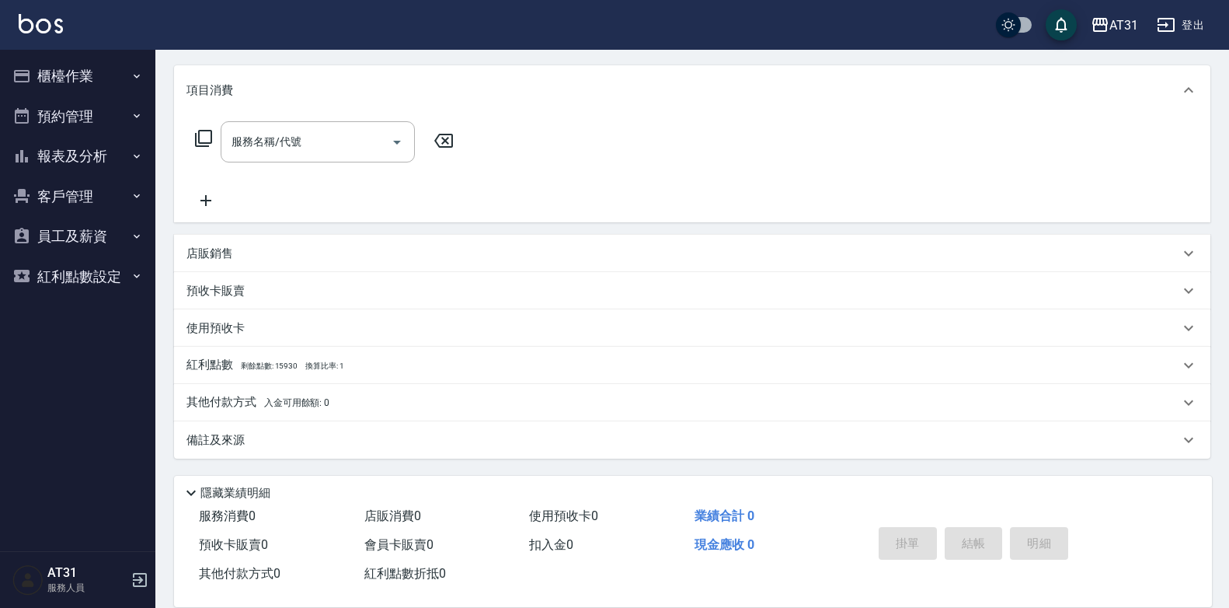
click at [264, 396] on p "其他付款方式 入金可用餘額: 0" at bounding box center [258, 402] width 143 height 17
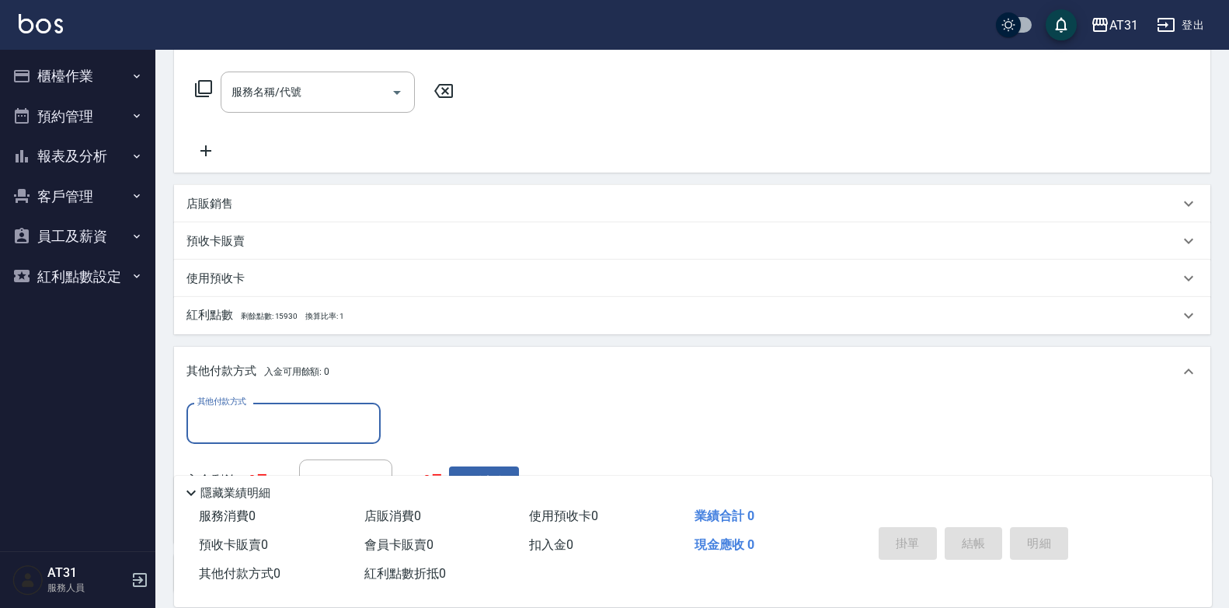
scroll to position [264, 0]
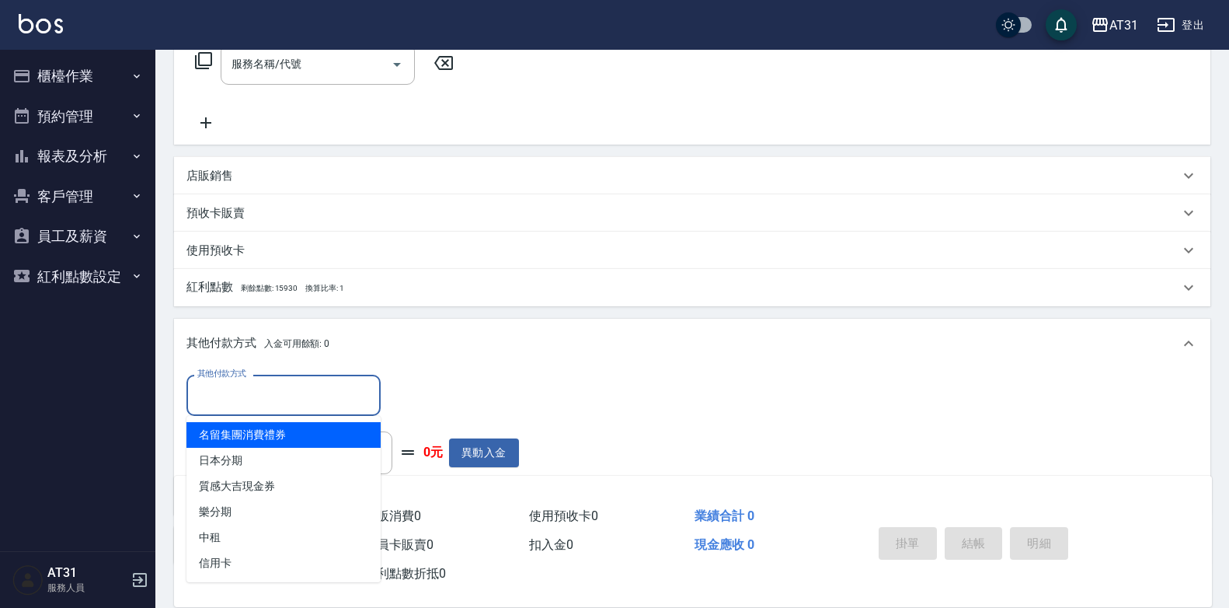
click at [289, 394] on input "其他付款方式" at bounding box center [284, 395] width 180 height 27
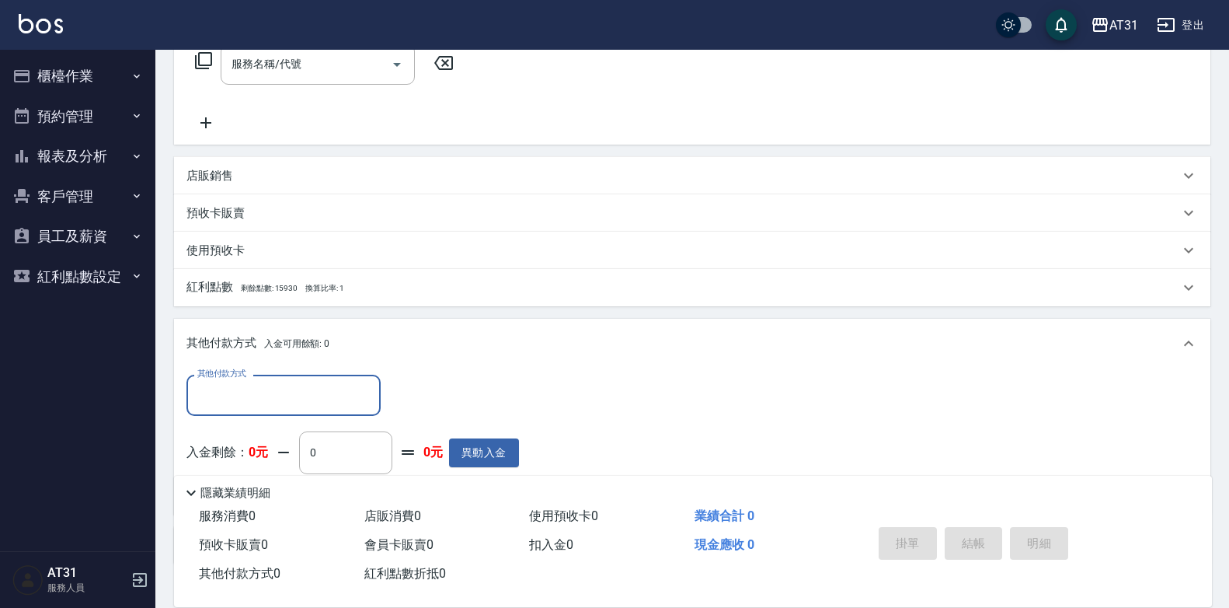
click at [289, 395] on input "其他付款方式" at bounding box center [284, 395] width 180 height 27
click at [242, 181] on div "店販銷售" at bounding box center [683, 176] width 993 height 16
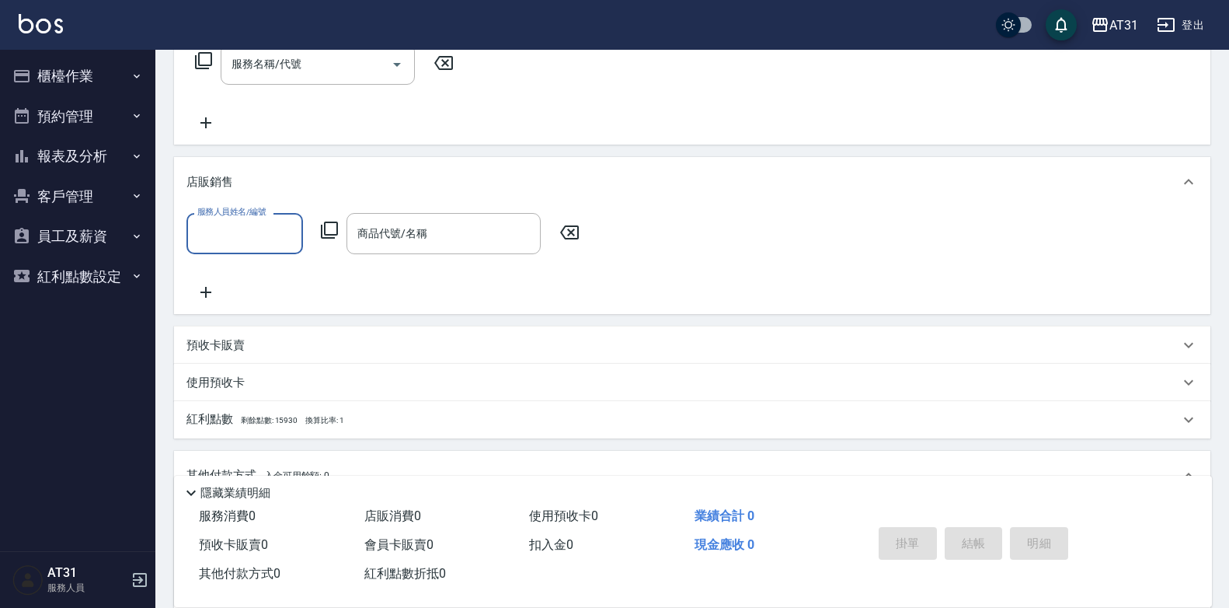
scroll to position [0, 0]
click at [254, 221] on input "服務人員姓名/編號" at bounding box center [245, 233] width 103 height 27
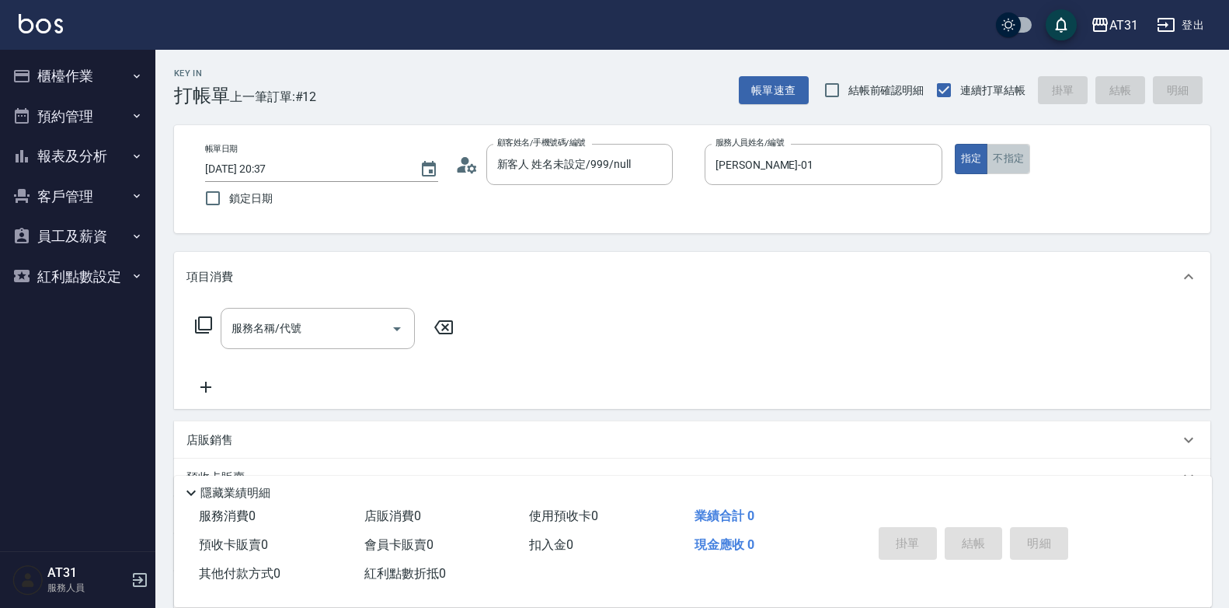
click at [1016, 153] on button "不指定" at bounding box center [1009, 159] width 44 height 30
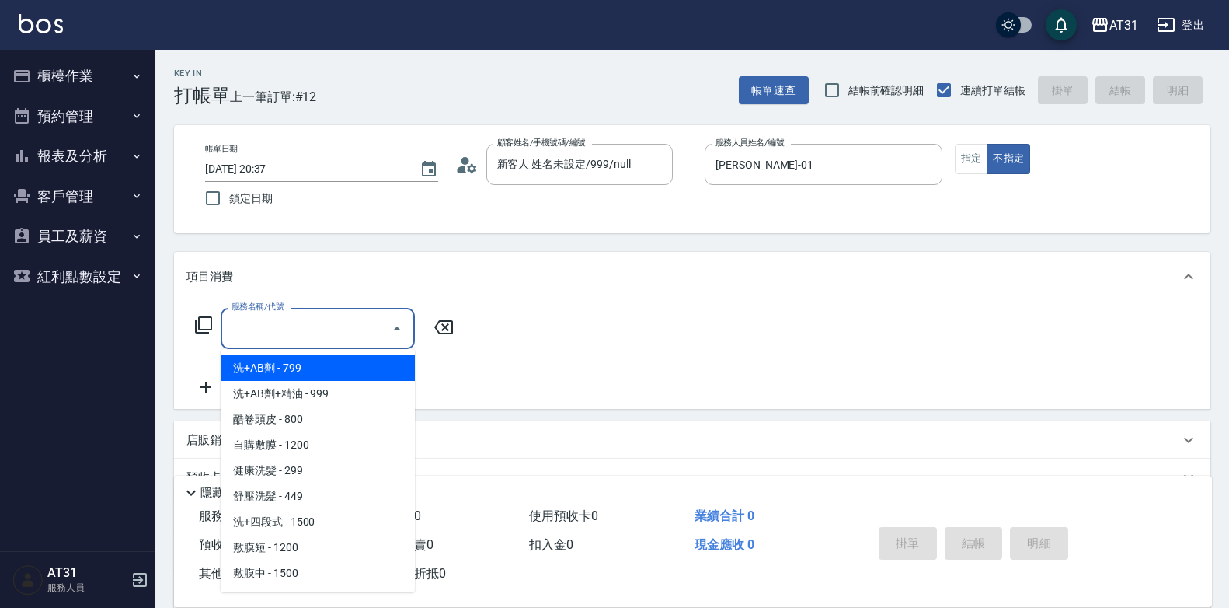
click at [280, 342] on input "服務名稱/代號" at bounding box center [306, 328] width 157 height 27
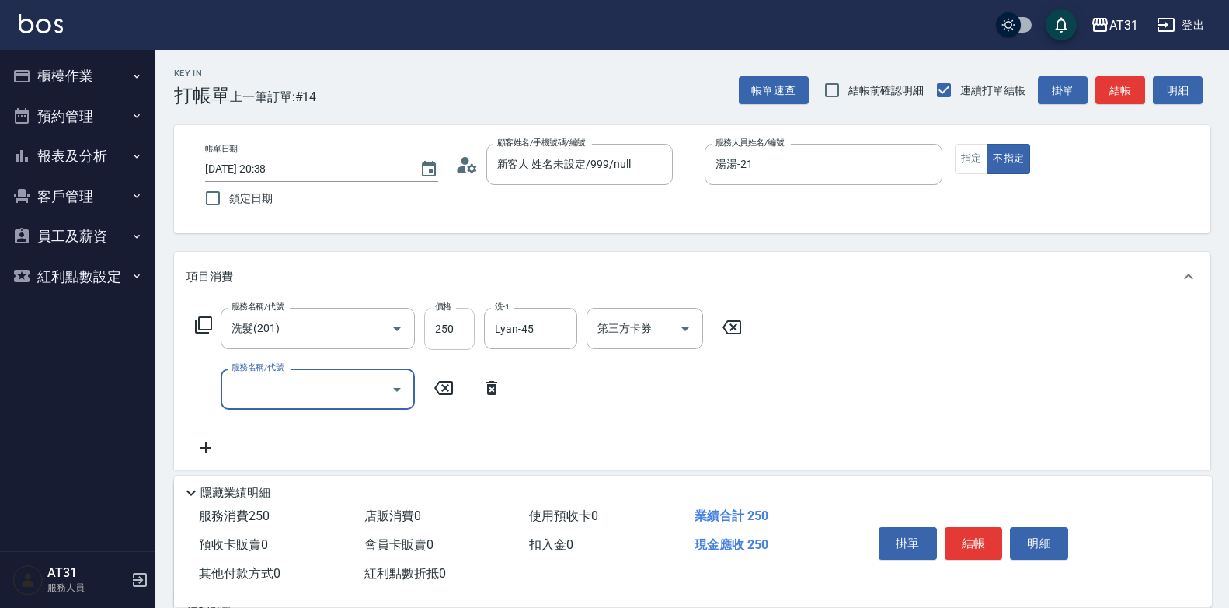
click at [455, 319] on input "250" at bounding box center [449, 329] width 51 height 42
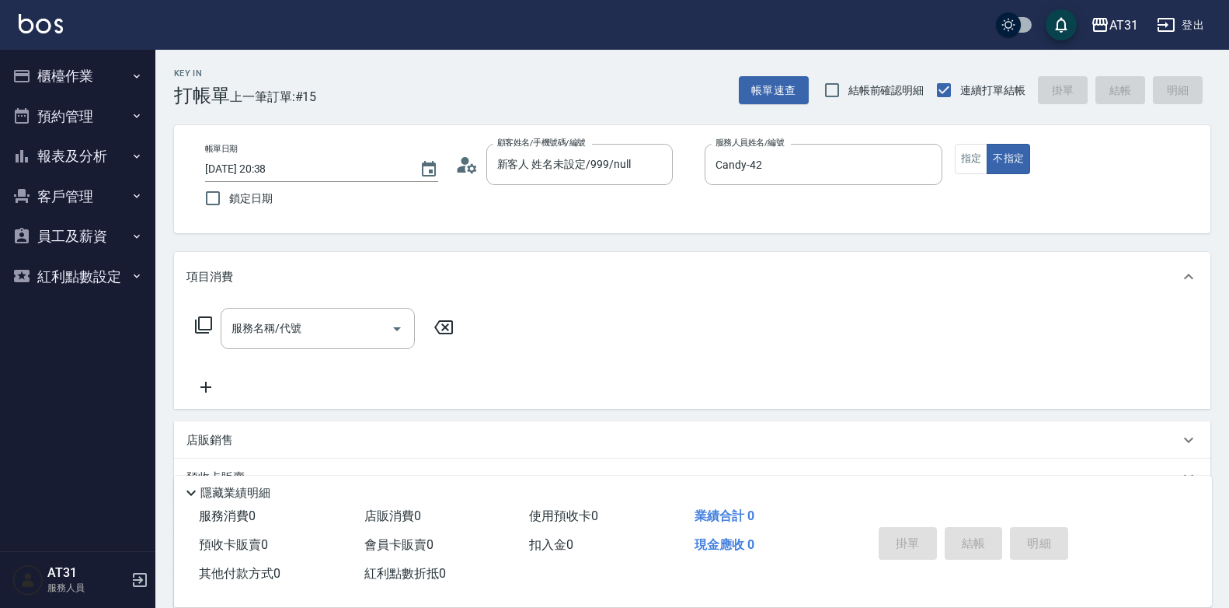
click at [200, 325] on icon at bounding box center [203, 325] width 19 height 19
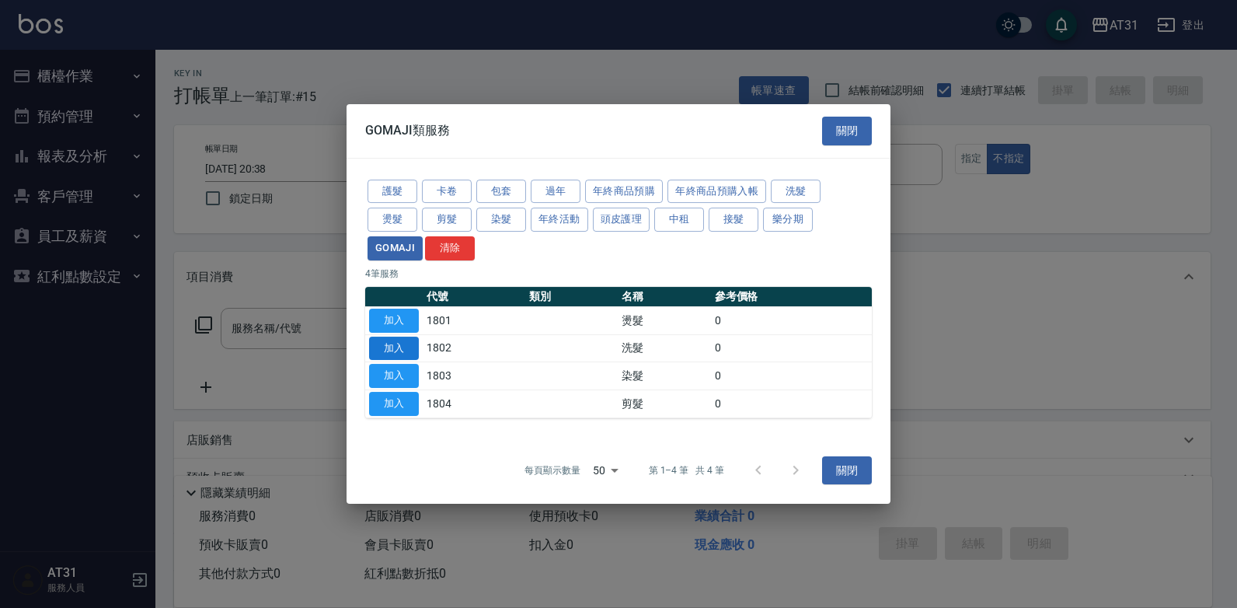
click at [412, 350] on button "加入" at bounding box center [394, 348] width 50 height 24
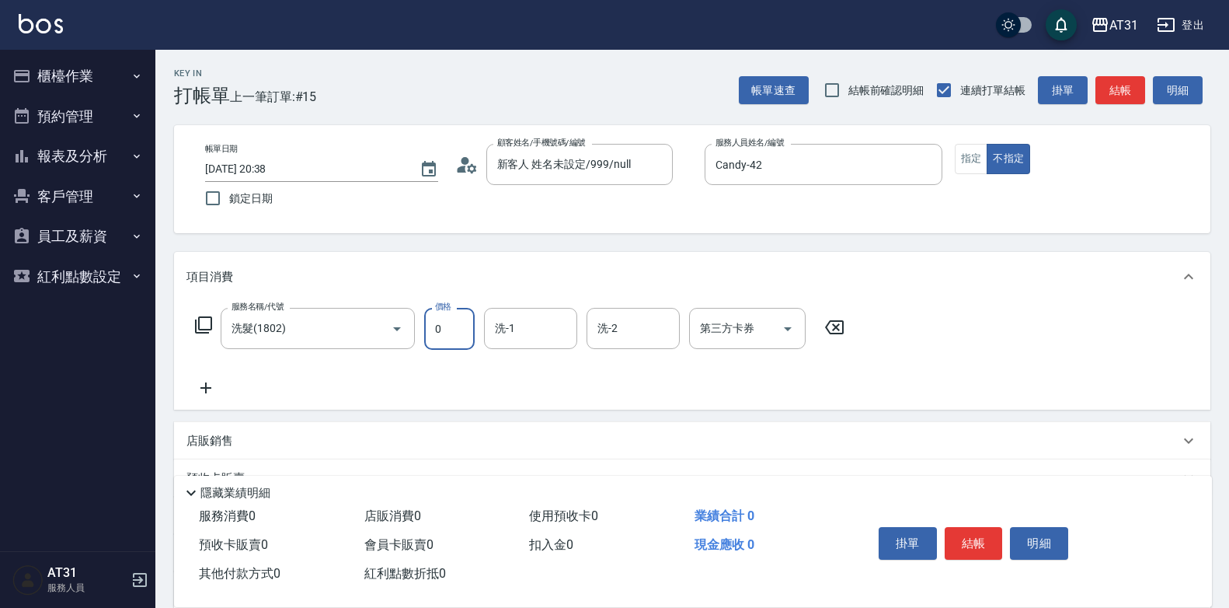
click at [458, 319] on input "0" at bounding box center [449, 329] width 51 height 42
click at [778, 309] on div at bounding box center [787, 328] width 23 height 41
click at [755, 336] on input "第三方卡券" at bounding box center [735, 328] width 79 height 27
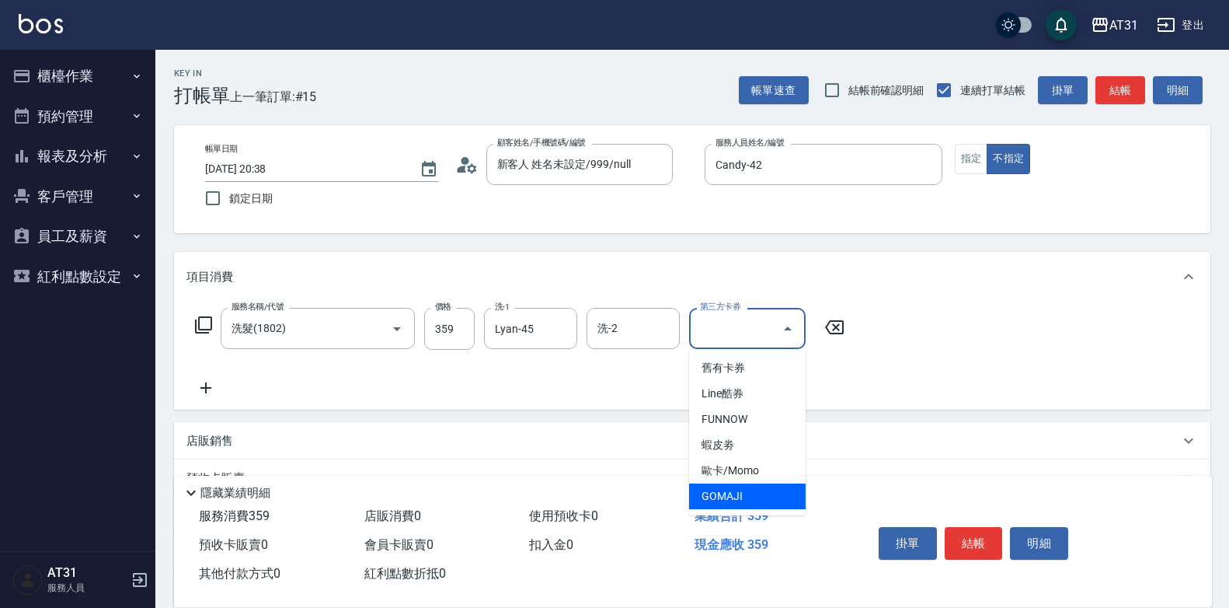
click at [745, 496] on span "GOMAJI" at bounding box center [747, 496] width 117 height 26
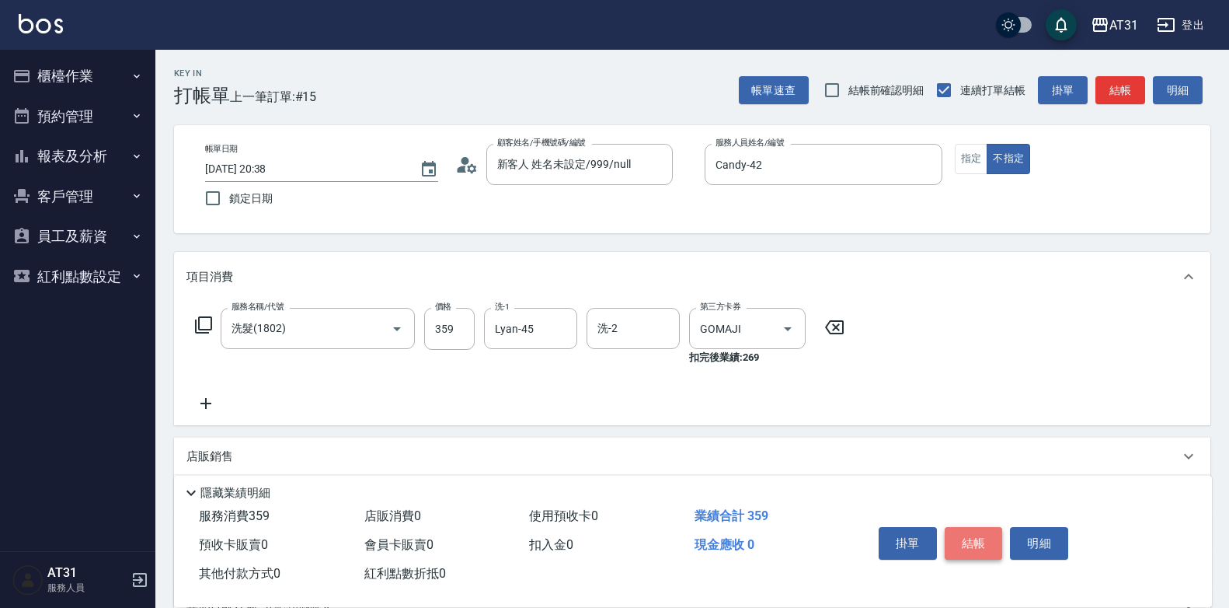
click at [978, 532] on button "結帳" at bounding box center [974, 543] width 58 height 33
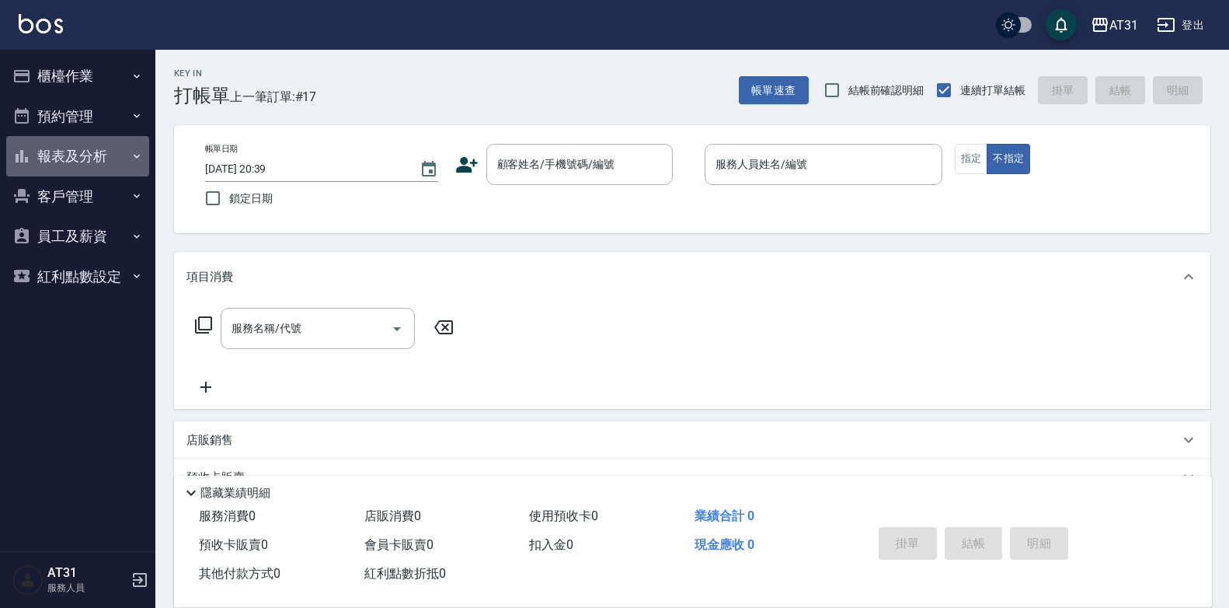
click at [131, 158] on icon "button" at bounding box center [137, 156] width 12 height 12
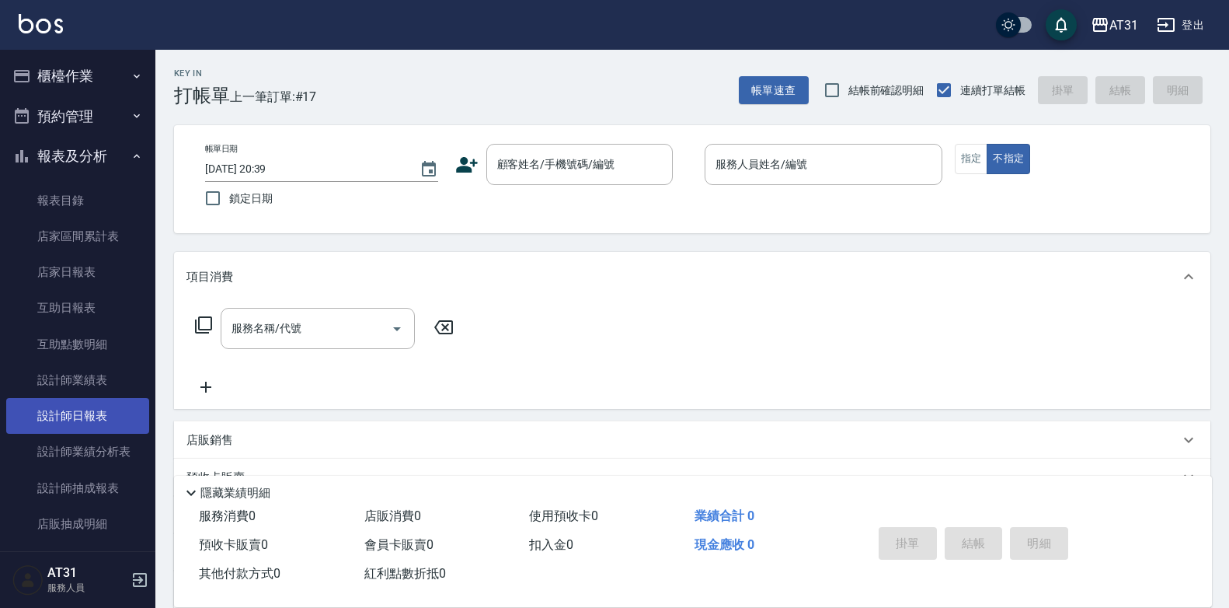
click at [105, 413] on link "設計師日報表" at bounding box center [77, 416] width 143 height 36
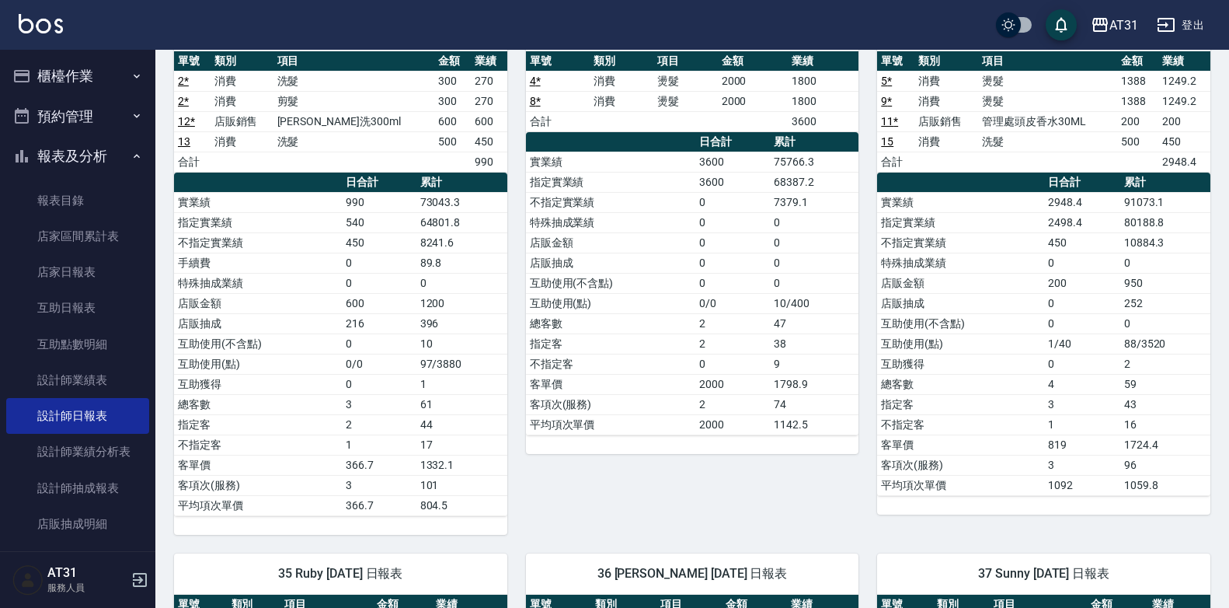
scroll to position [141, 0]
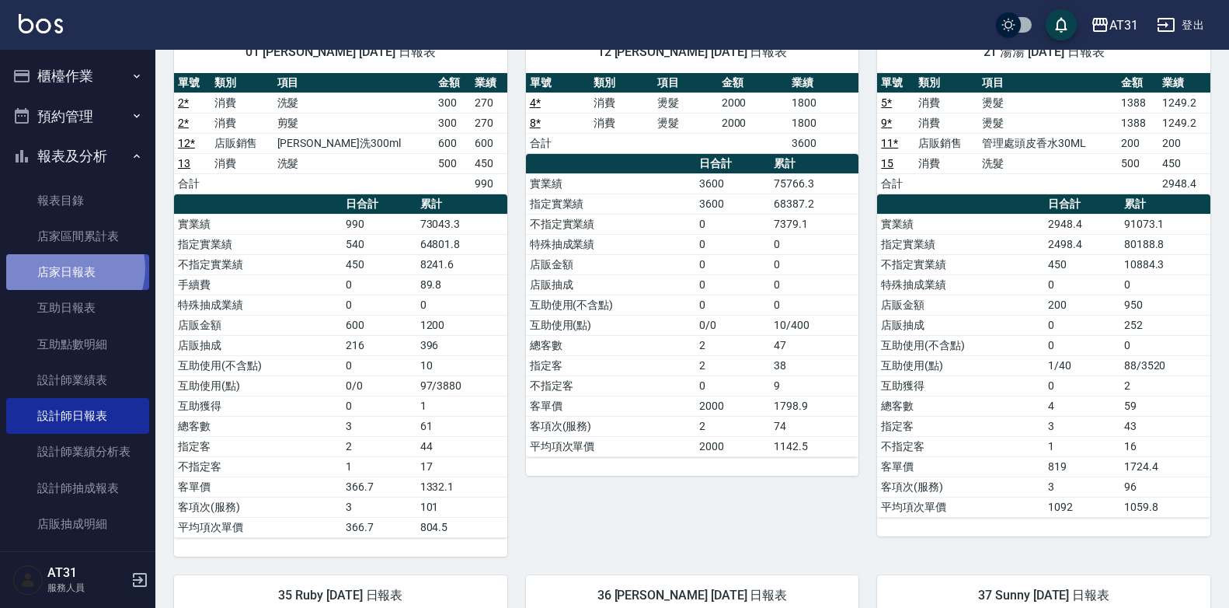
click at [68, 268] on link "店家日報表" at bounding box center [77, 272] width 143 height 36
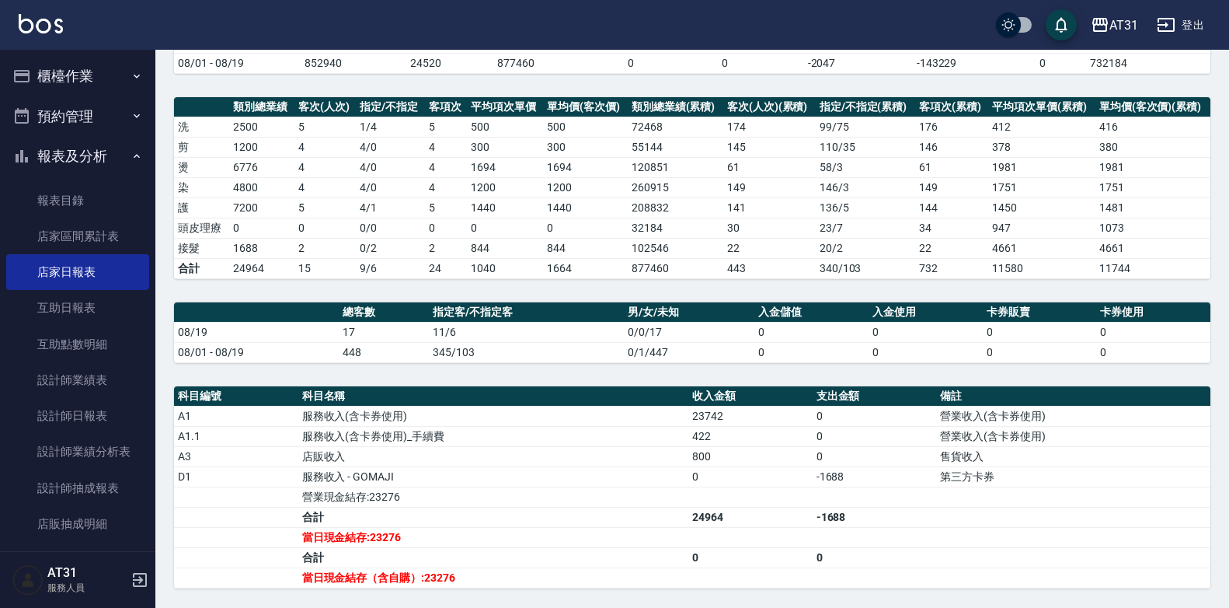
scroll to position [153, 0]
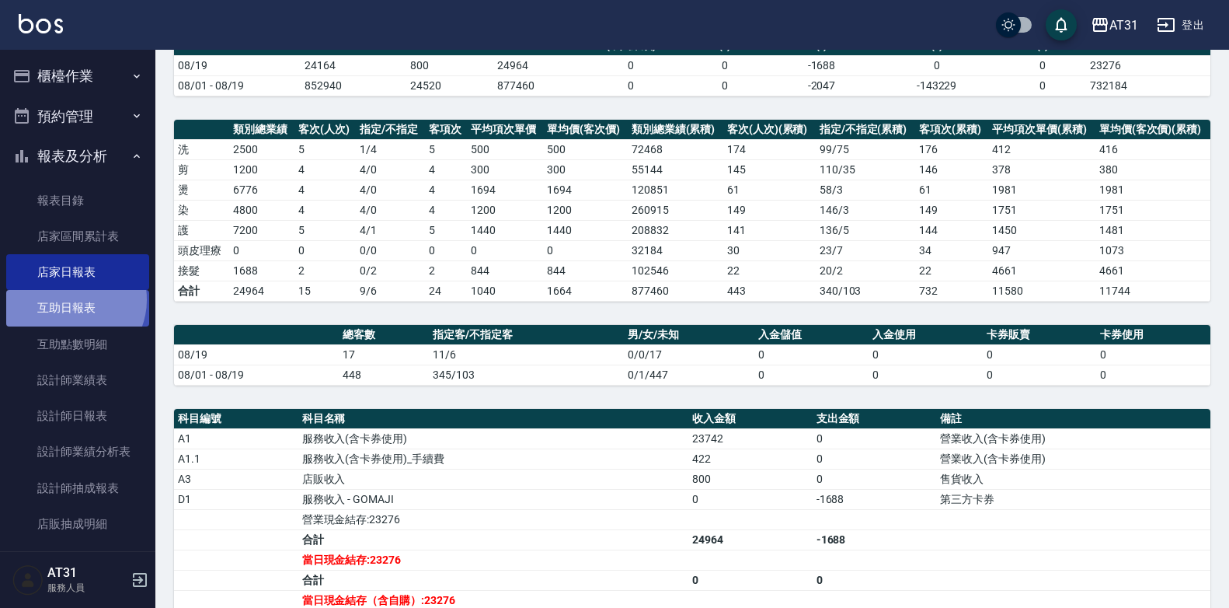
click at [71, 299] on link "互助日報表" at bounding box center [77, 308] width 143 height 36
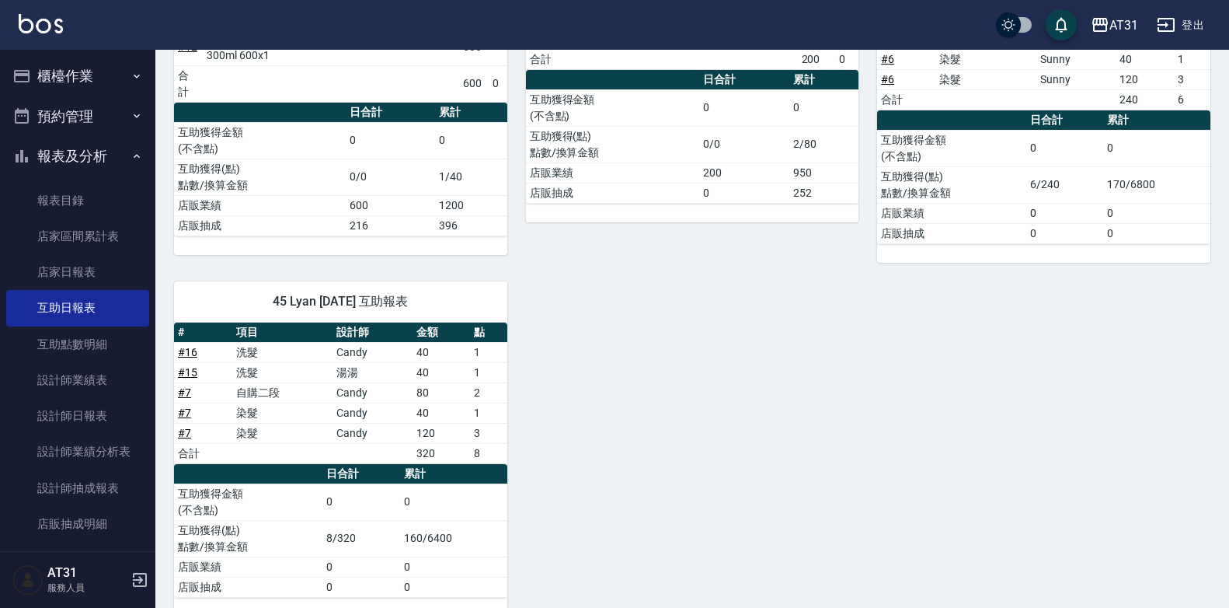
scroll to position [288, 0]
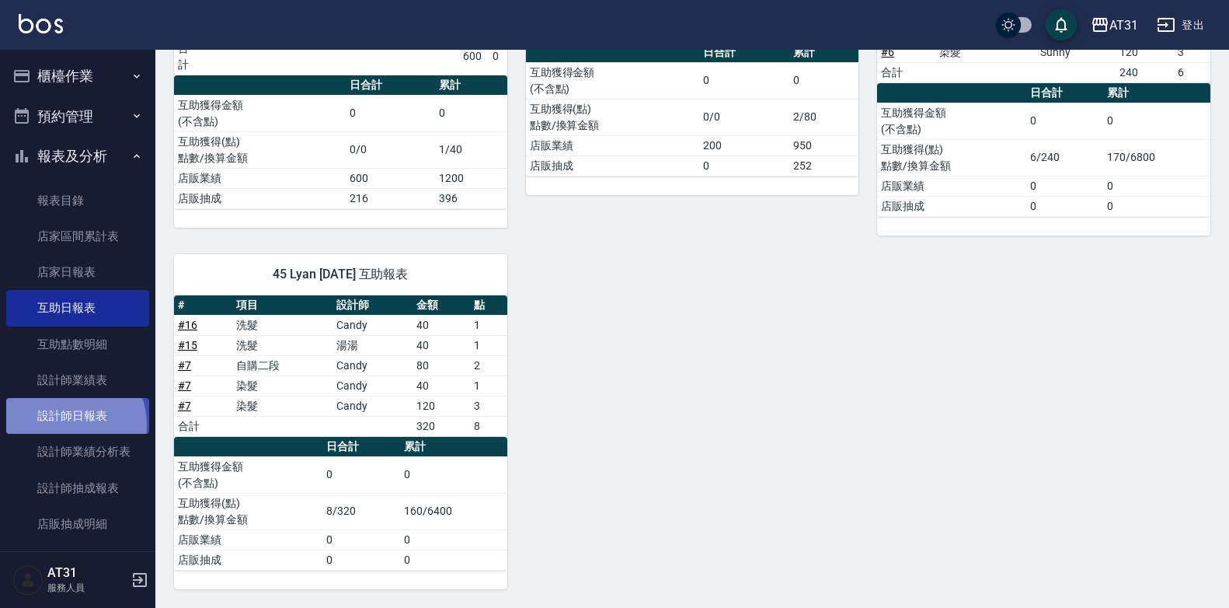
click at [61, 425] on link "設計師日報表" at bounding box center [77, 416] width 143 height 36
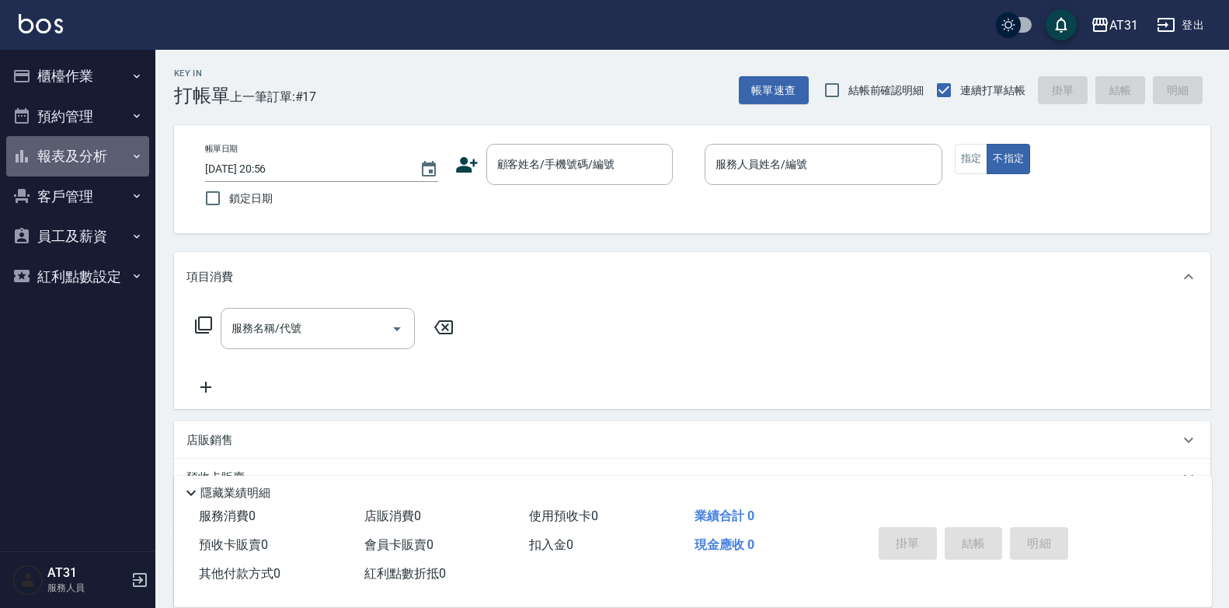
click at [106, 162] on button "報表及分析" at bounding box center [77, 156] width 143 height 40
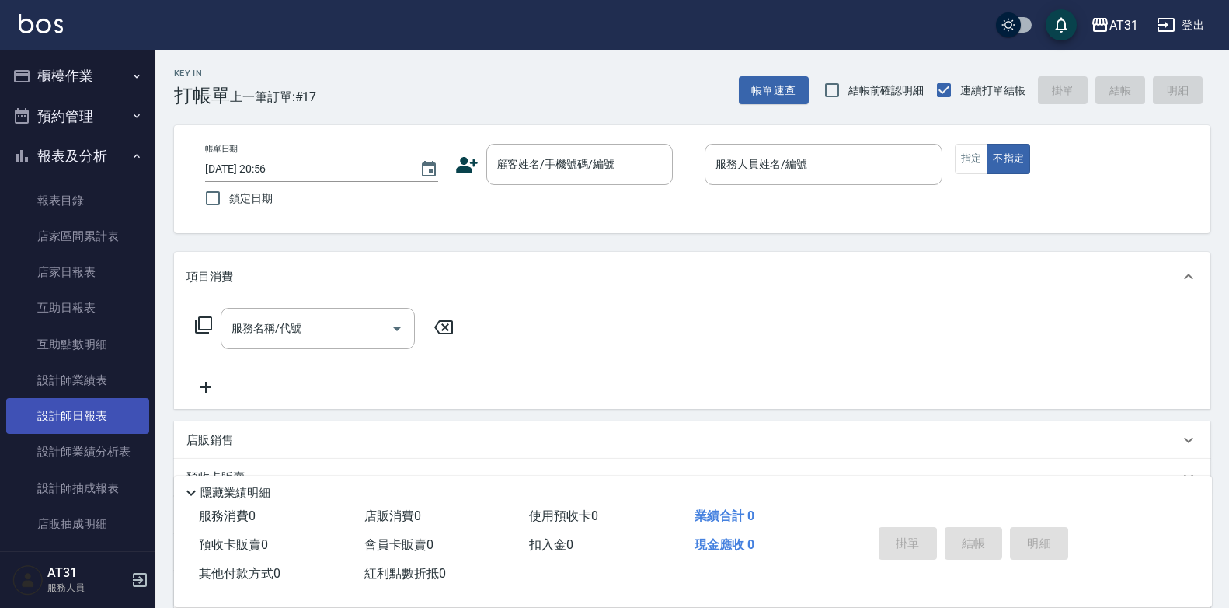
click at [83, 428] on link "設計師日報表" at bounding box center [77, 416] width 143 height 36
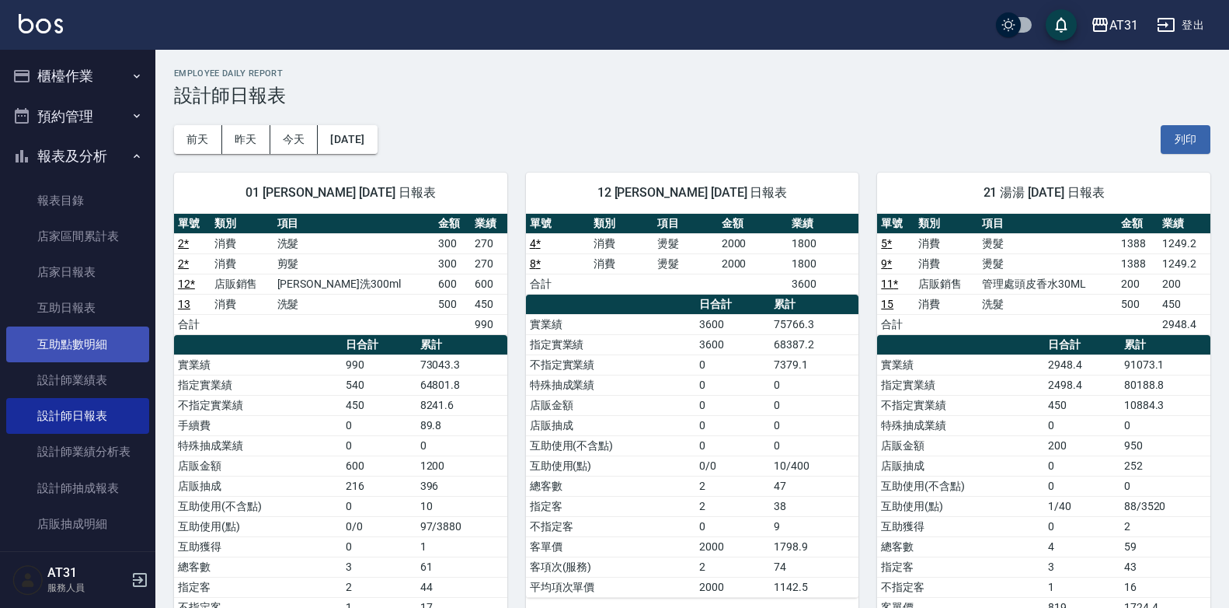
click at [68, 343] on link "互助點數明細" at bounding box center [77, 344] width 143 height 36
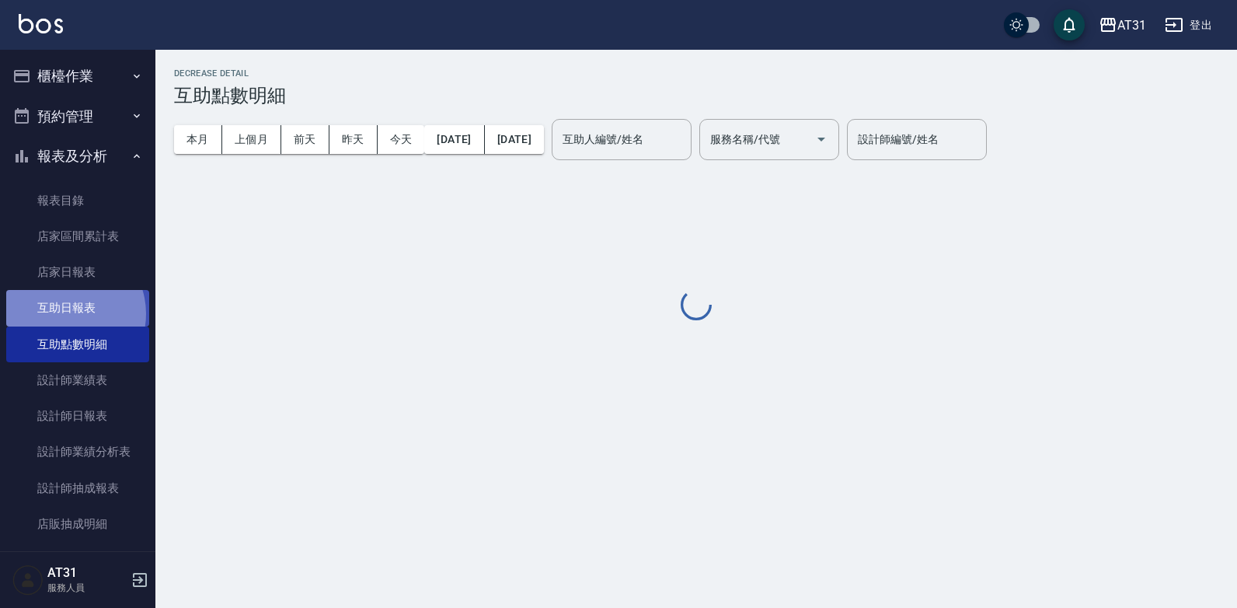
click at [64, 313] on link "互助日報表" at bounding box center [77, 308] width 143 height 36
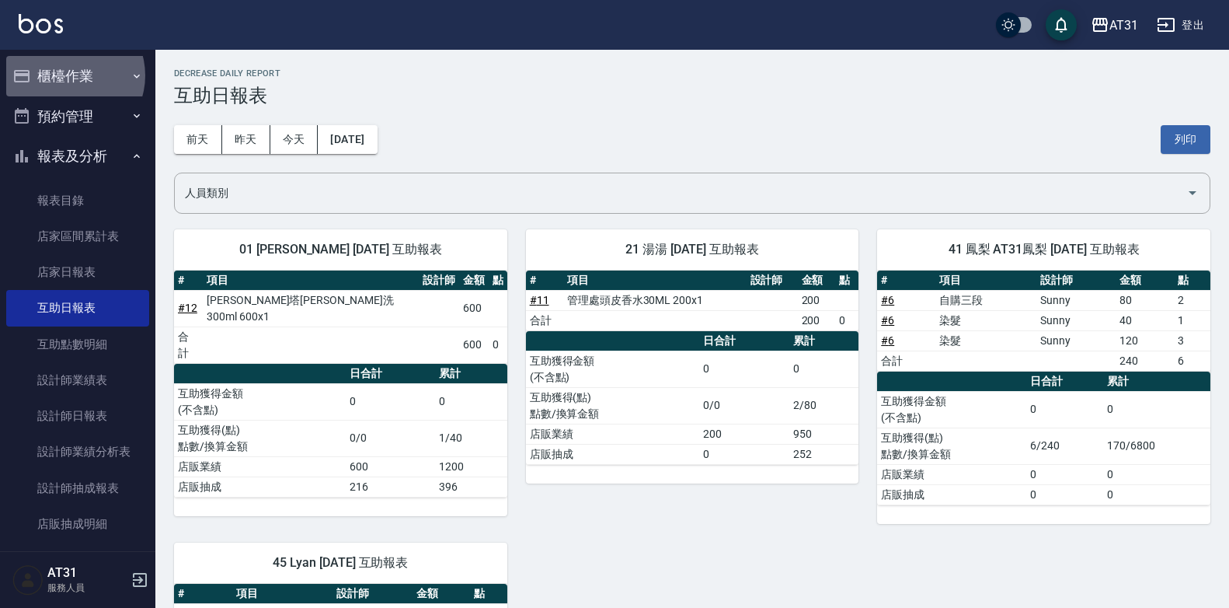
click at [69, 75] on button "櫃檯作業" at bounding box center [77, 76] width 143 height 40
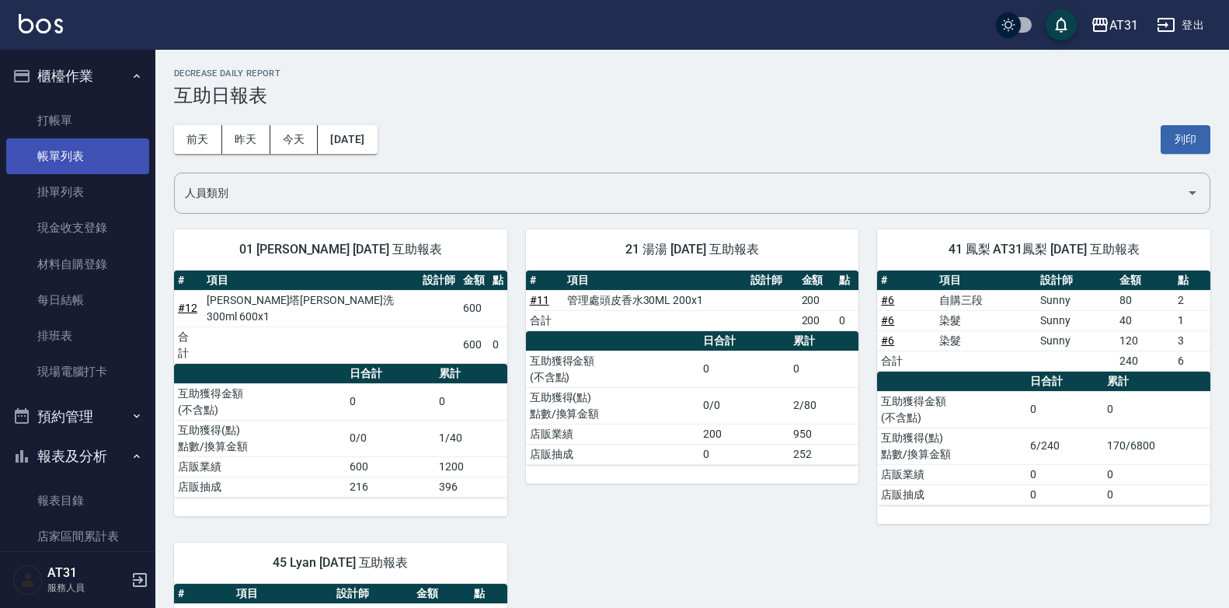
click at [68, 165] on link "帳單列表" at bounding box center [77, 156] width 143 height 36
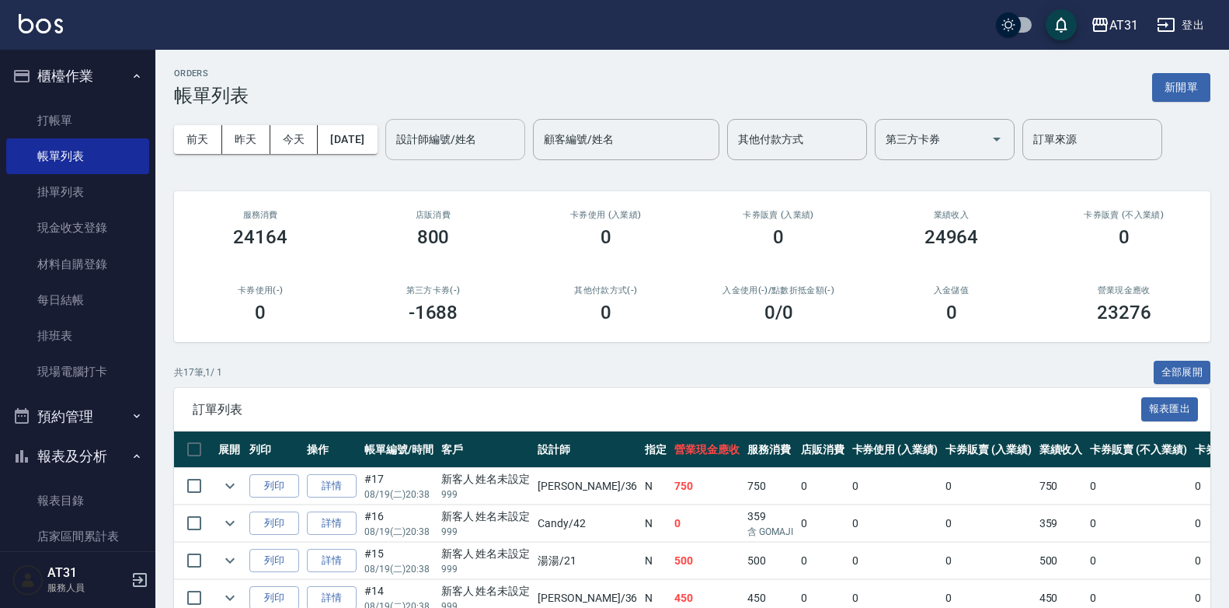
click at [481, 139] on input "設計師編號/姓名" at bounding box center [455, 139] width 126 height 27
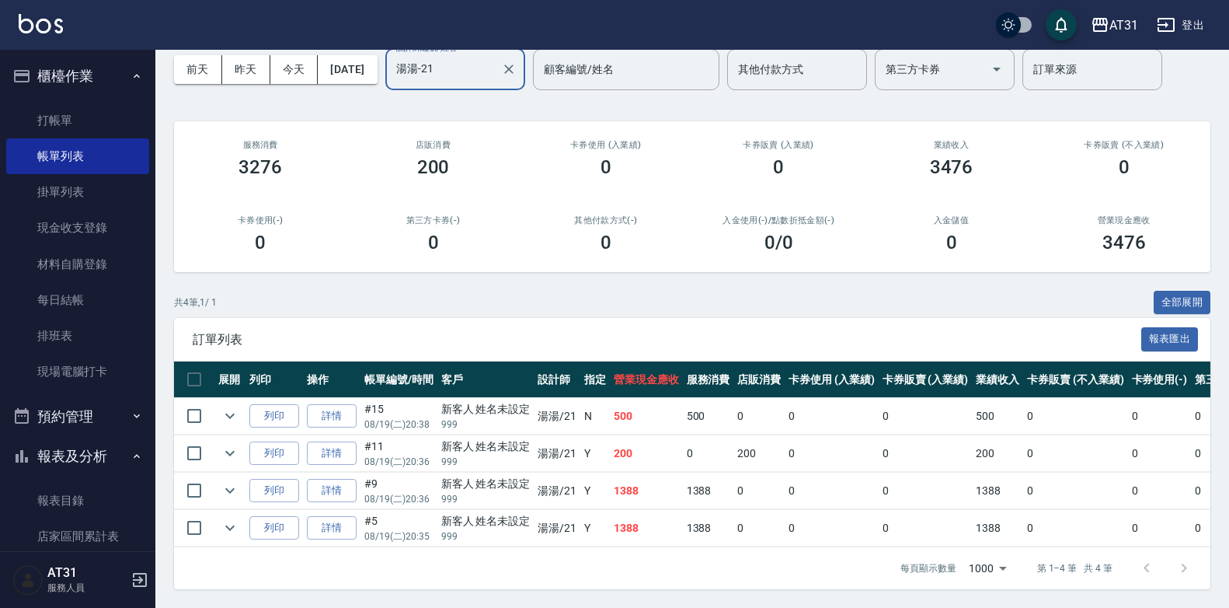
scroll to position [82, 0]
type input "湯湯-21"
click at [319, 441] on link "詳情" at bounding box center [332, 453] width 50 height 24
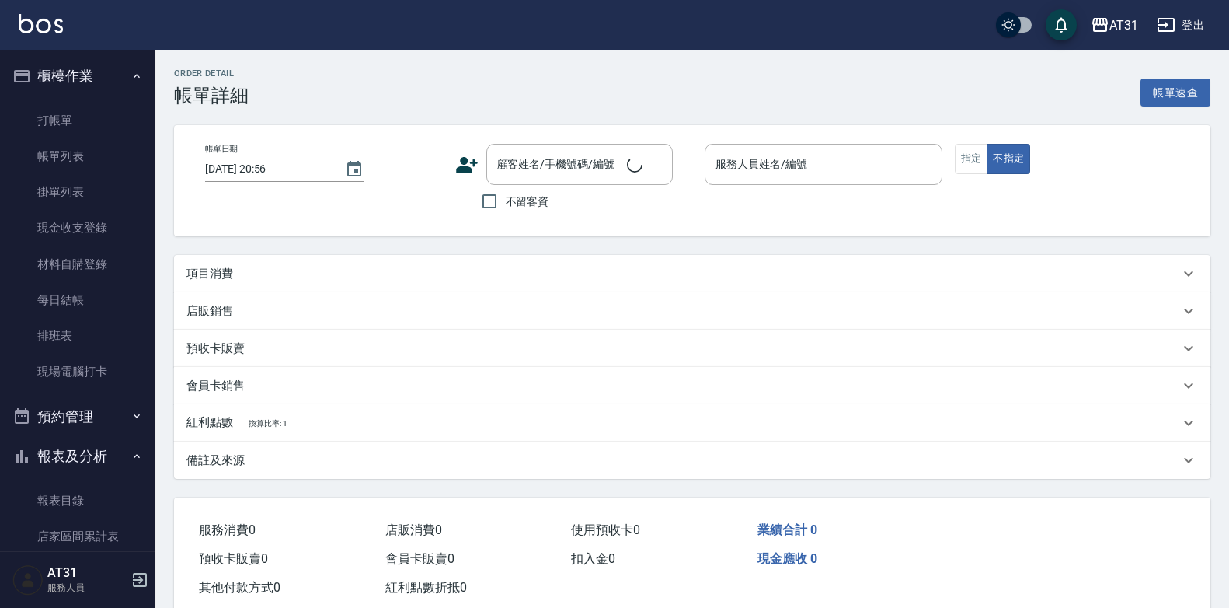
type input "[DATE] 20:36"
type input "湯湯-21"
type input "20"
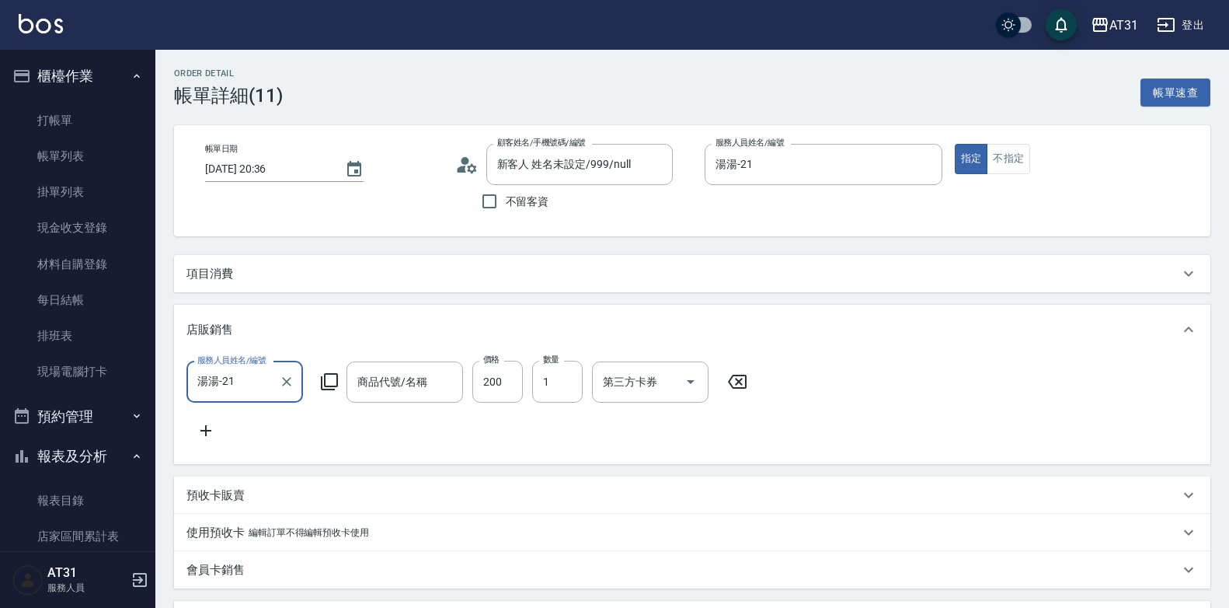
type input "新客人 姓名未設定/999/null"
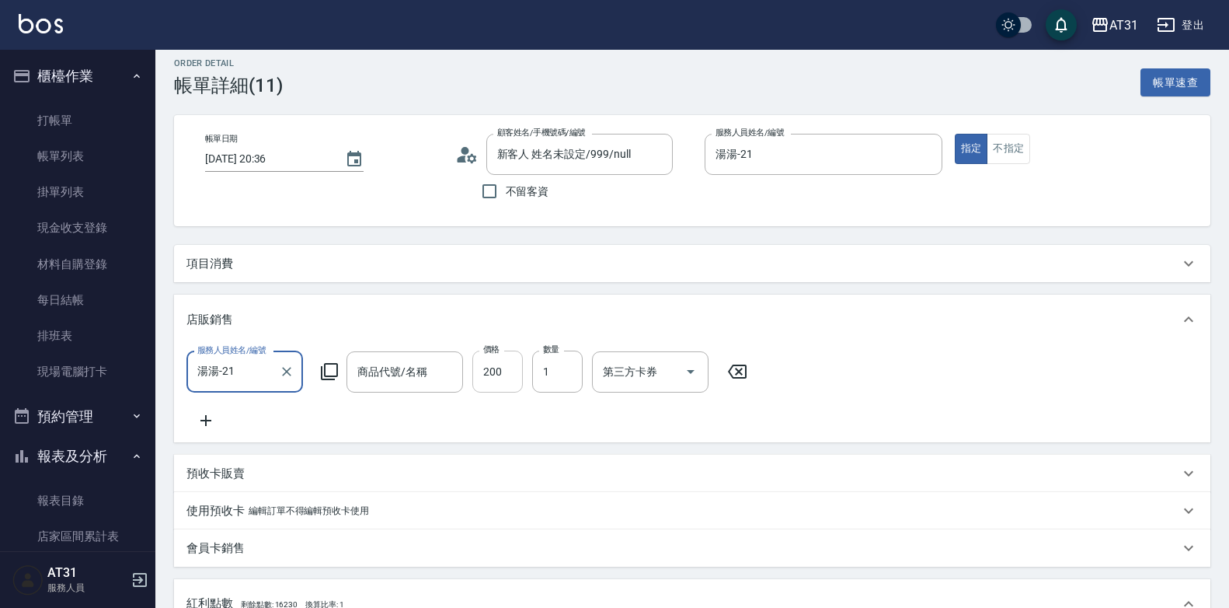
scroll to position [155, 0]
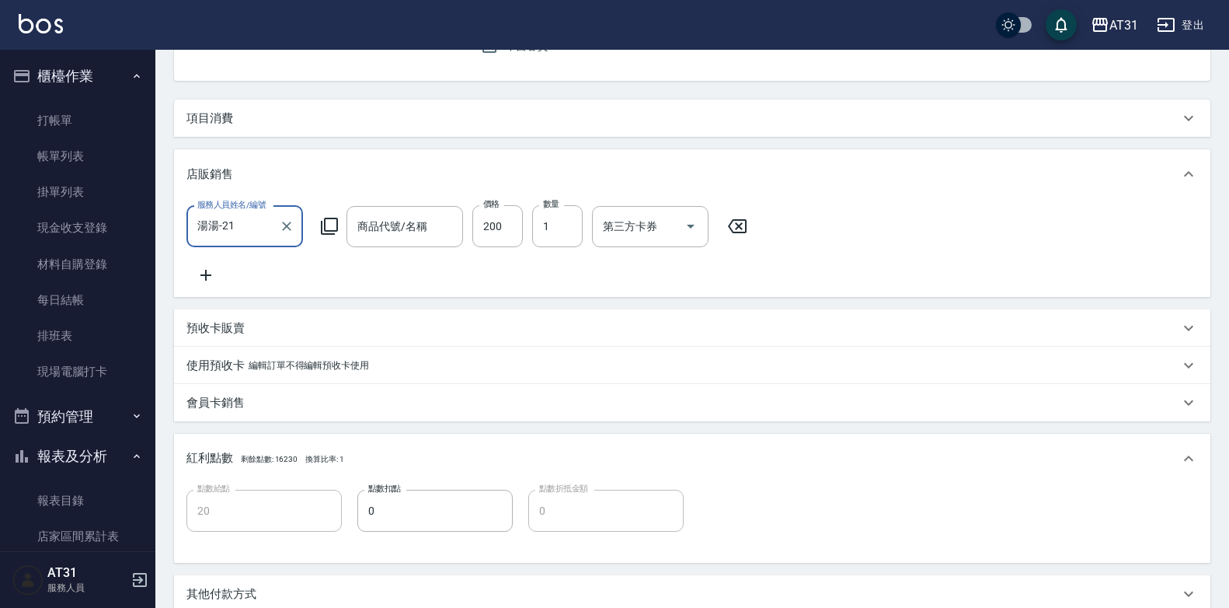
type input "管理處頭皮香水30ML"
click at [393, 229] on input "管理處頭皮香水30ML" at bounding box center [393, 226] width 79 height 27
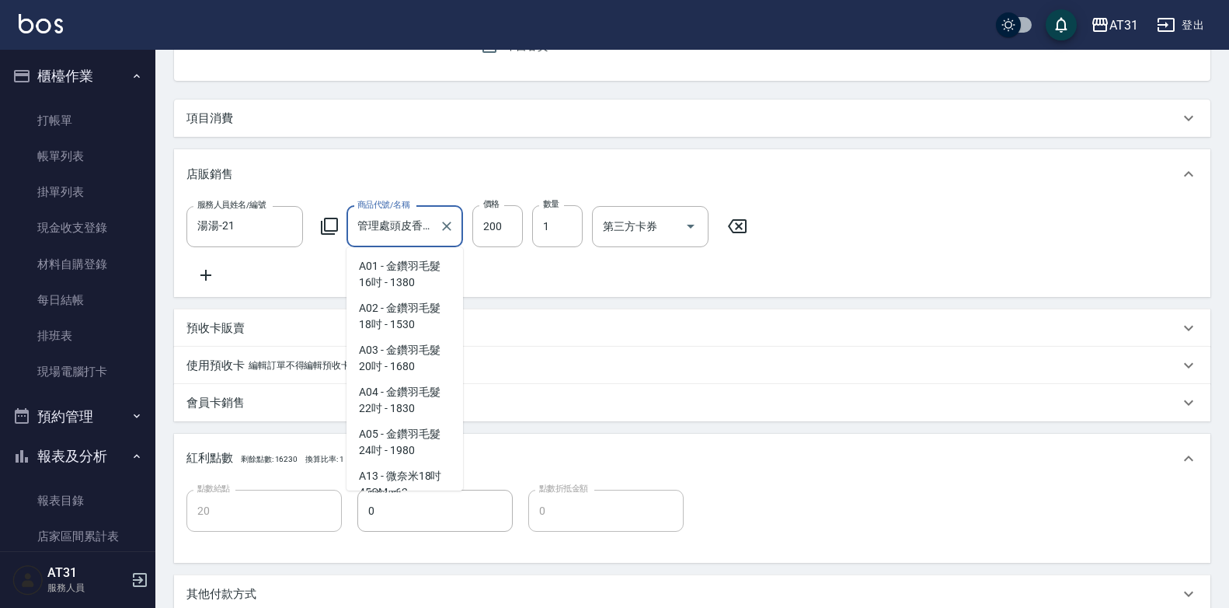
scroll to position [11152, 0]
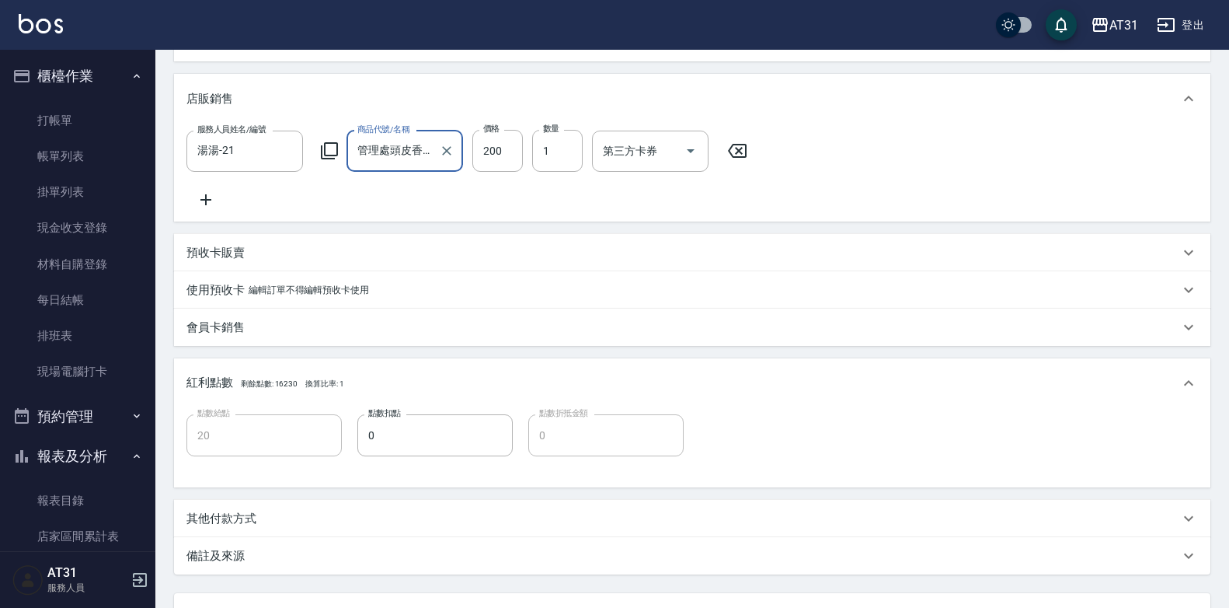
scroll to position [155, 0]
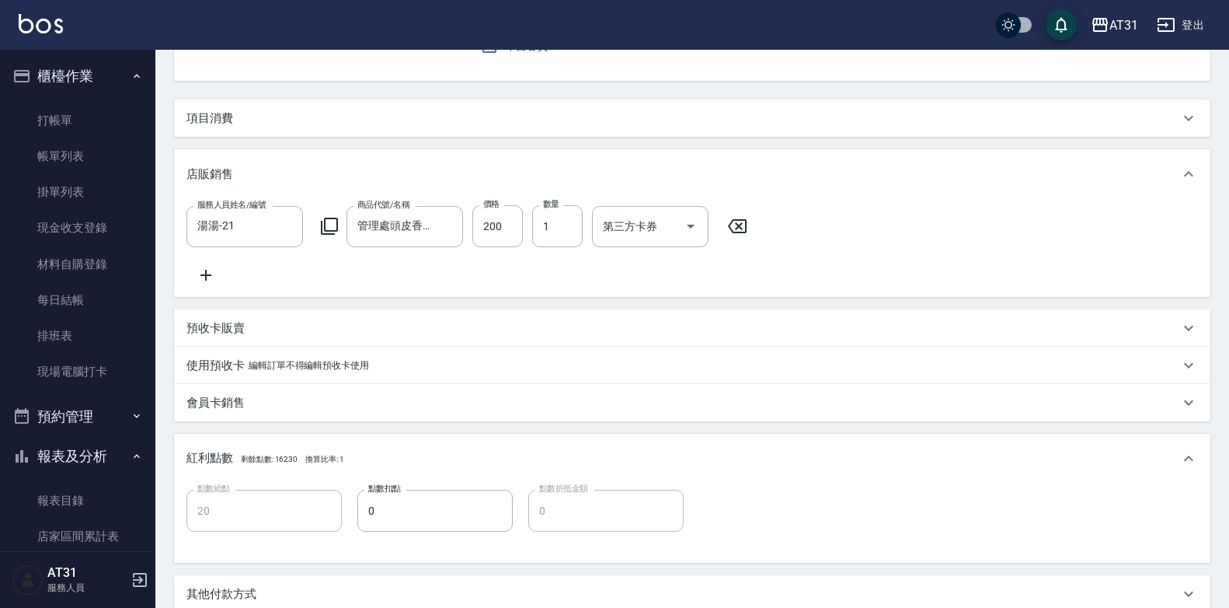
click at [729, 227] on icon at bounding box center [737, 226] width 19 height 14
type input "0"
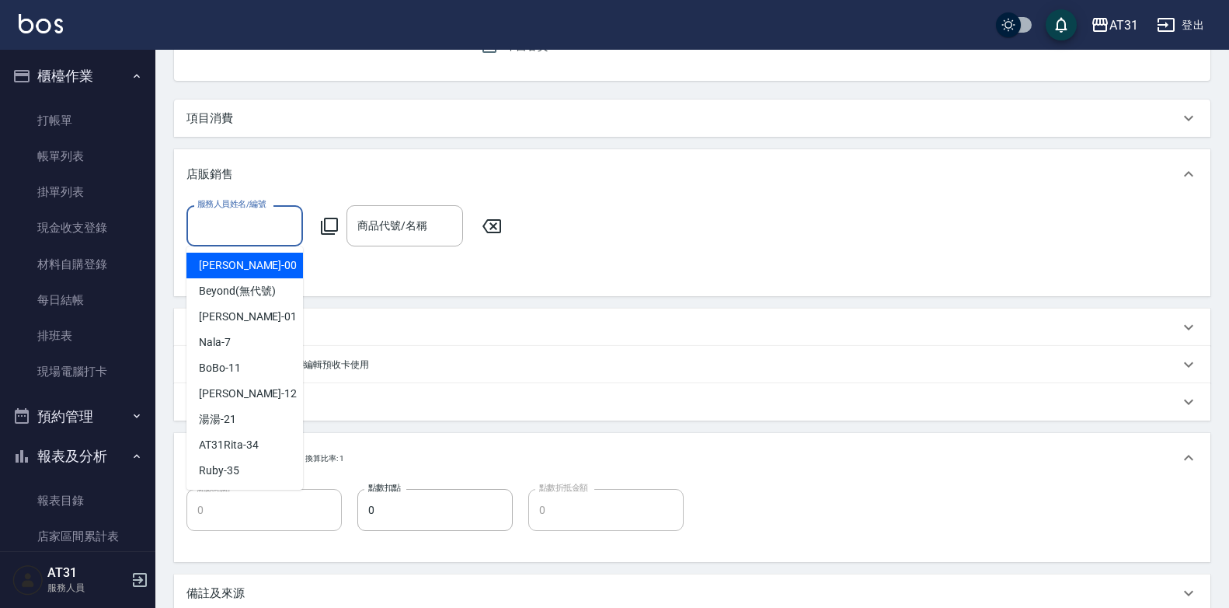
click at [233, 218] on input "服務人員姓名/編號" at bounding box center [245, 225] width 103 height 27
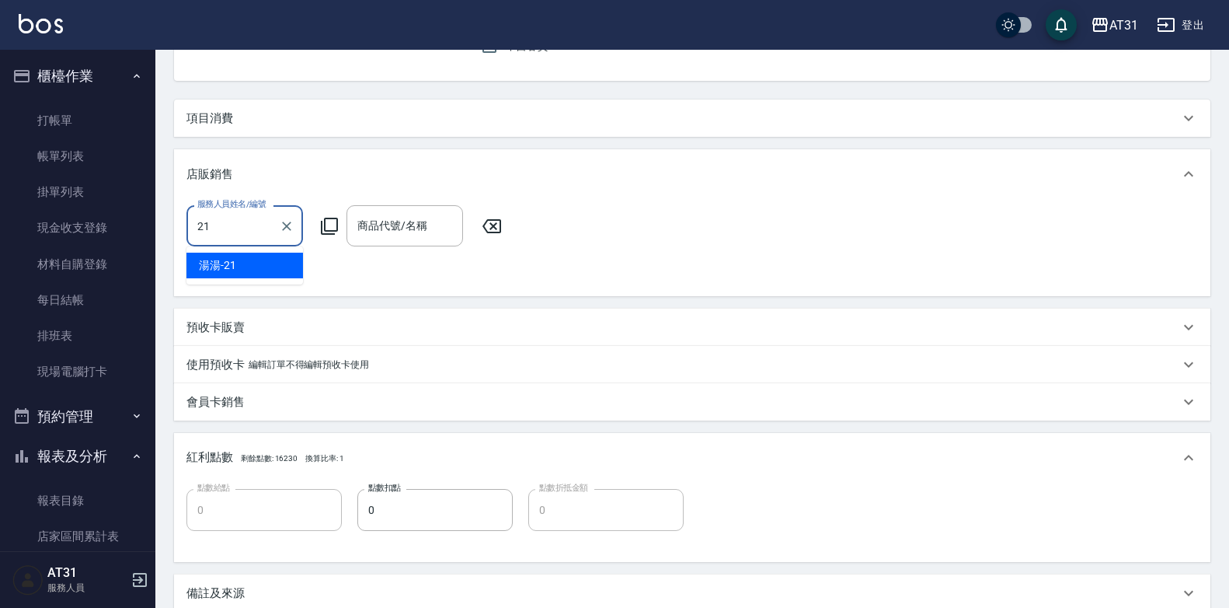
type input "湯湯-21"
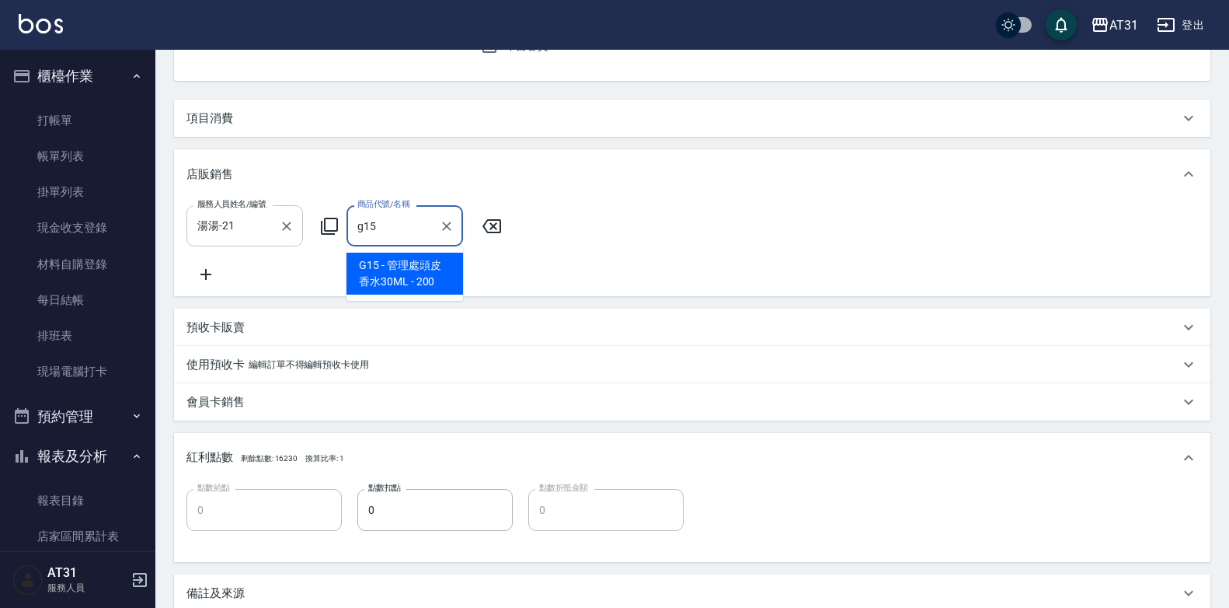
type input "管理處頭皮香水30ML"
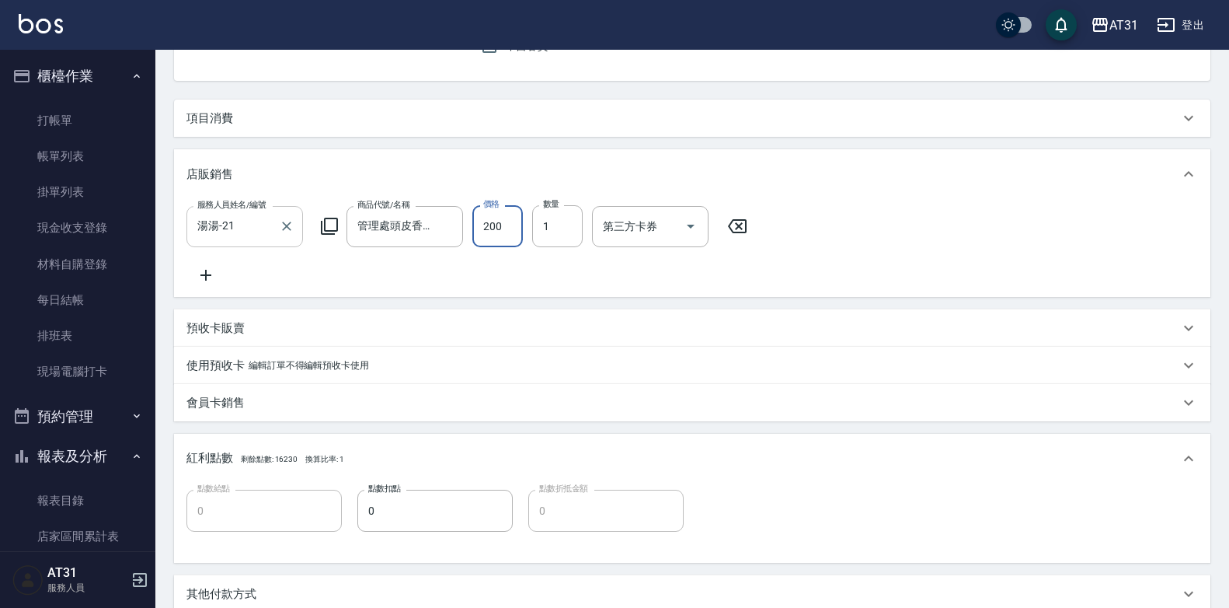
type input "20"
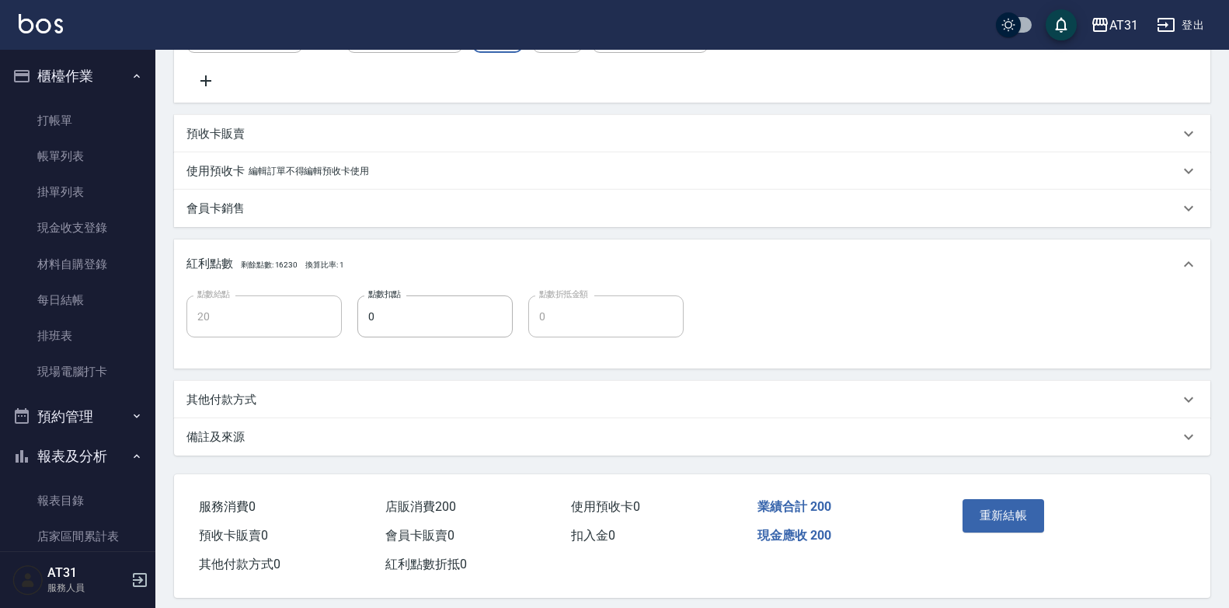
scroll to position [377, 0]
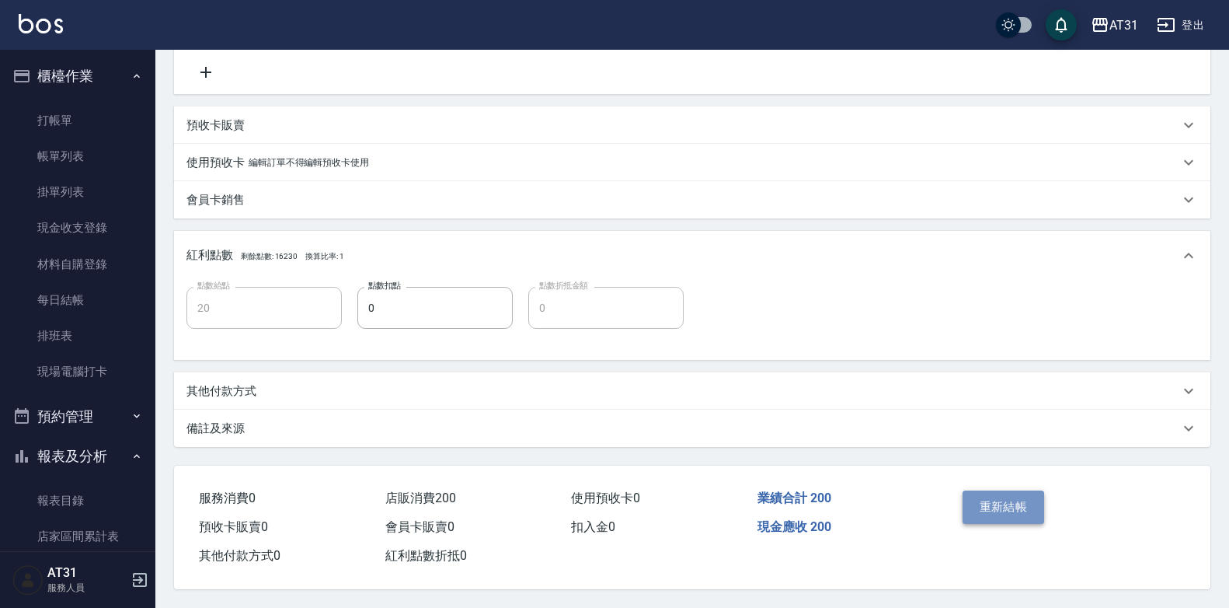
click at [1020, 498] on button "重新結帳" at bounding box center [1004, 506] width 82 height 33
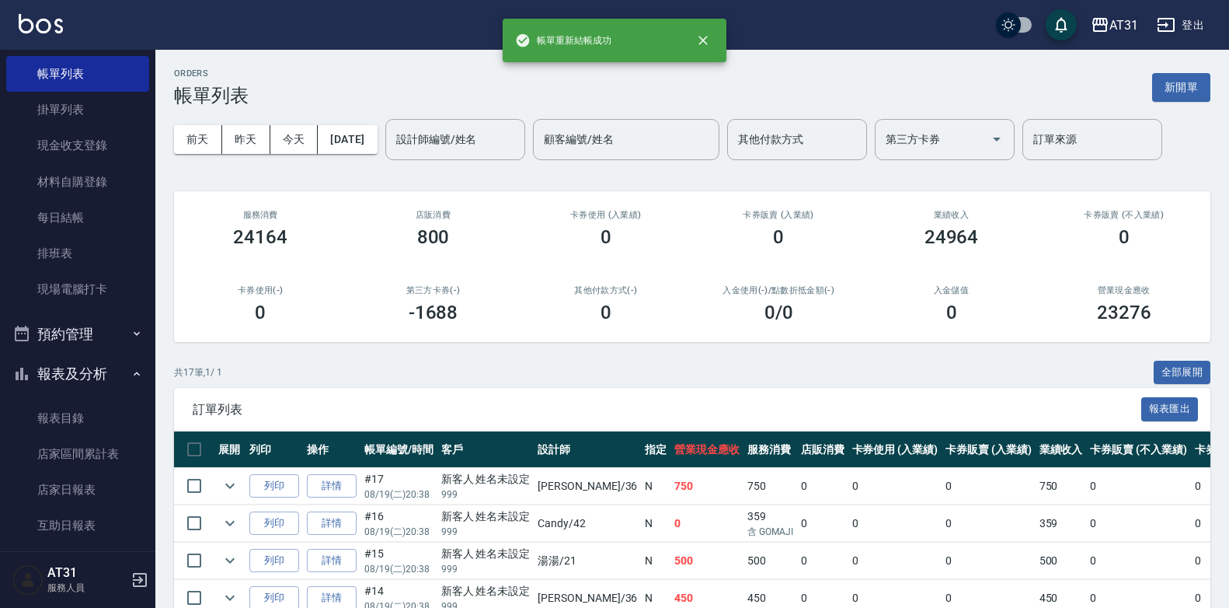
scroll to position [155, 0]
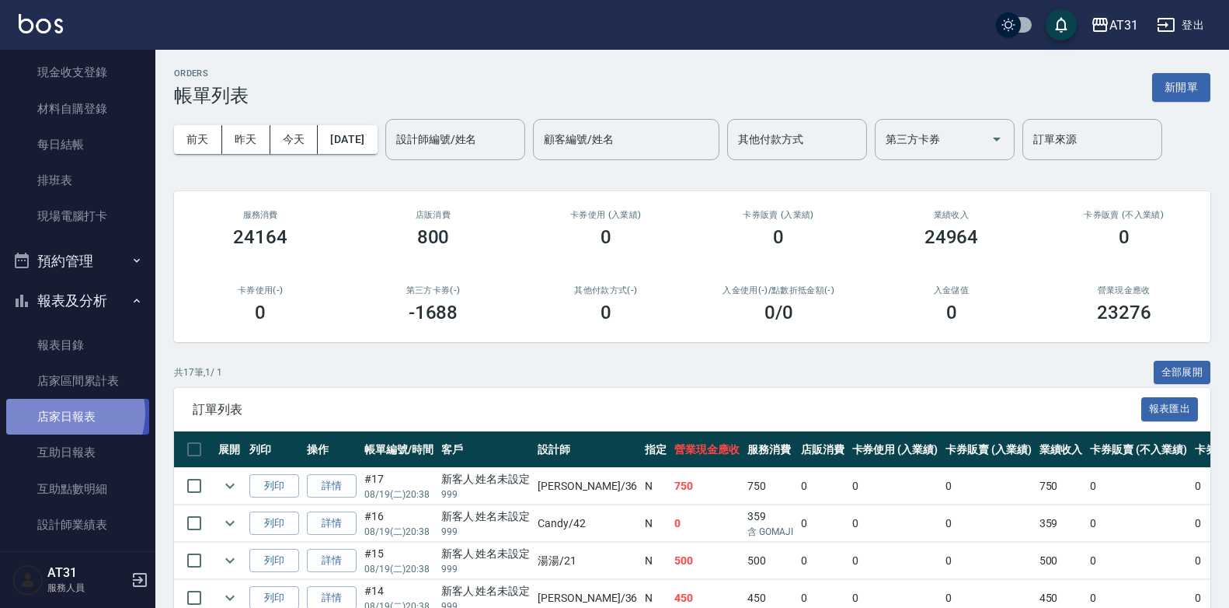
click at [66, 413] on link "店家日報表" at bounding box center [77, 417] width 143 height 36
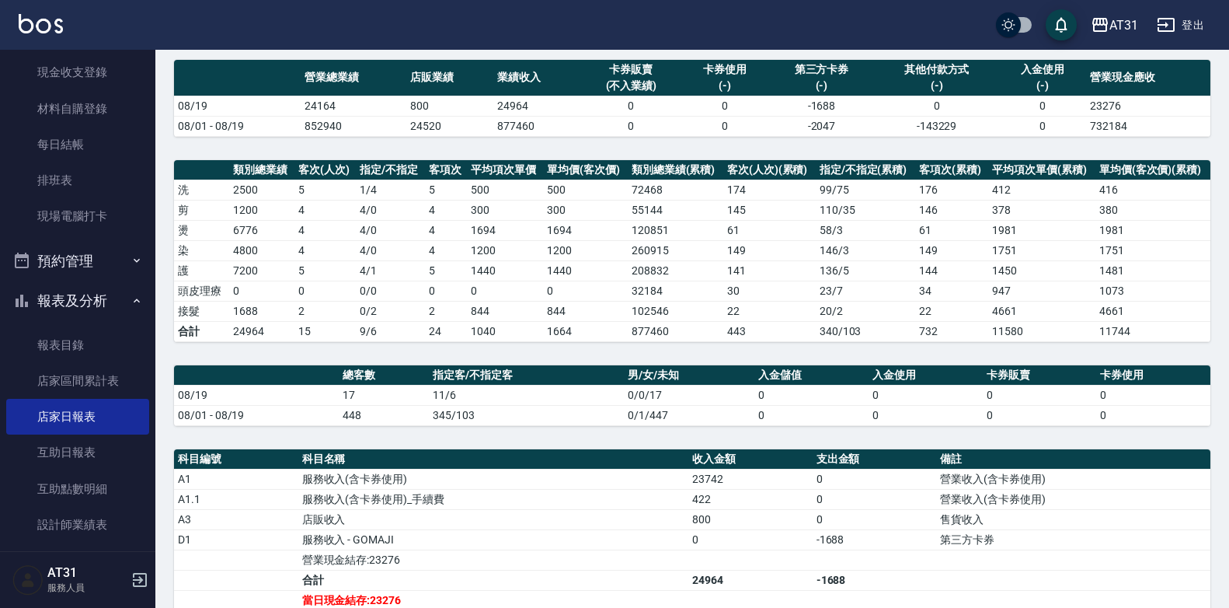
scroll to position [155, 0]
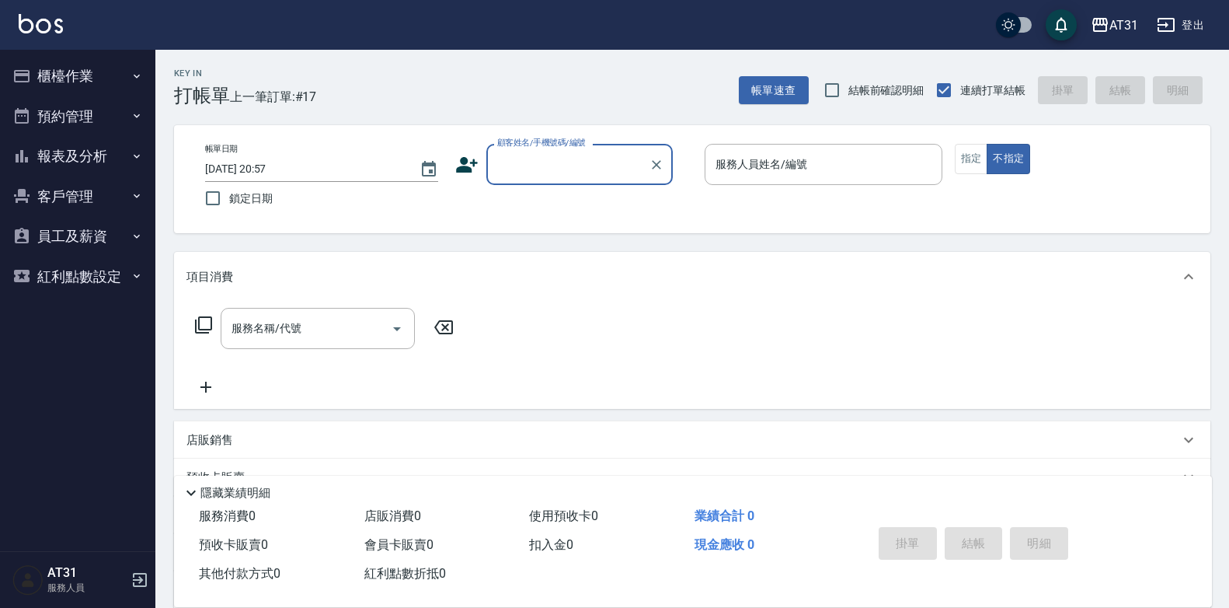
click at [82, 146] on button "報表及分析" at bounding box center [77, 156] width 143 height 40
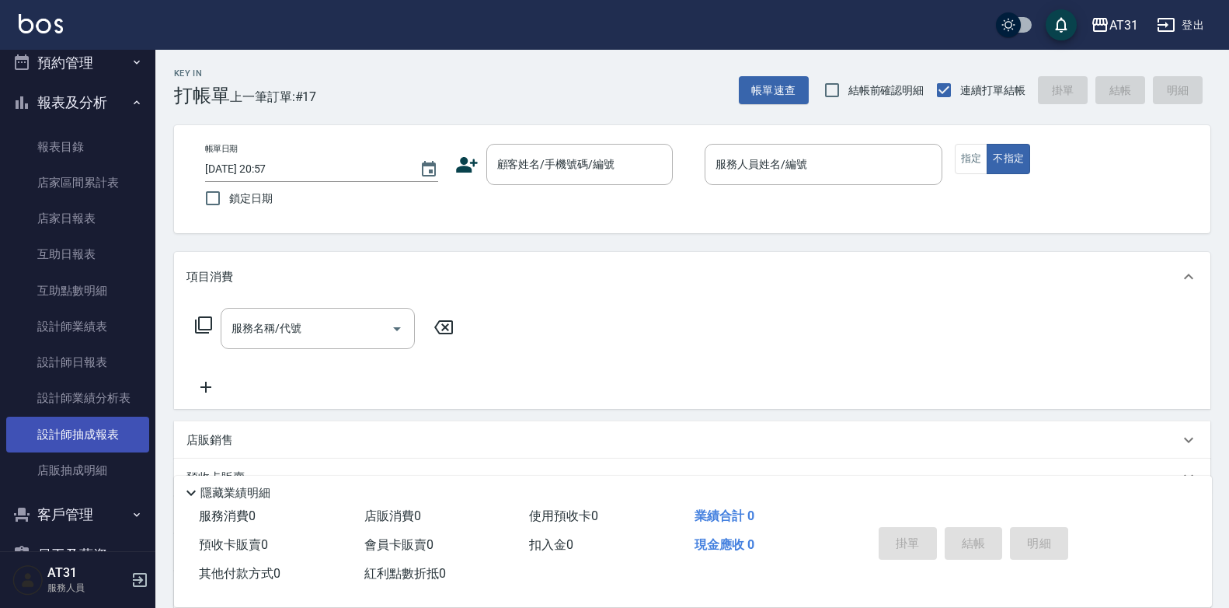
scroll to position [78, 0]
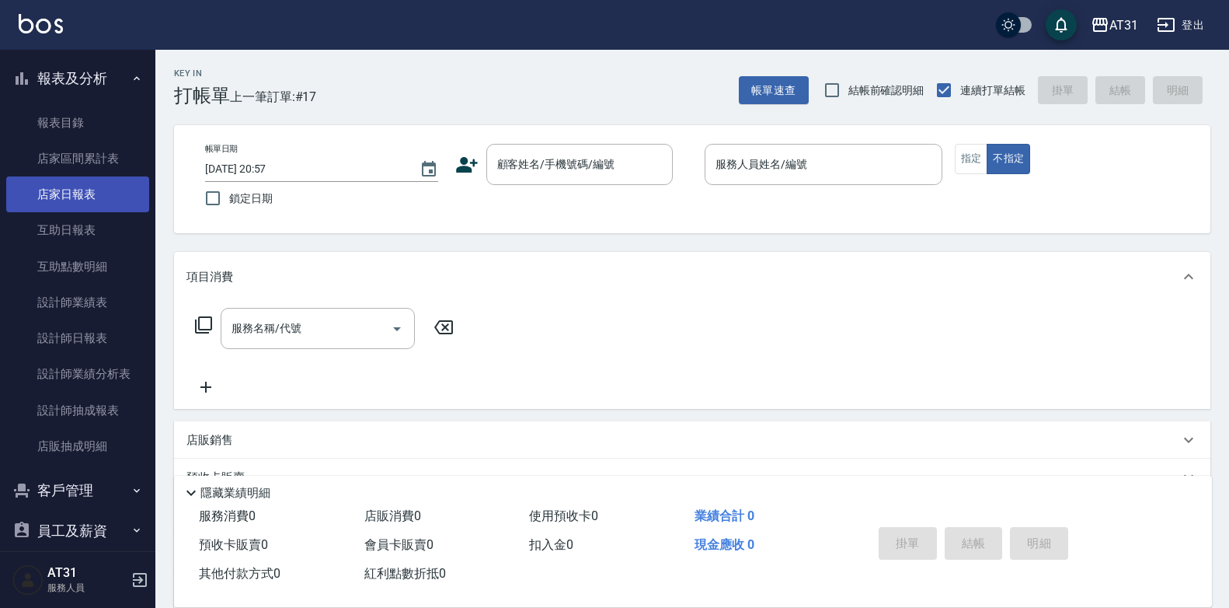
click at [86, 190] on link "店家日報表" at bounding box center [77, 194] width 143 height 36
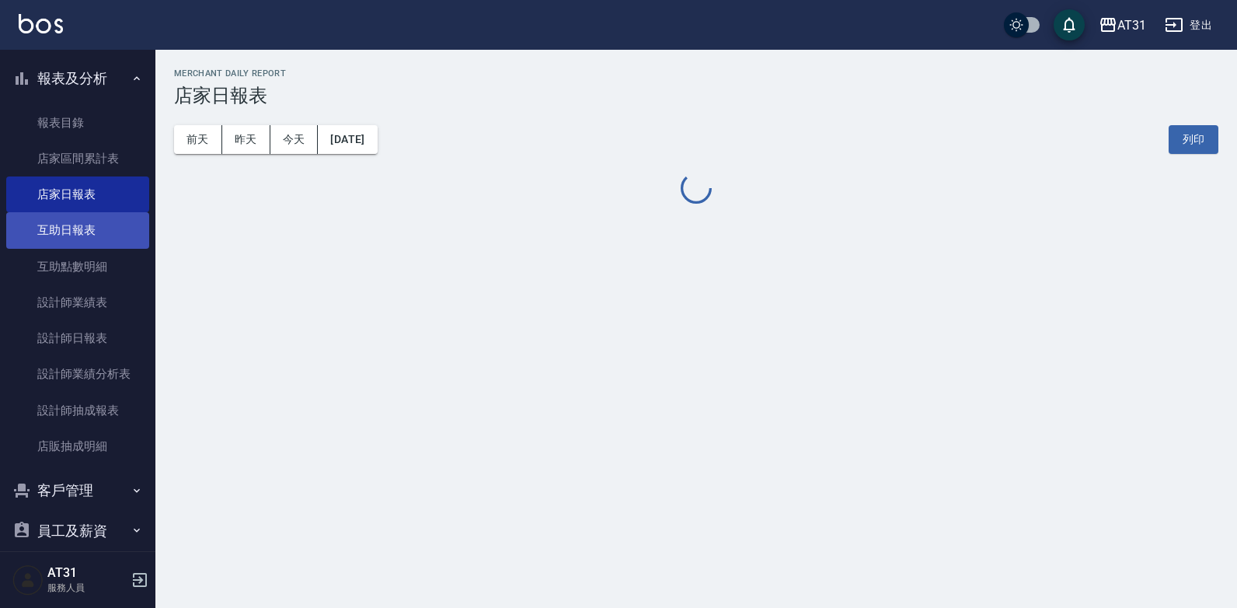
click at [77, 226] on link "互助日報表" at bounding box center [77, 230] width 143 height 36
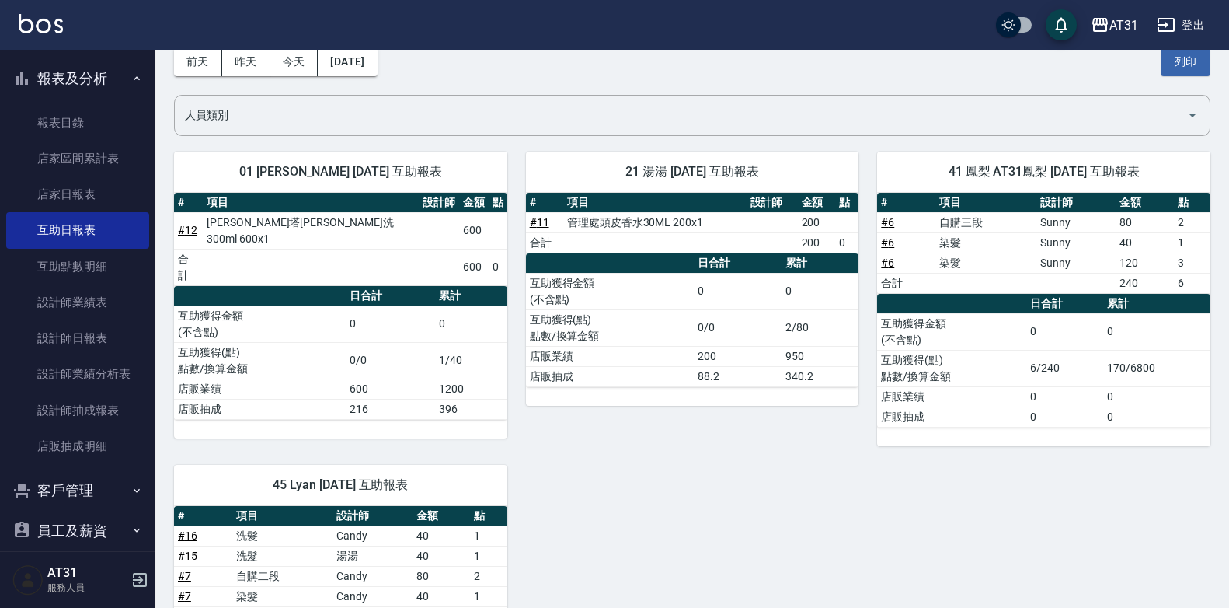
scroll to position [155, 0]
